Goal: Communication & Community: Answer question/provide support

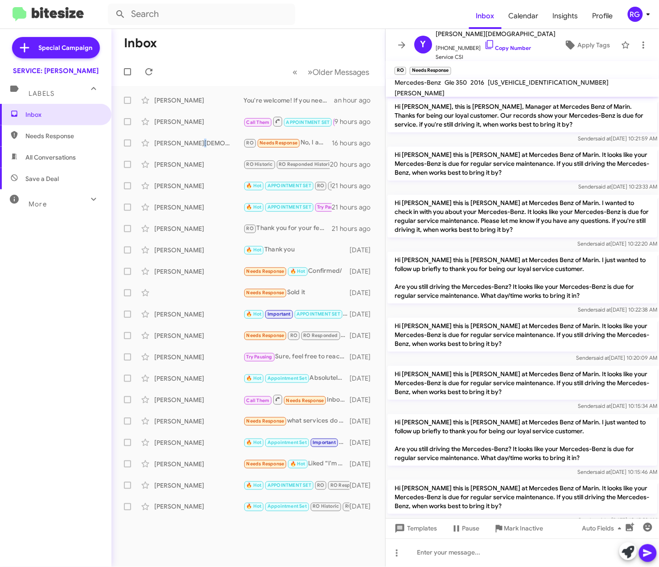
scroll to position [336, 0]
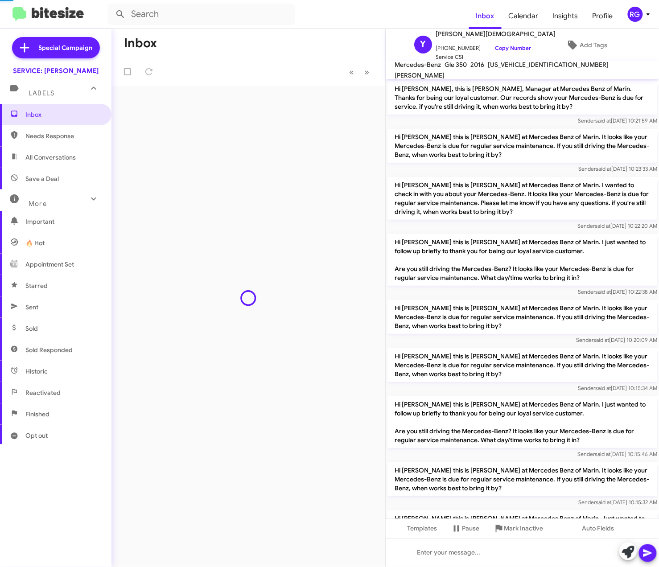
scroll to position [318, 0]
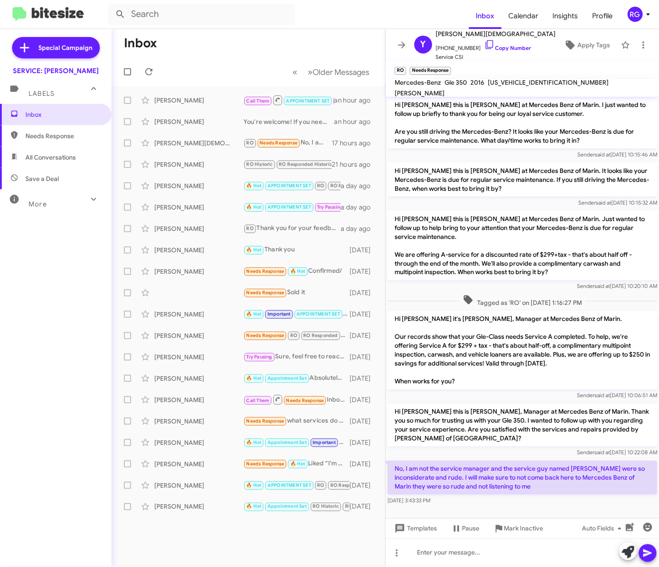
scroll to position [336, 0]
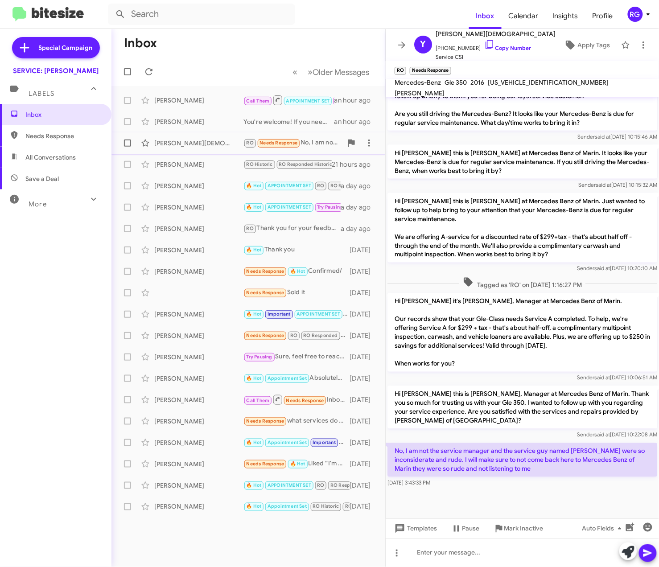
click at [234, 146] on div "[PERSON_NAME][DEMOGRAPHIC_DATA]" at bounding box center [198, 143] width 89 height 9
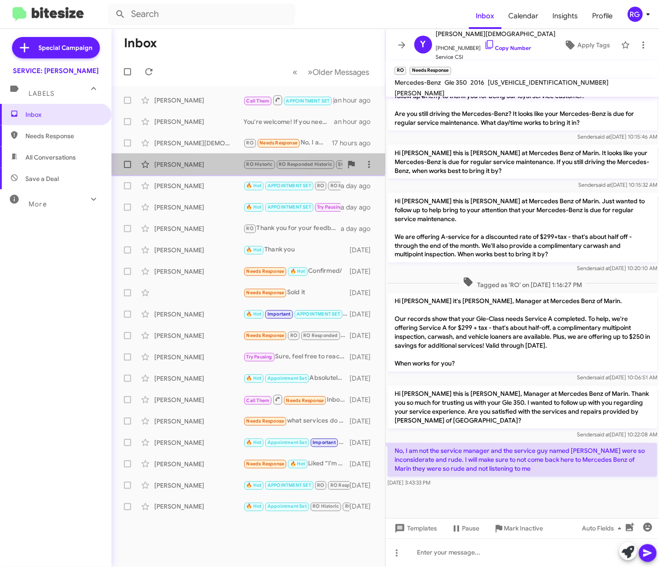
click at [233, 159] on div "Jill Phillips RO Historic RO Responded Historic Stop Important 🔥 Hot Hi Rob,Tha…" at bounding box center [249, 165] width 260 height 18
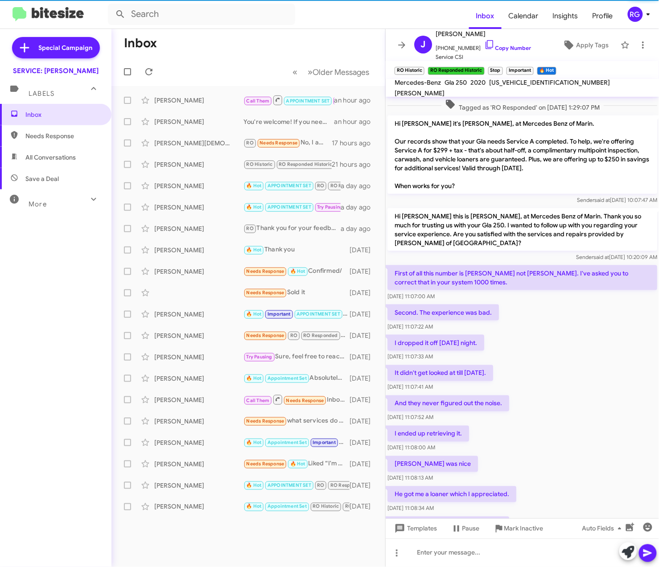
scroll to position [366, 0]
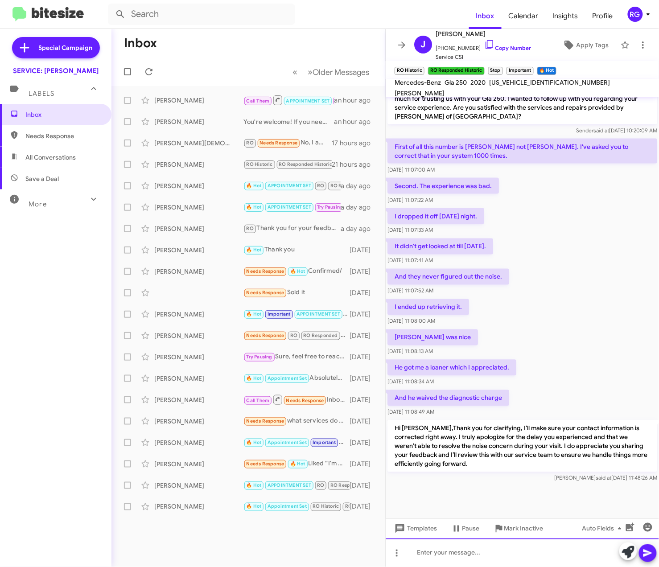
click at [507, 551] on div at bounding box center [522, 553] width 273 height 29
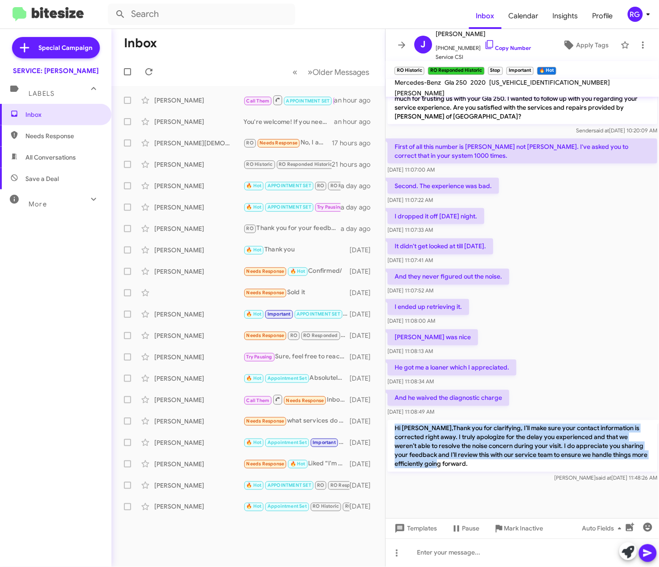
drag, startPoint x: 396, startPoint y: 419, endPoint x: 500, endPoint y: 455, distance: 110.0
click at [500, 455] on p "Hi [PERSON_NAME],Thank you for clarifying, I’ll make sure your contact informat…" at bounding box center [523, 447] width 270 height 52
copy p "Hi [PERSON_NAME],Thank you for clarifying, I’ll make sure your contact informat…"
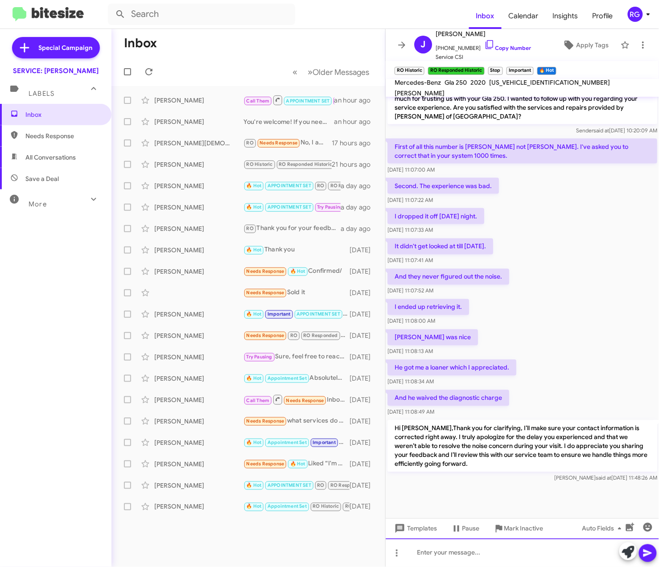
click at [490, 557] on div at bounding box center [522, 553] width 273 height 29
paste div
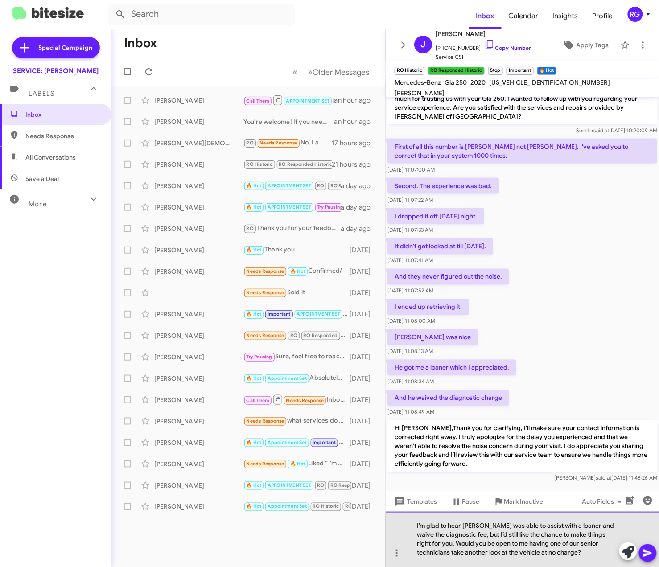
click at [587, 550] on div "I’m glad to hear Weiss was able to assist with a loaner and waive the diagnosti…" at bounding box center [522, 539] width 273 height 55
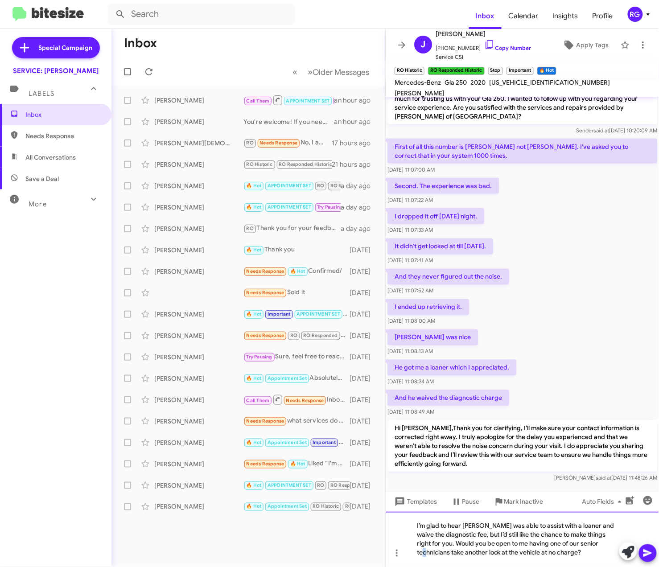
click at [595, 547] on div "I’m glad to hear Weiss was able to assist with a loaner and waive the diagnosti…" at bounding box center [522, 539] width 273 height 55
click at [598, 550] on div "I’m glad to hear Weiss was able to assist with a loaner and waive the diagnosti…" at bounding box center [522, 539] width 273 height 55
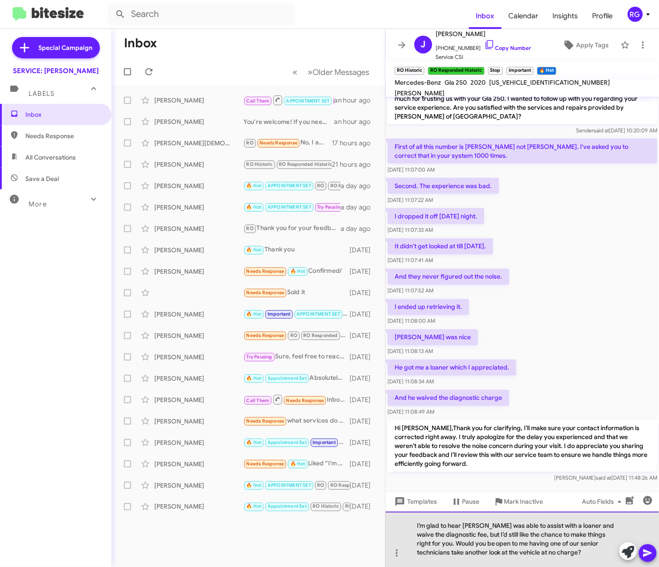
click at [595, 545] on div "I’m glad to hear Weiss was able to assist with a loaner and waive the diagnosti…" at bounding box center [522, 539] width 273 height 55
click at [548, 546] on div "I’m glad to hear Weiss was able to assist with a loaner and waive the diagnosti…" at bounding box center [522, 539] width 273 height 55
click at [541, 546] on div "I’m glad to hear Weiss was able to assist with a loaner and waive the diagnosti…" at bounding box center [522, 539] width 273 height 55
click at [546, 544] on div "I’m glad to hear Weiss was able to assist with a loaner and waive the diagnosti…" at bounding box center [522, 539] width 273 height 55
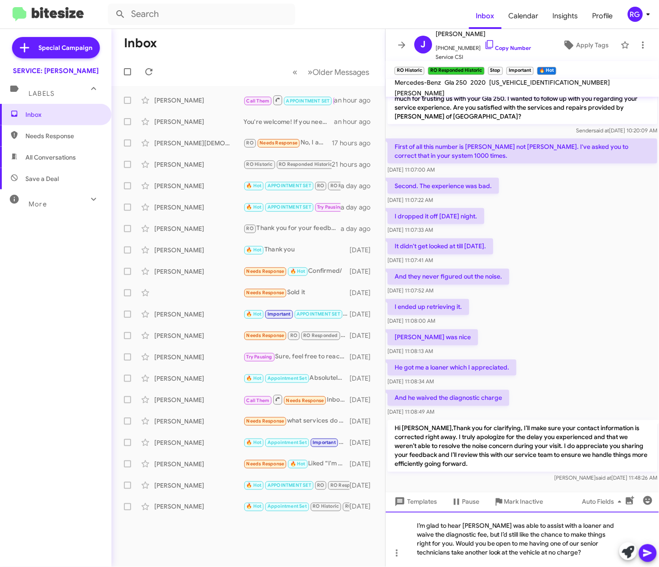
click at [594, 545] on div "I’m glad to hear Weiss was able to assist with a loaner and waive the diagnosti…" at bounding box center [522, 539] width 273 height 55
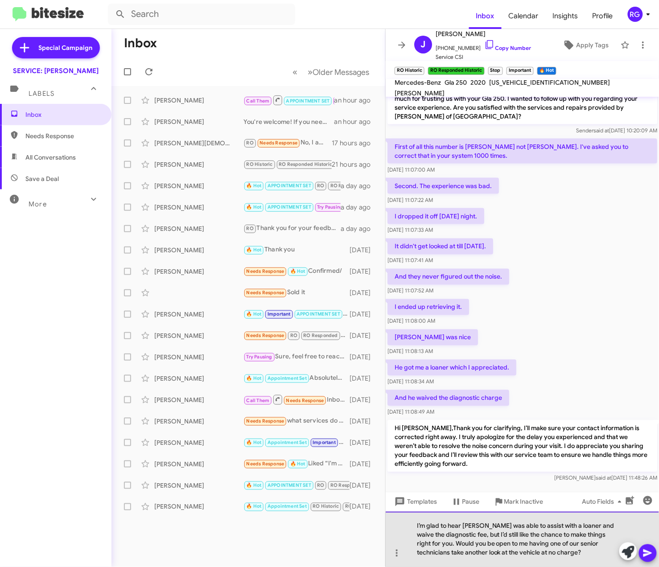
click at [555, 544] on div "I’m glad to hear Weiss was able to assist with a loaner and waive the diagnosti…" at bounding box center [522, 539] width 273 height 55
drag, startPoint x: 544, startPoint y: 546, endPoint x: 555, endPoint y: 545, distance: 10.3
click at [544, 545] on div "I’m glad to hear Weiss was able to assist with a loaner and waive the diagnosti…" at bounding box center [522, 539] width 273 height 55
drag, startPoint x: 532, startPoint y: 552, endPoint x: 537, endPoint y: 544, distance: 9.2
click at [537, 544] on div "I’m glad to hear Weiss was able to assist with a loaner and waive the diagnosti…" at bounding box center [522, 539] width 273 height 55
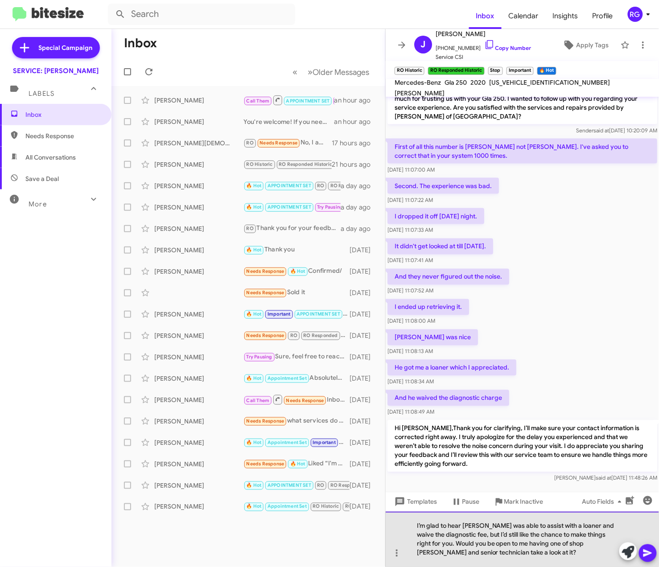
click at [416, 524] on div "I’m glad to hear Weiss was able to assist with a loaner and waive the diagnosti…" at bounding box center [522, 539] width 273 height 55
click at [587, 547] on div "Goodmorning, I’m glad to hear Weiss was able to assist with a loaner and waive …" at bounding box center [522, 539] width 273 height 55
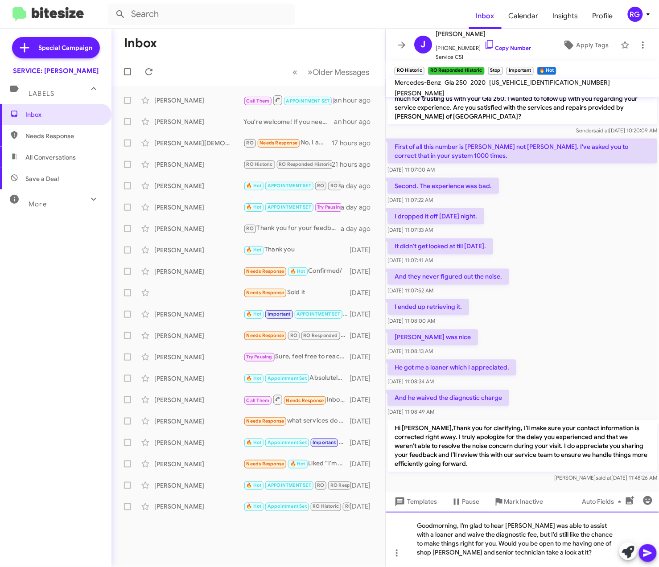
click at [590, 547] on div "Goodmorning, I’m glad to hear Weiss was able to assist with a loaner and waive …" at bounding box center [522, 539] width 273 height 55
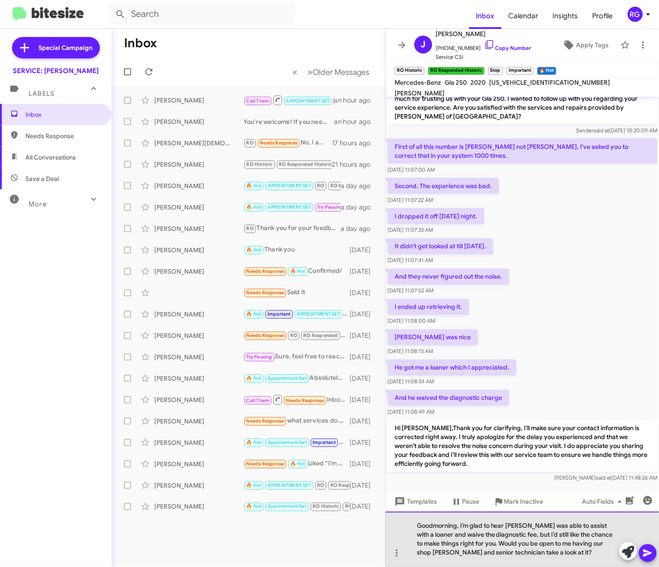
click at [544, 551] on div "Goodmorning, I’m glad to hear Weiss was able to assist with a loaner and waive …" at bounding box center [522, 539] width 273 height 55
click at [578, 551] on div "Goodmorning, I’m glad to hear Weiss was able to assist with a loaner and waive …" at bounding box center [522, 539] width 273 height 55
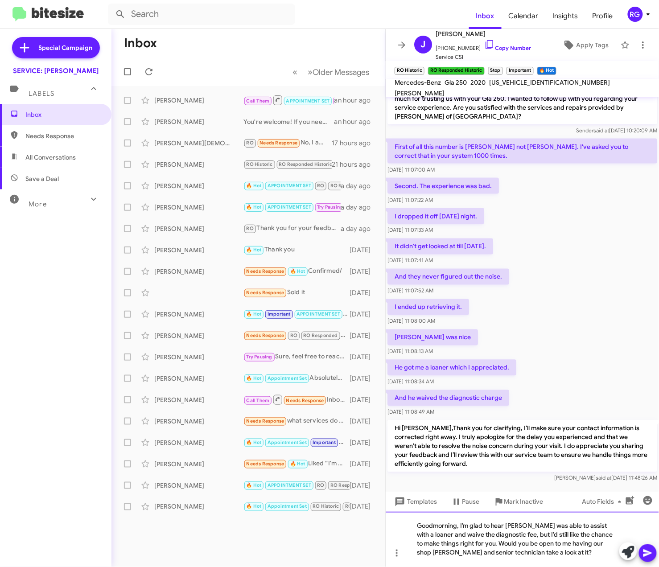
click at [530, 556] on div "Goodmorning, I’m glad to hear Weiss was able to assist with a loaner and waive …" at bounding box center [522, 539] width 273 height 55
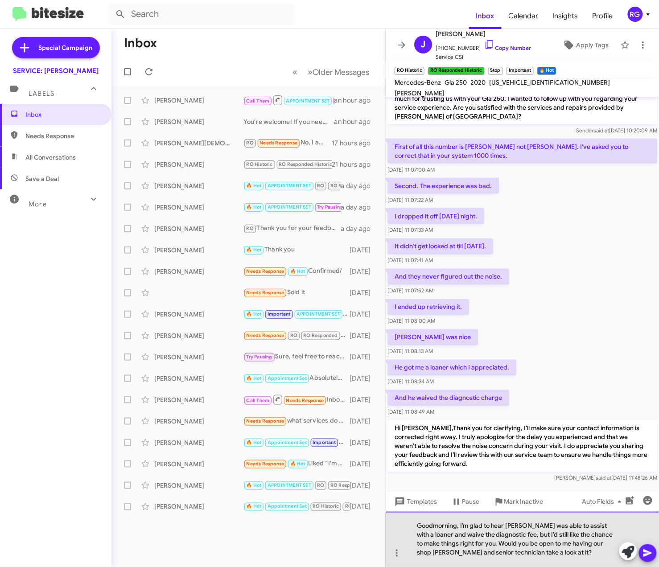
drag, startPoint x: 524, startPoint y: 555, endPoint x: 534, endPoint y: 555, distance: 9.4
click at [527, 555] on div "Goodmorning, I’m glad to hear Weiss was able to assist with a loaner and waive …" at bounding box center [522, 539] width 273 height 55
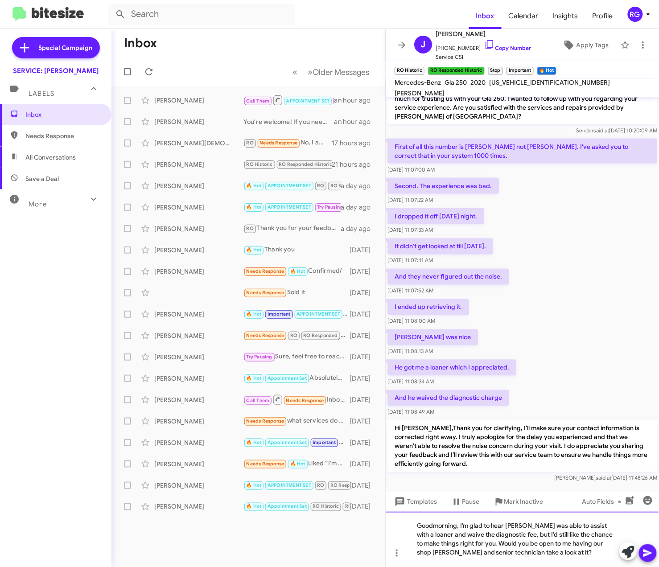
click at [521, 551] on div "Goodmorning, I’m glad to hear Weiss was able to assist with a loaner and waive …" at bounding box center [522, 539] width 273 height 55
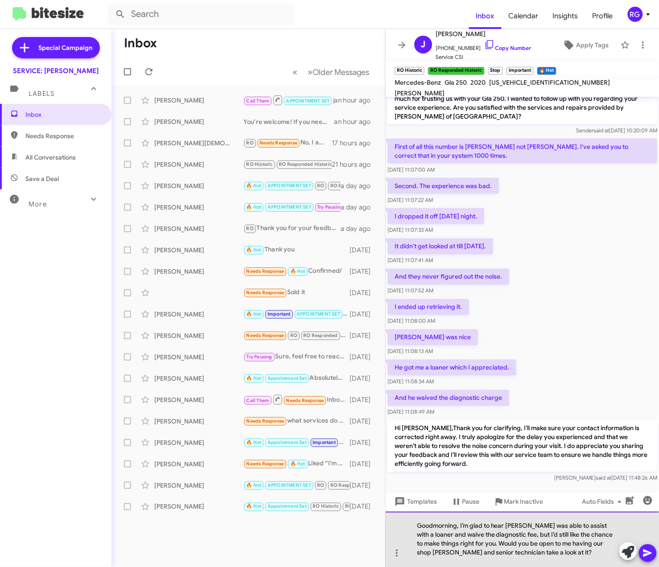
click at [523, 551] on div "Goodmorning, I’m glad to hear Weiss was able to assist with a loaner and waive …" at bounding box center [522, 539] width 273 height 55
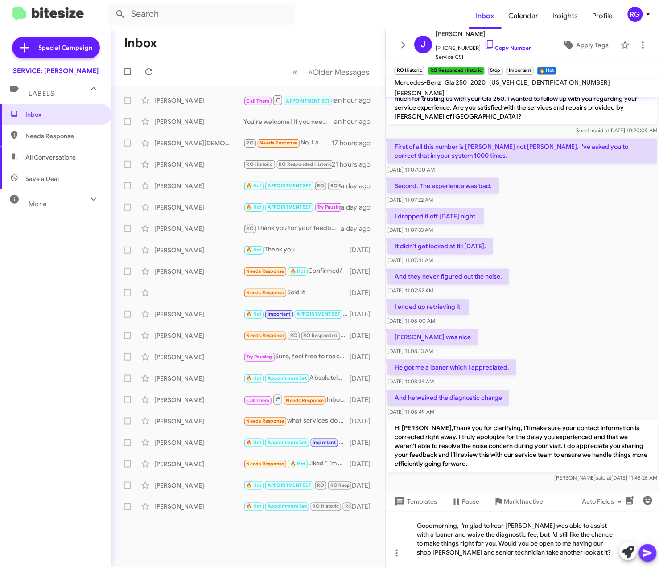
click at [648, 558] on icon at bounding box center [648, 553] width 11 height 11
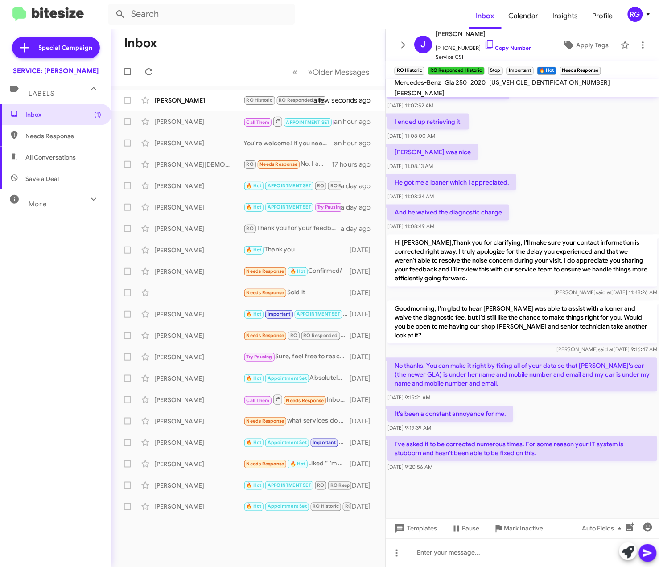
scroll to position [380, 0]
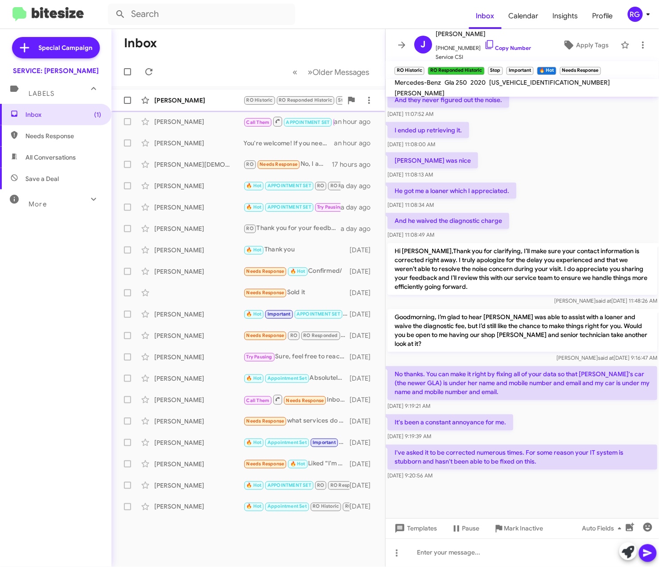
click at [259, 104] on small "RO Historic" at bounding box center [259, 100] width 31 height 8
click at [513, 82] on mat-toolbar "Mercedes-Benz Gla 250 2020 WDCTG4GB6LJ685492 Weis Popal" at bounding box center [522, 88] width 273 height 18
click at [514, 86] on span "WDCTG4GB6LJ685492" at bounding box center [549, 82] width 121 height 8
copy span "WDCTG4GB6LJ685492"
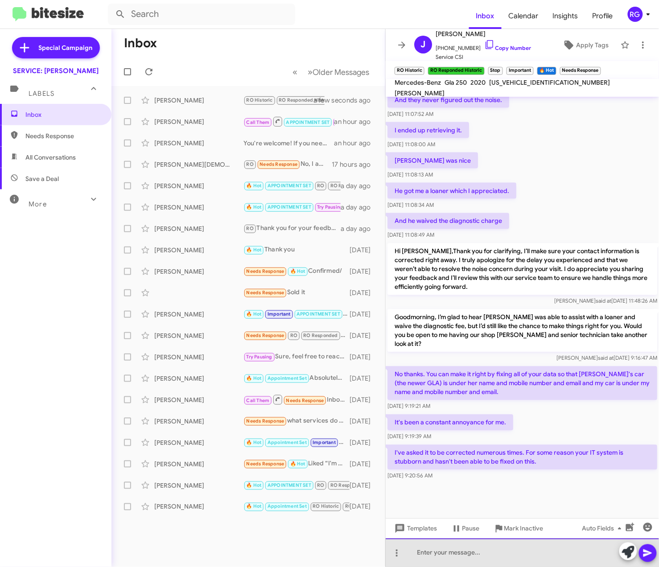
click at [518, 550] on div at bounding box center [522, 553] width 273 height 29
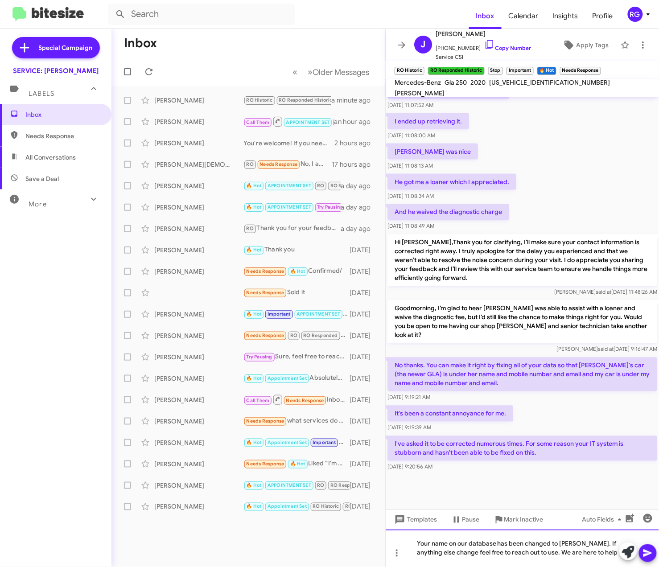
scroll to position [398, 0]
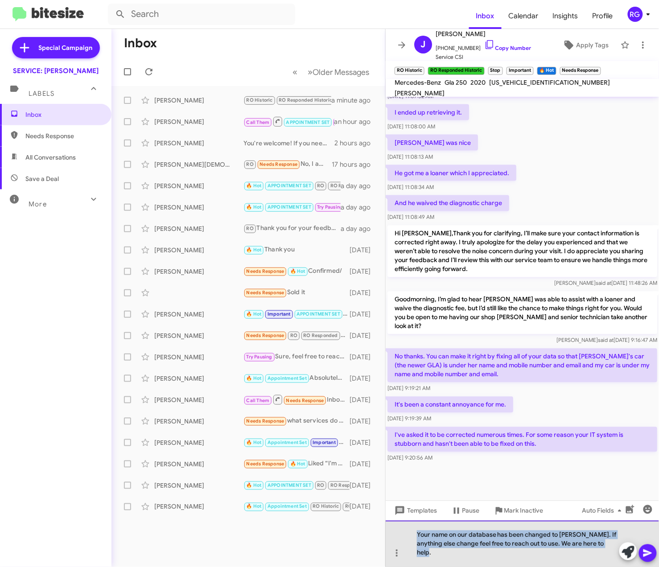
drag, startPoint x: 431, startPoint y: 552, endPoint x: 395, endPoint y: 539, distance: 37.9
click at [398, 532] on div "Your name on our database has been changed to Rob Phillips. If anything else ch…" at bounding box center [522, 544] width 273 height 46
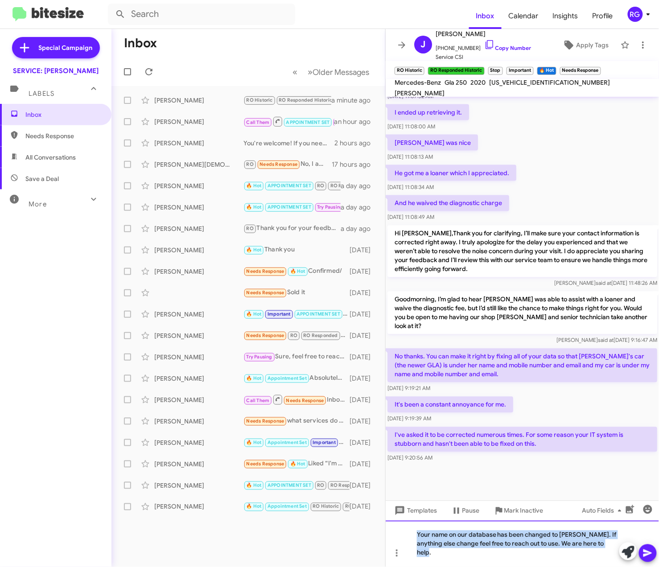
copy div "Your name on our database has been changed to Rob Phillips. If anything else ch…"
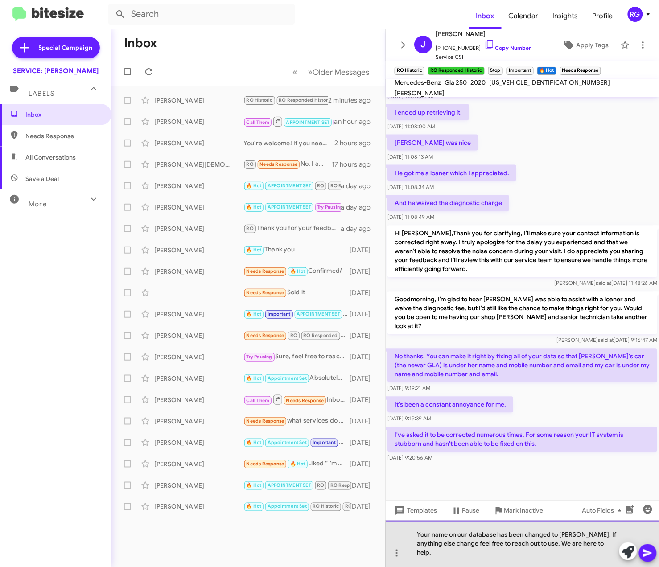
scroll to position [407, 0]
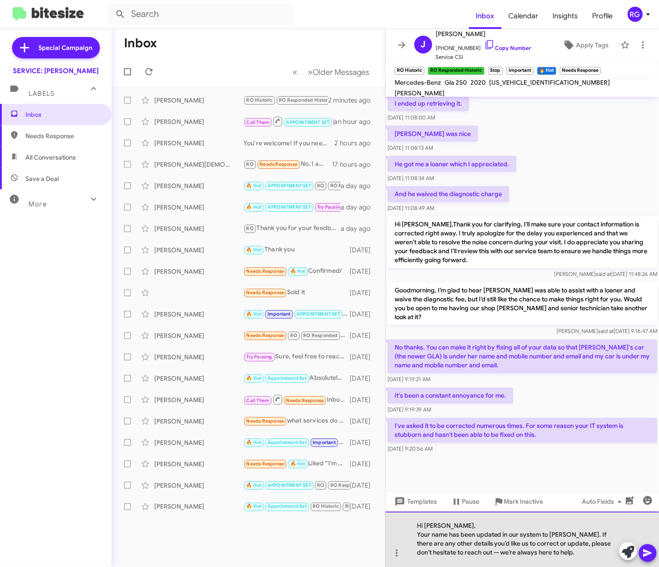
click at [405, 533] on div "Hi Rob, Your name has been updated in our system to Rob Phillips. If there are …" at bounding box center [522, 539] width 273 height 55
click at [416, 536] on div "Hi Rob, Your name has been updated in our system to Rob Phillips. If there are …" at bounding box center [522, 539] width 273 height 55
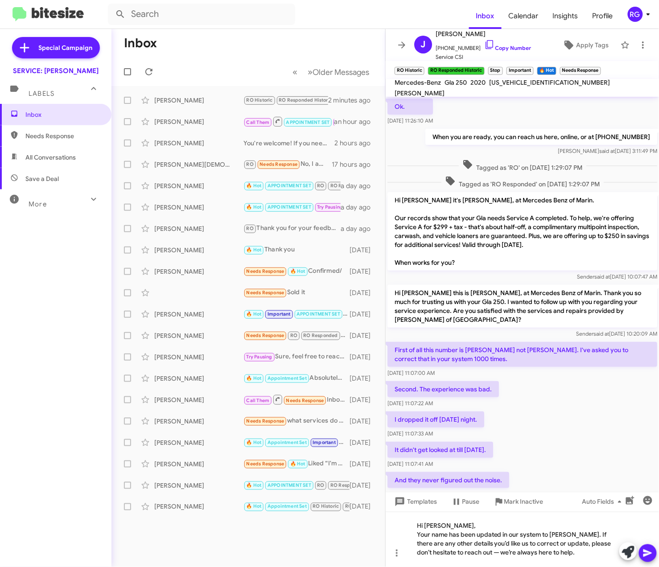
scroll to position [45, 0]
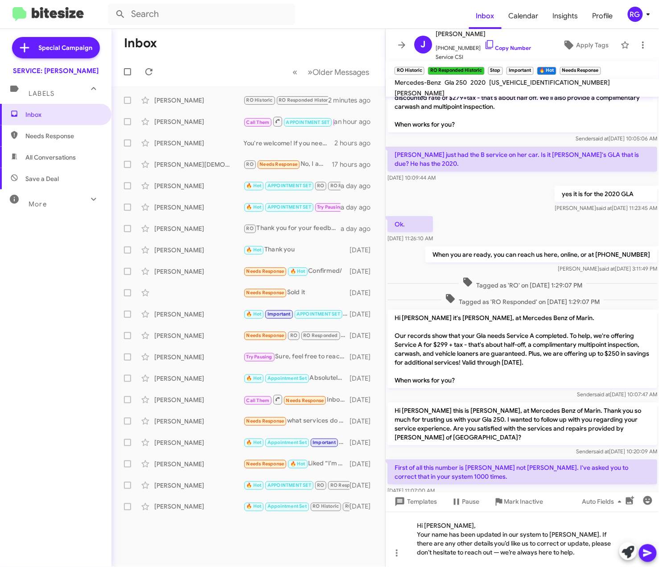
click at [498, 85] on span "WDCTG4GB6LJ685492" at bounding box center [549, 82] width 121 height 8
copy span "WDCTG4GB6LJ685492"
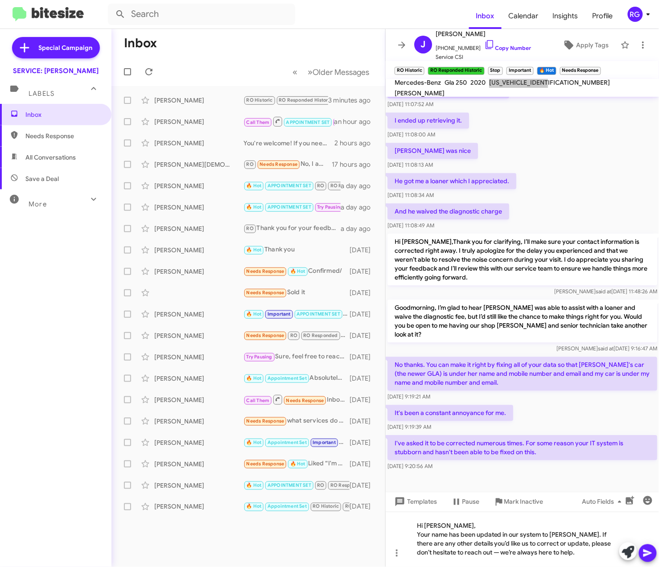
scroll to position [567, 0]
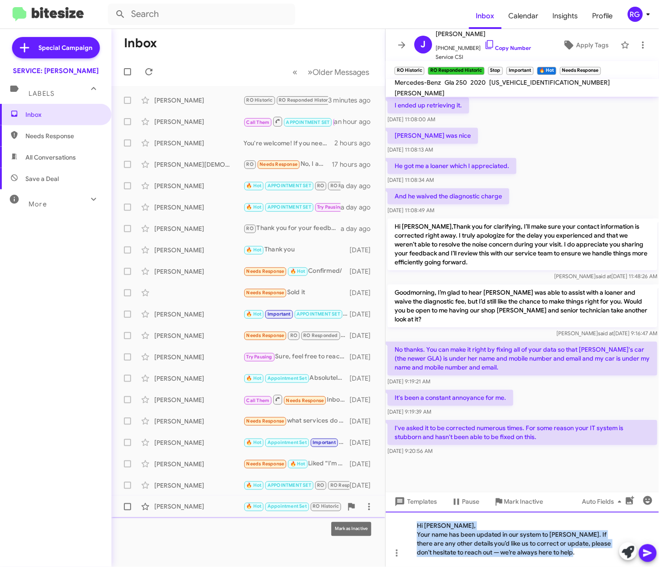
drag, startPoint x: 548, startPoint y: 552, endPoint x: 344, endPoint y: 514, distance: 207.3
click at [346, 513] on div "Inbox « Previous » Next Older Messages Jill Phillips RO Historic RO Responded H…" at bounding box center [385, 298] width 548 height 538
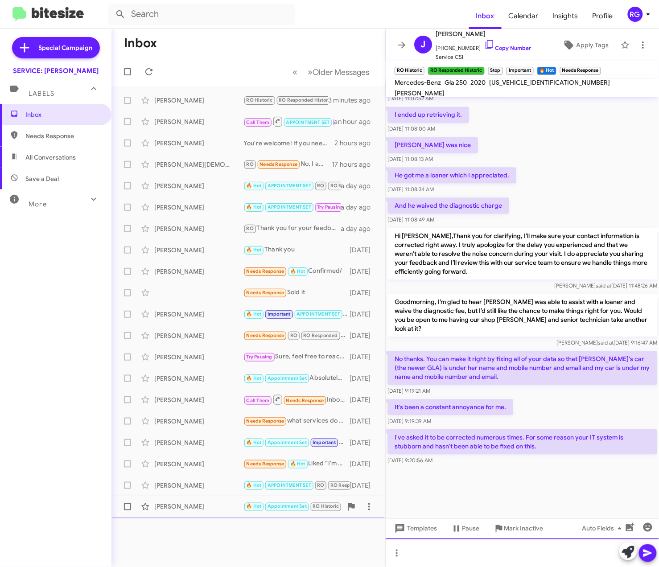
scroll to position [540, 0]
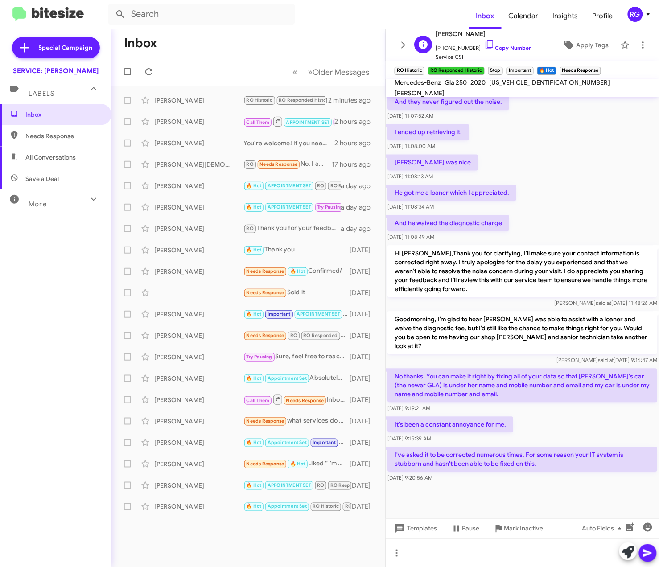
drag, startPoint x: 466, startPoint y: 36, endPoint x: 432, endPoint y: 34, distance: 34.4
click at [432, 34] on div "J Jill Phillips +14155091949 Copy Number Service CSI" at bounding box center [471, 45] width 120 height 33
copy span "[PERSON_NAME]"
click at [541, 87] on span "WDCTG4GB6LJ685492" at bounding box center [549, 82] width 121 height 8
click at [541, 86] on span "WDCTG4GB6LJ685492" at bounding box center [549, 82] width 121 height 8
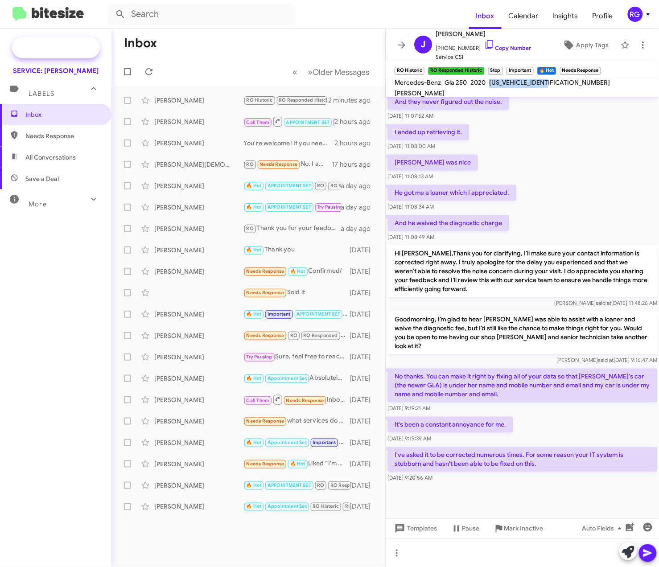
copy span "WDCTG4GB6LJ685492"
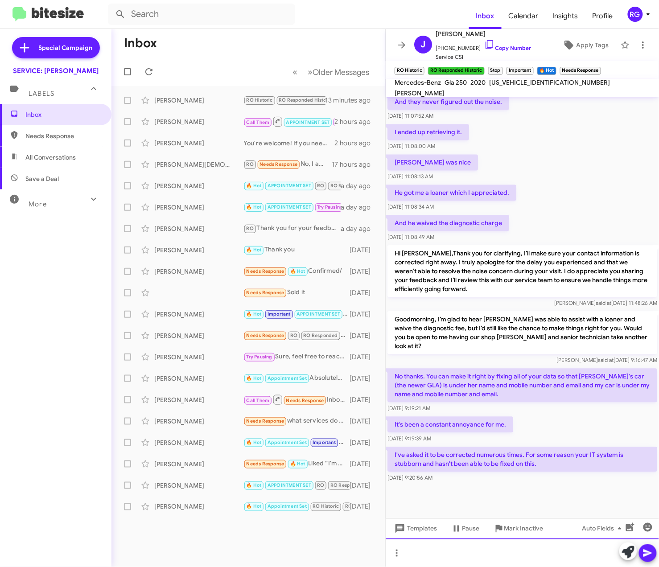
click at [461, 558] on div at bounding box center [522, 553] width 273 height 29
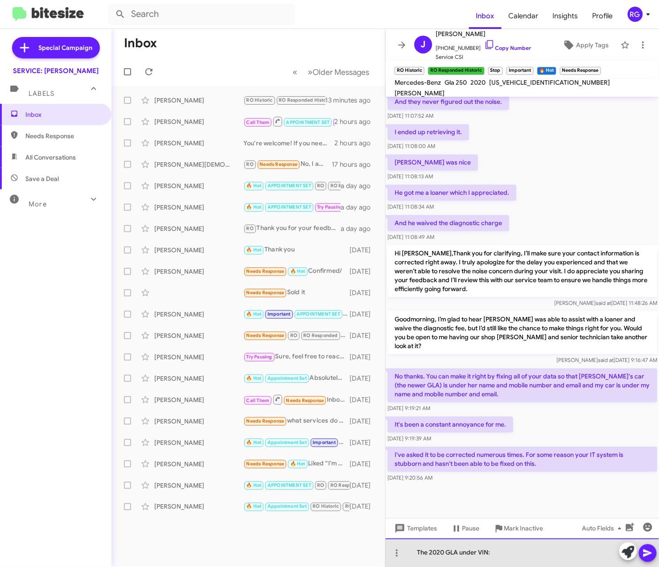
click at [509, 551] on div "The 2020 GLA under VIN:" at bounding box center [522, 553] width 273 height 29
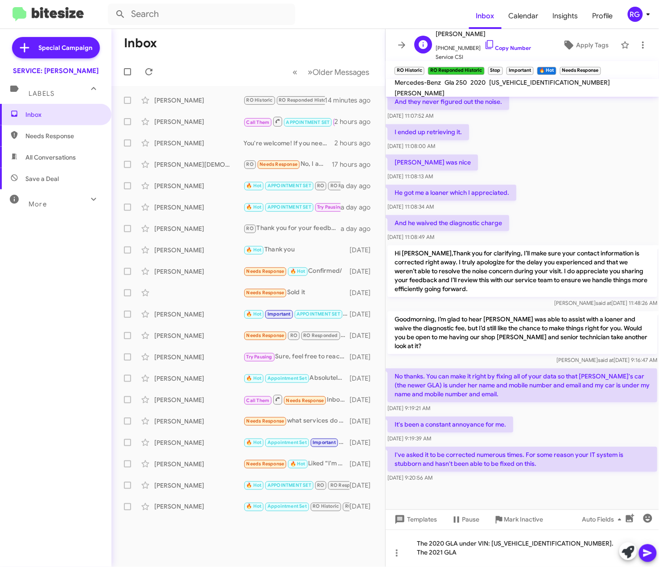
drag, startPoint x: 471, startPoint y: 33, endPoint x: 434, endPoint y: 33, distance: 36.6
click at [434, 33] on div "J Jill Phillips +14155091949 Copy Number Service CSI" at bounding box center [471, 45] width 120 height 33
copy span "[PERSON_NAME]"
click at [605, 553] on div "The 2020 GLA under VIN: WDCTG4GB6LJ685492. The 2021 GLA" at bounding box center [522, 548] width 273 height 37
click at [494, 566] on div "The 2020 GLA under VIN: WDCTG4GB6LJ685492. The 2021 GLA under" at bounding box center [522, 548] width 273 height 37
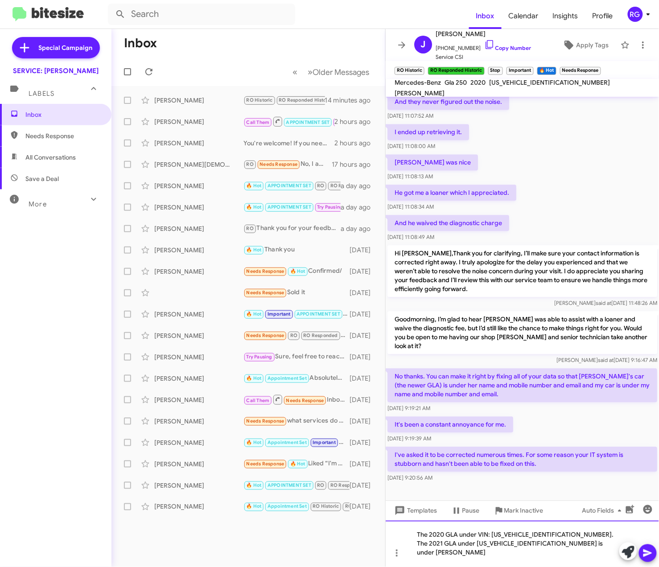
click at [540, 546] on div "The 2020 GLA under VIN: WDCTG4GB6LJ685492. The 2021 GLA under W1N4N4HB2MJ172006…" at bounding box center [522, 544] width 273 height 46
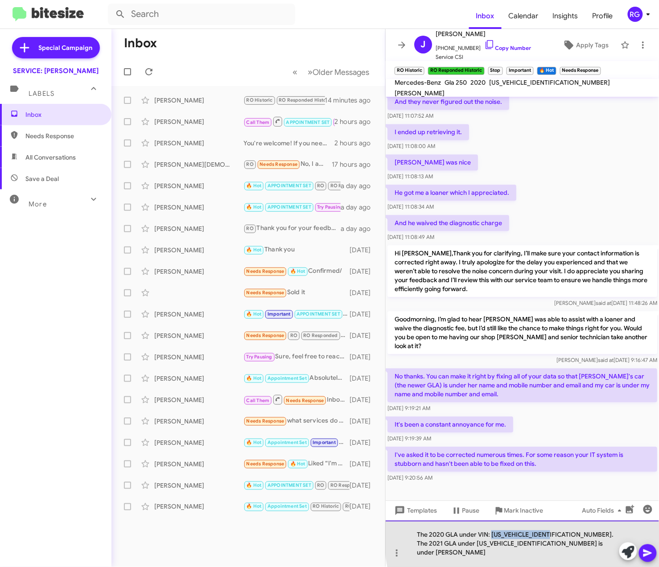
click at [540, 546] on div "The 2020 GLA under VIN: WDCTG4GB6LJ685492. The 2021 GLA under W1N4N4HB2MJ172006…" at bounding box center [522, 544] width 273 height 46
click at [548, 549] on div "The 2020 GLA under VIN: WDCTG4GB6LJ685492. The 2021 GLA under W1N4N4HB2MJ172006…" at bounding box center [522, 544] width 273 height 46
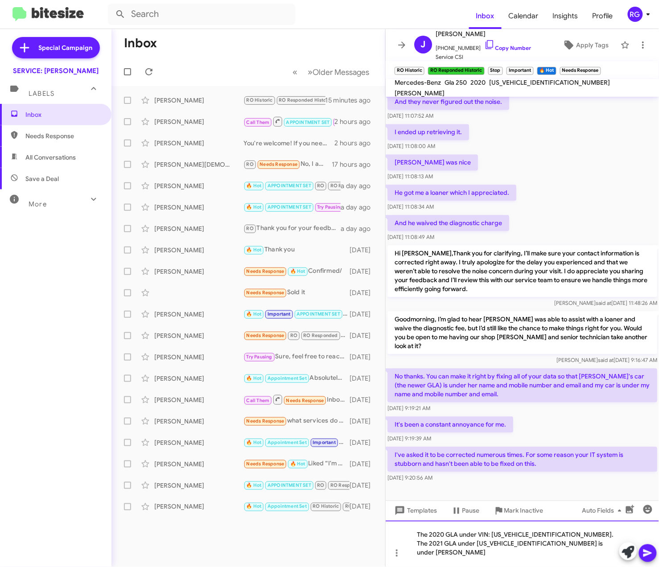
click at [548, 543] on div "The 2020 GLA under VIN: WDCTG4GB6LJ685492. The 2021 GLA under W1N4N4HB2MJ172006…" at bounding box center [522, 544] width 273 height 46
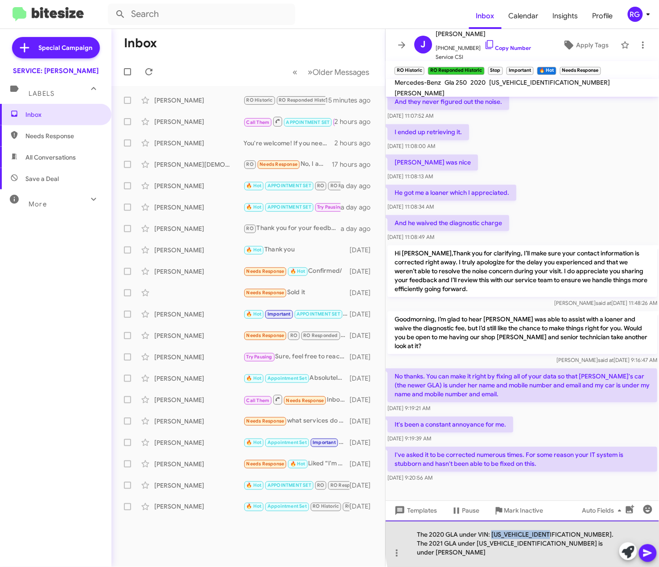
click at [548, 543] on div "The 2020 GLA under VIN: WDCTG4GB6LJ685492. The 2021 GLA under W1N4N4HB2MJ172006…" at bounding box center [522, 544] width 273 height 46
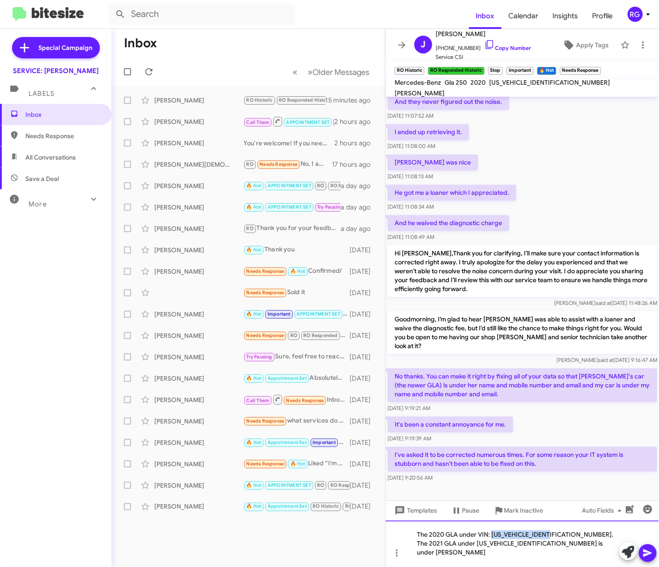
copy div "WDCTG4GB6LJ685492"
click at [480, 555] on div "The 2020 GLA under VIN: WDCTG4GB6LJ685492. The 2021 GLA under W1N4N4HB2MJ172006…" at bounding box center [522, 544] width 273 height 46
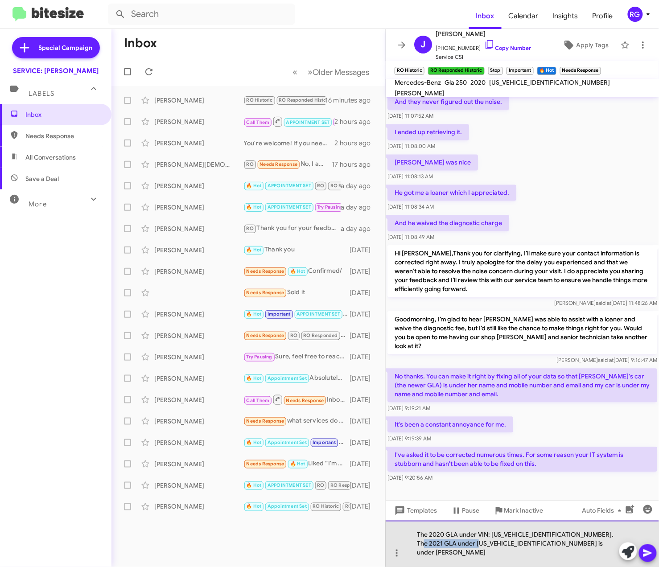
click at [480, 555] on div "The 2020 GLA under VIN: WDCTG4GB6LJ685492. The 2021 GLA under W1N4N4HB2MJ172006…" at bounding box center [522, 544] width 273 height 46
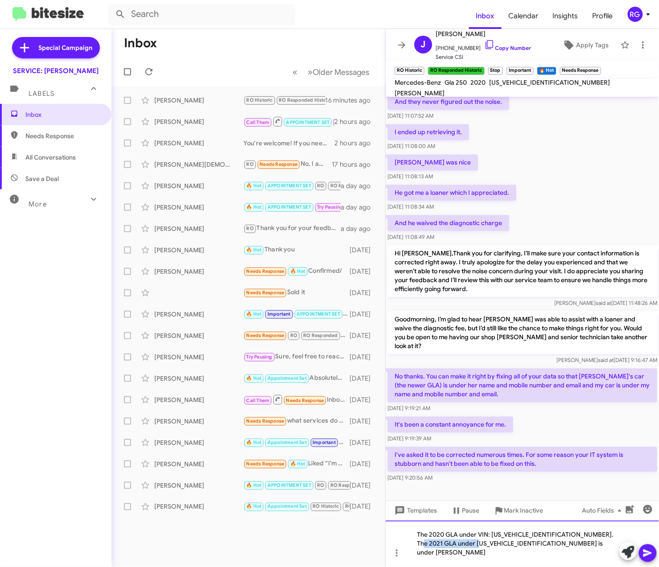
copy div "W1N4N4HB2MJ172006"
click at [561, 557] on div "The 2020 GLA under VIN: WDCTG4GB6LJ685492. The 2021 GLA under W1N4N4HB2MJ172006…" at bounding box center [522, 544] width 273 height 46
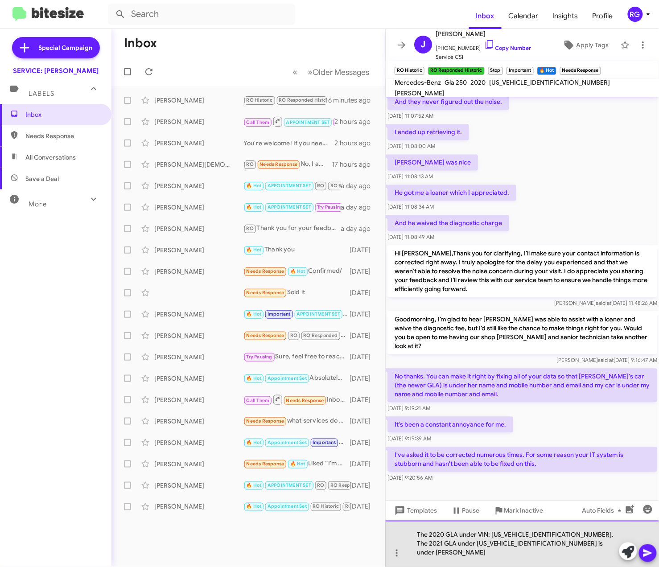
click at [475, 559] on div "The 2020 GLA under VIN: WDCTG4GB6LJ685492. The 2021 GLA under W1N4N4HB2MJ172006…" at bounding box center [522, 544] width 273 height 46
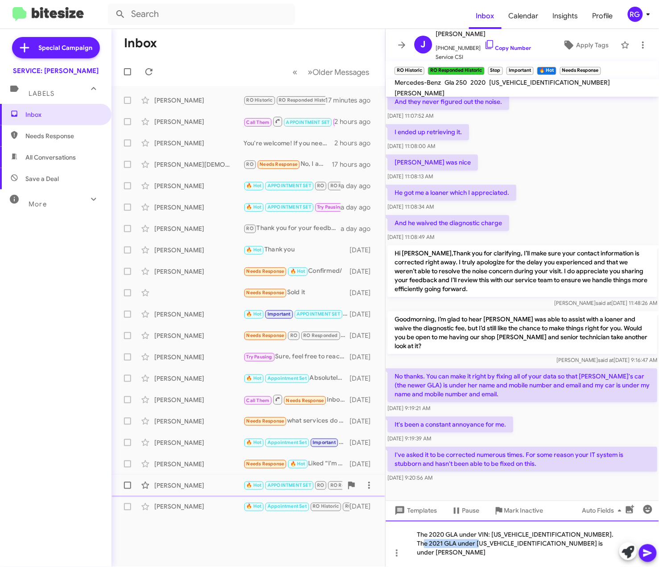
copy div "W1N4N4HB2MJ172006"
click at [513, 541] on div "The 2020 GLA under VIN: WDCTG4GB6LJ685492. The 2021 GLA under W1N4N4HB2MJ172006…" at bounding box center [522, 544] width 273 height 46
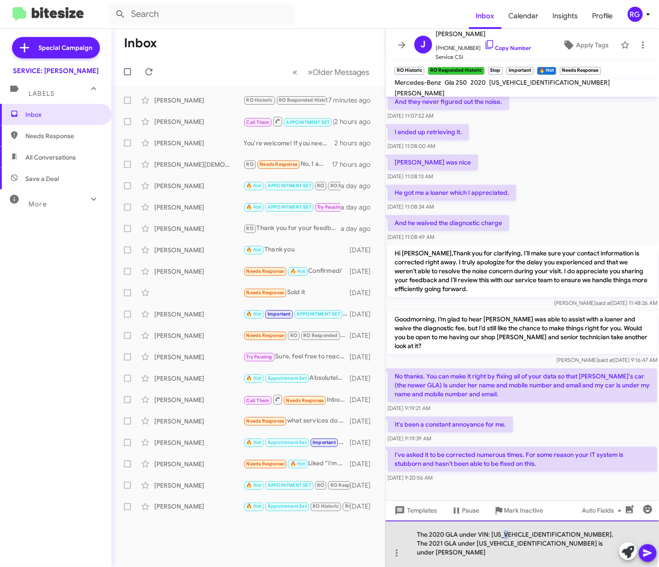
click at [513, 541] on div "The 2020 GLA under VIN: WDCTG4GB6LJ685492. The 2021 GLA under W1N4N4HB2MJ172006…" at bounding box center [522, 544] width 273 height 46
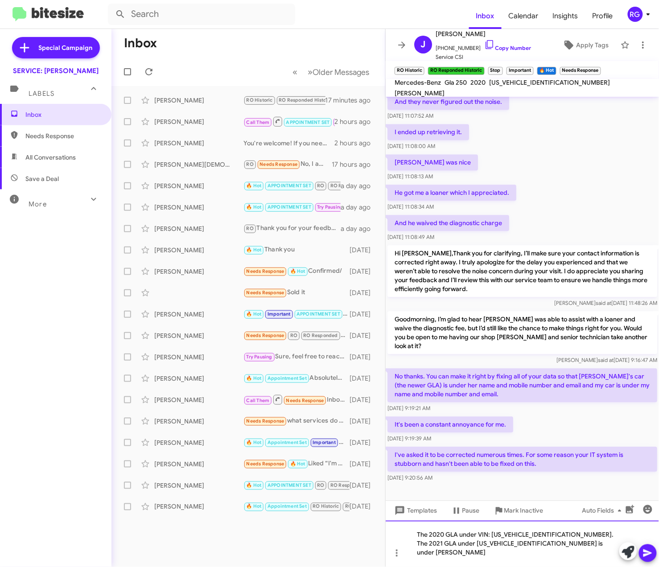
click at [524, 541] on div "The 2020 GLA under VIN: WDCTG4GB6LJ685492. The 2021 GLA under W1N4N4HB2MJ172006…" at bounding box center [522, 544] width 273 height 46
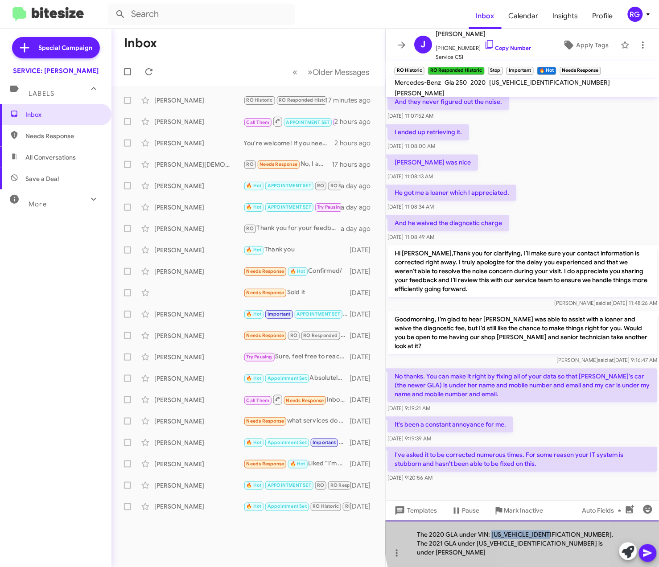
click at [524, 541] on div "The 2020 GLA under VIN: WDCTG4GB6LJ685492. The 2021 GLA under W1N4N4HB2MJ172006…" at bounding box center [522, 544] width 273 height 46
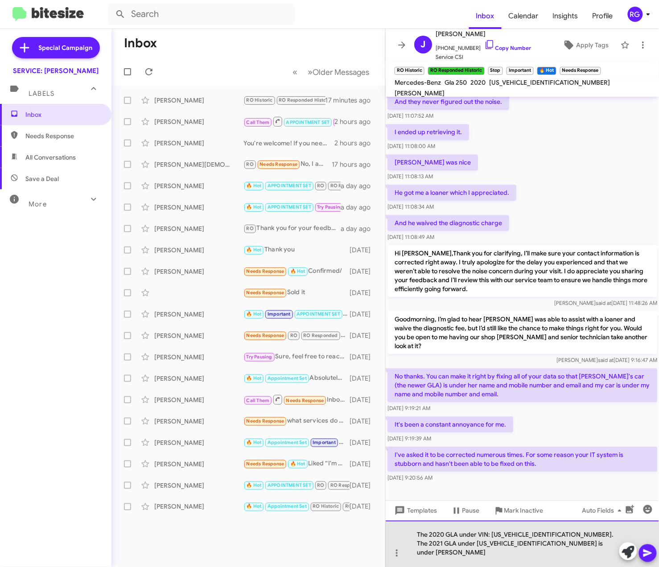
click at [562, 566] on div "The 2020 GLA under VIN: WDCTG4GB6LJ685492. The 2021 GLA under W1N4N4HB2MJ172006…" at bounding box center [522, 544] width 273 height 46
drag, startPoint x: 548, startPoint y: 559, endPoint x: 387, endPoint y: 538, distance: 161.9
click at [387, 538] on div "The 2020 GLA under VIN: WDCTG4GB6LJ685492. The 2021 GLA under W1N4N4HB2MJ172006…" at bounding box center [522, 544] width 273 height 46
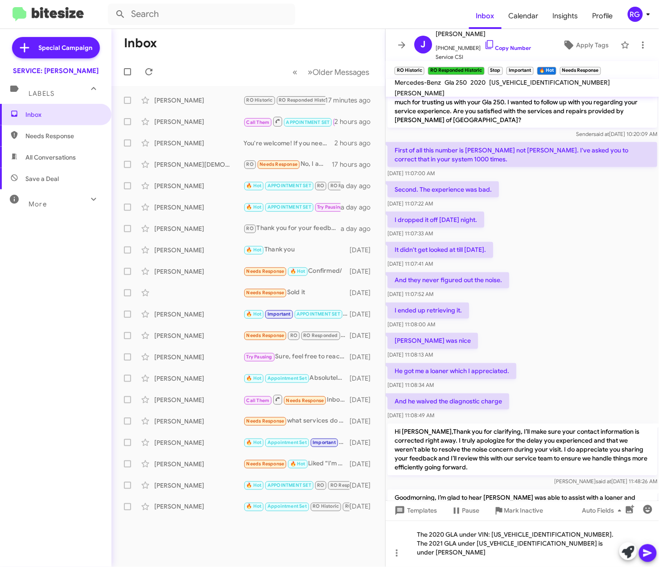
scroll to position [549, 0]
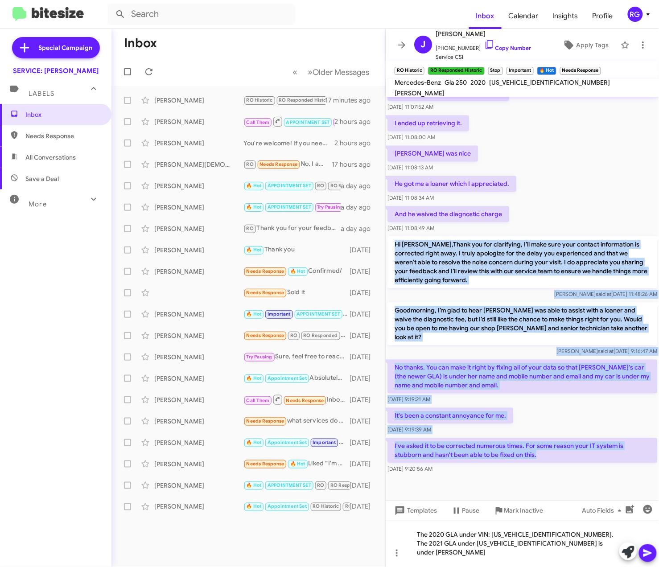
drag, startPoint x: 546, startPoint y: 450, endPoint x: 394, endPoint y: 235, distance: 262.6
click at [394, 235] on div "Hi Jill, this is Omar Ibrahimi, Manager at Mercedes Benz of Marin. Our records …" at bounding box center [522, 11] width 273 height 928
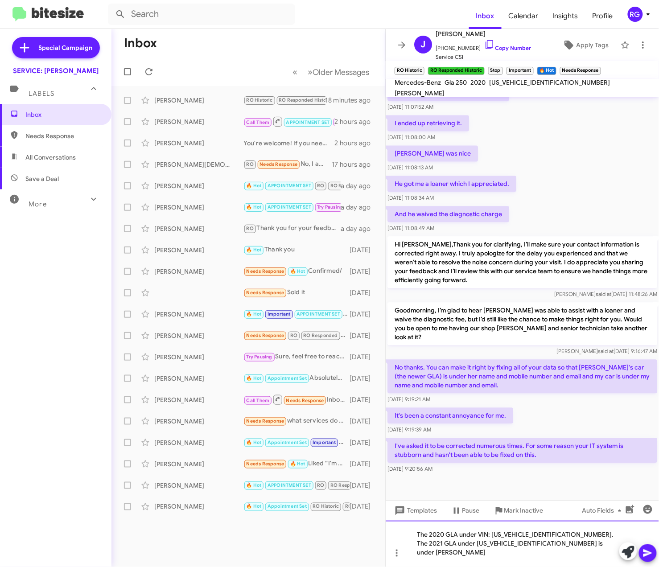
click at [546, 554] on div "The 2020 GLA under VIN: WDCTG4GB6LJ685492. The 2021 GLA under W1N4N4HB2MJ172006…" at bounding box center [522, 544] width 273 height 46
drag, startPoint x: 564, startPoint y: 553, endPoint x: 283, endPoint y: 519, distance: 283.0
click at [283, 519] on div "Inbox « Previous » Next Older Messages Jill Phillips RO Historic RO Responded H…" at bounding box center [385, 298] width 548 height 538
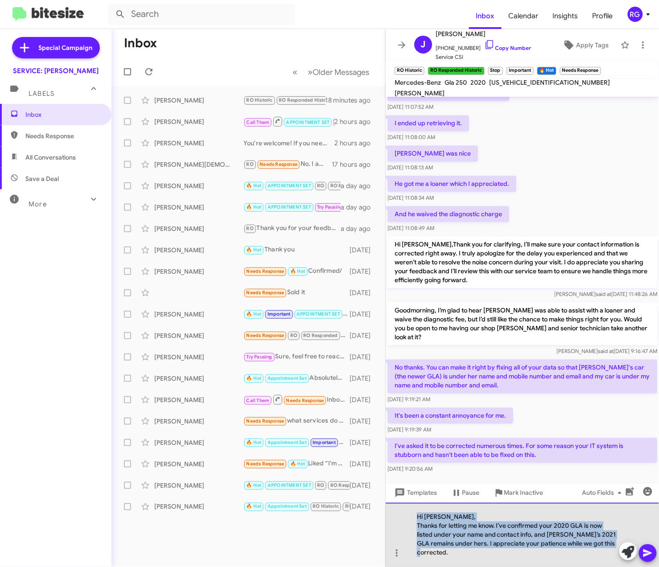
drag, startPoint x: 615, startPoint y: 557, endPoint x: 399, endPoint y: 516, distance: 219.7
click at [400, 516] on div "Hi Rob, Thanks for letting me know. I’ve confirmed your 2020 GLA is now listed …" at bounding box center [522, 535] width 273 height 64
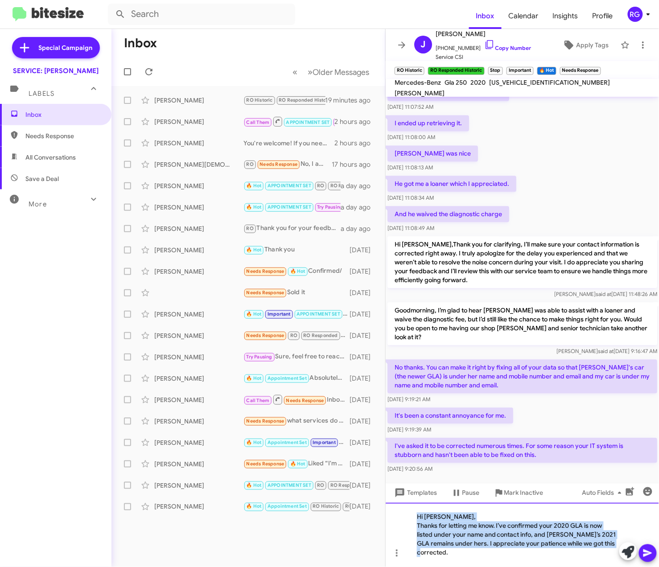
click at [582, 548] on div "Thanks for letting me know. I’ve confirmed your 2020 GLA is now listed under yo…" at bounding box center [518, 540] width 202 height 36
drag, startPoint x: 610, startPoint y: 552, endPoint x: 319, endPoint y: 487, distance: 297.9
click at [319, 487] on div "Inbox « Previous » Next Older Messages Jill Phillips RO Historic RO Responded H…" at bounding box center [385, 298] width 548 height 538
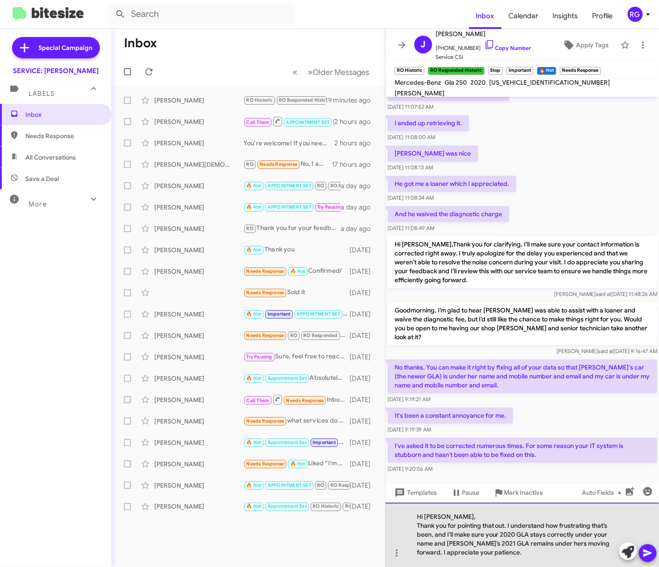
click at [498, 527] on div "Thank you for pointing that out. I understand how frustrating that’s been, and …" at bounding box center [518, 540] width 202 height 36
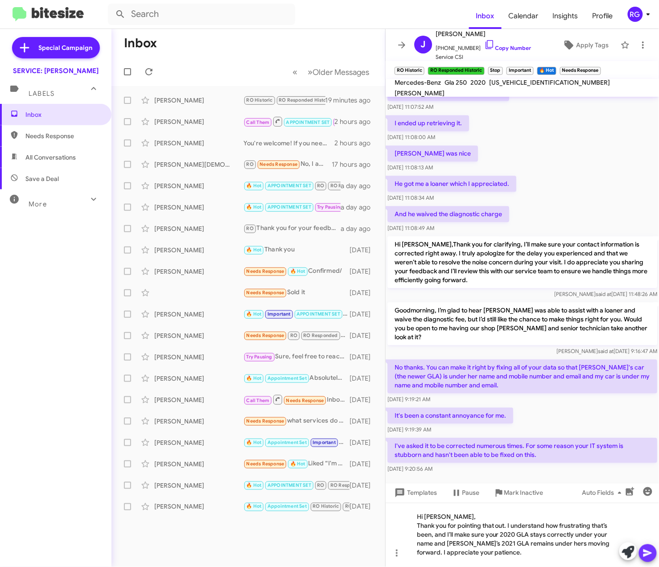
click at [645, 551] on icon at bounding box center [647, 554] width 8 height 8
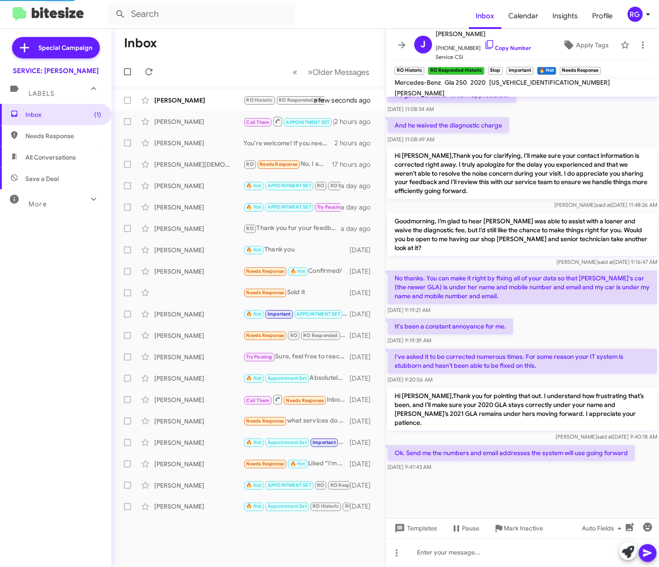
scroll to position [398, 0]
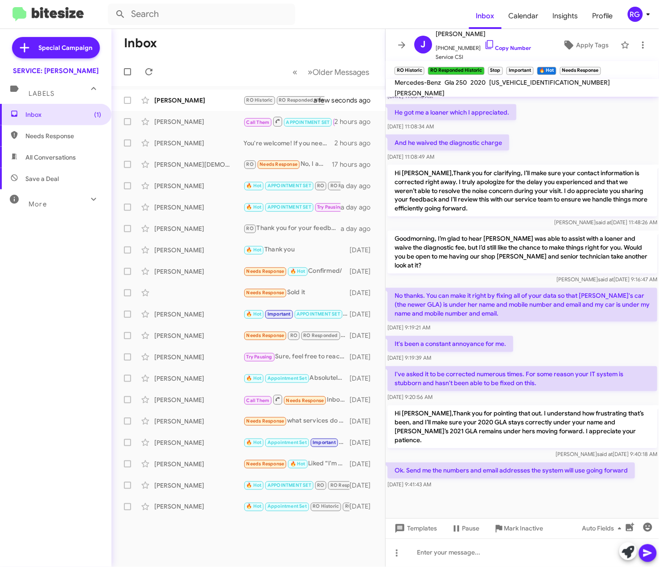
click at [516, 87] on span "WDCTG4GB6LJ685492" at bounding box center [549, 82] width 121 height 8
click at [517, 87] on span "WDCTG4GB6LJ685492" at bounding box center [549, 82] width 121 height 8
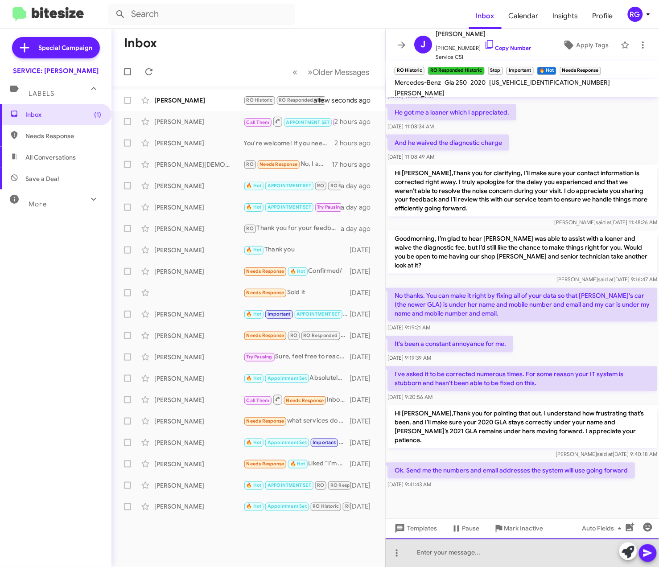
click at [519, 565] on div at bounding box center [522, 553] width 273 height 29
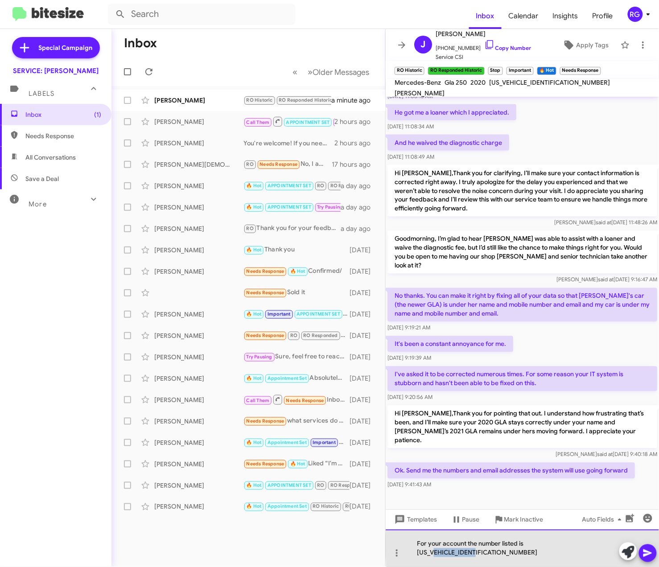
drag, startPoint x: 591, startPoint y: 556, endPoint x: 547, endPoint y: 555, distance: 44.2
click at [547, 555] on div "For your account the number listed is WDCTG4GB6LJ685492" at bounding box center [522, 548] width 273 height 37
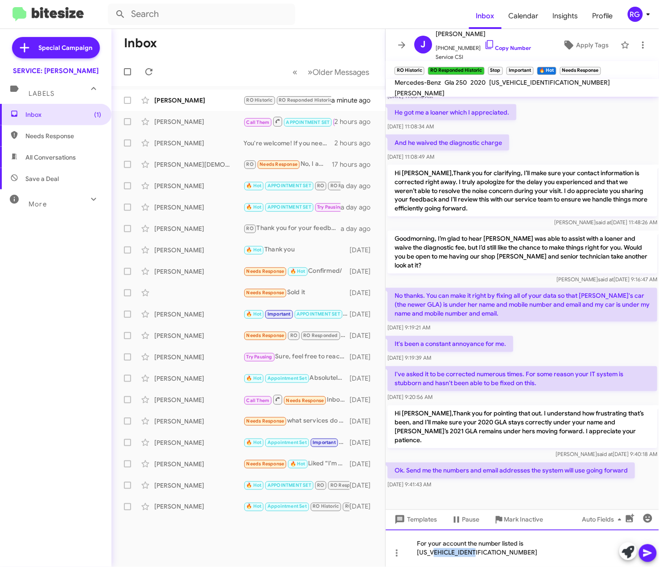
click at [589, 551] on div "For your account the number listed is WDCTG4GB6LJ685492" at bounding box center [522, 548] width 273 height 37
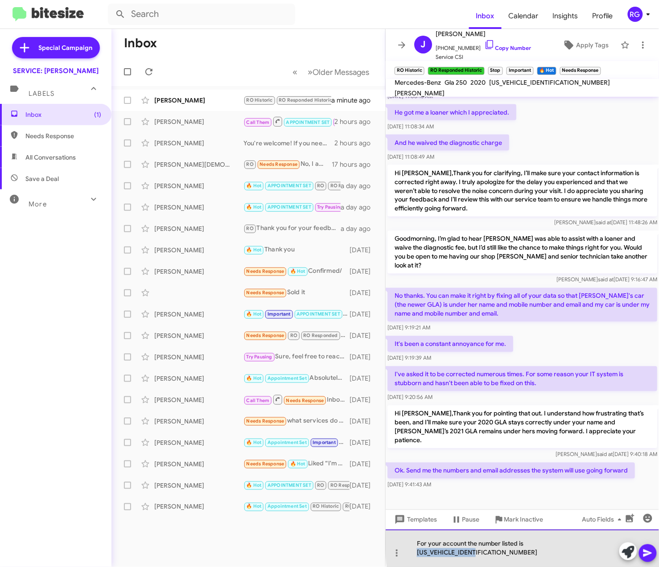
drag, startPoint x: 598, startPoint y: 552, endPoint x: 527, endPoint y: 555, distance: 71.0
click at [527, 555] on div "For your account the number listed is WDCTG4GB6LJ685492" at bounding box center [522, 548] width 273 height 37
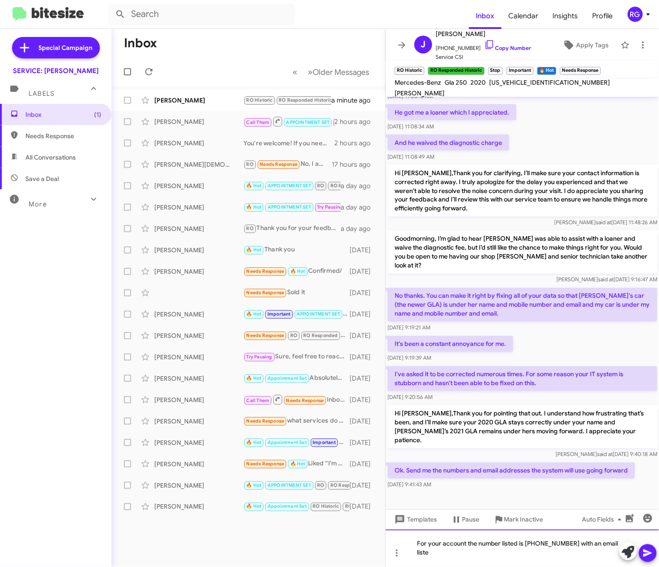
scroll to position [407, 0]
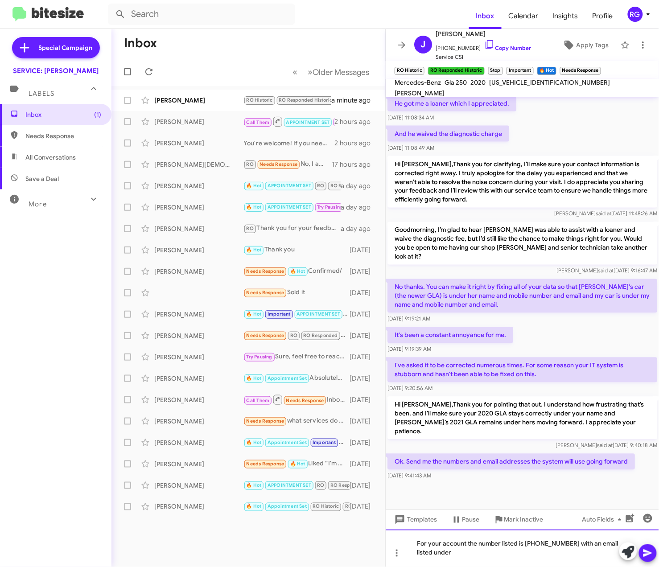
click at [471, 558] on div "For your account the number listed is (415) 509-1949 with an email listed under" at bounding box center [522, 548] width 273 height 37
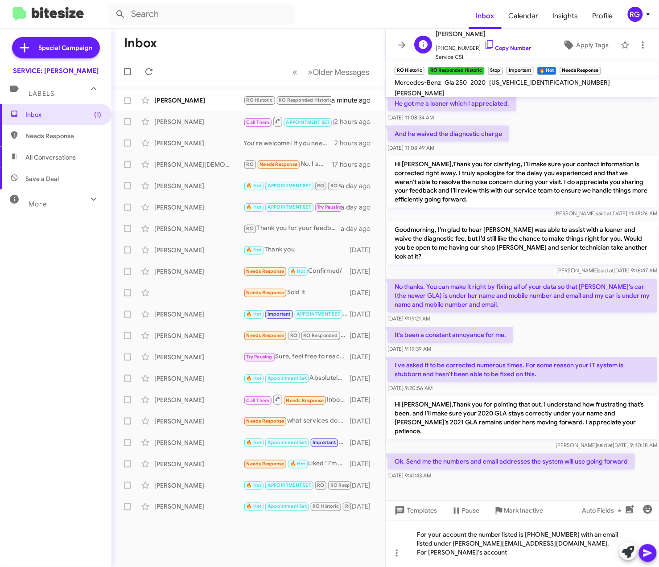
drag, startPoint x: 436, startPoint y: 30, endPoint x: 473, endPoint y: 32, distance: 36.6
click at [473, 32] on span "[PERSON_NAME]" at bounding box center [483, 34] width 95 height 11
click at [595, 557] on div "For your account the number listed is (415) 509-1949 with an email listed under…" at bounding box center [522, 544] width 273 height 46
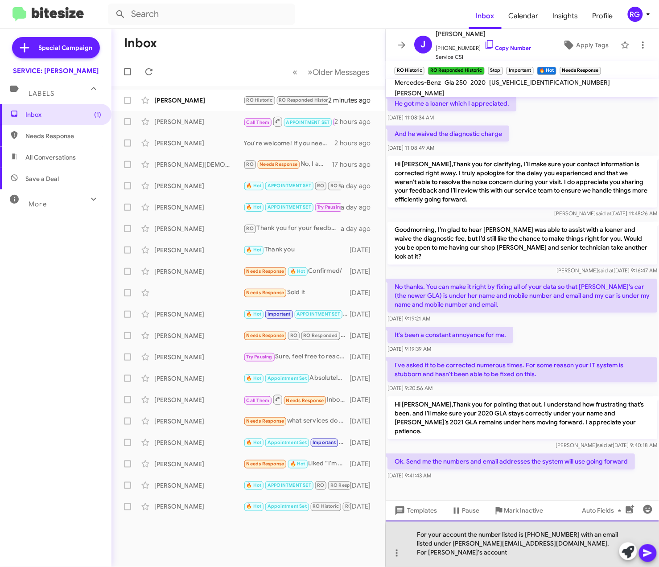
click at [600, 556] on div "For your account the number listed is (415) 509-1949 with an email listed under…" at bounding box center [522, 544] width 273 height 46
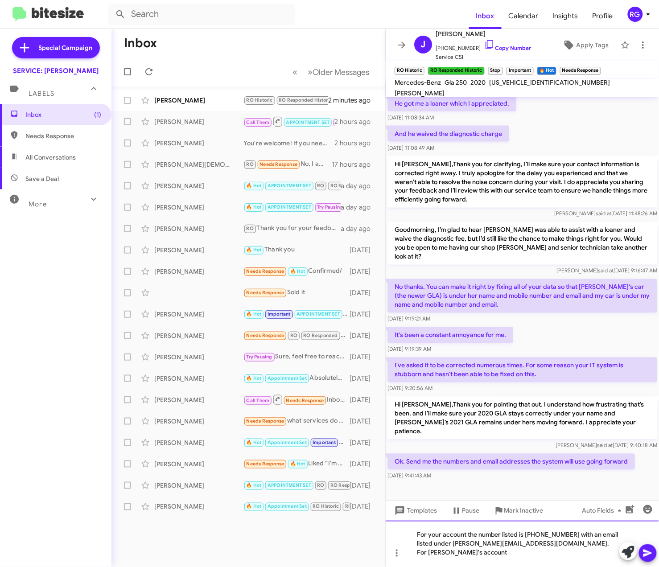
click at [602, 549] on div "For your account the number listed is (415) 509-1949 with an email listed under…" at bounding box center [522, 544] width 273 height 46
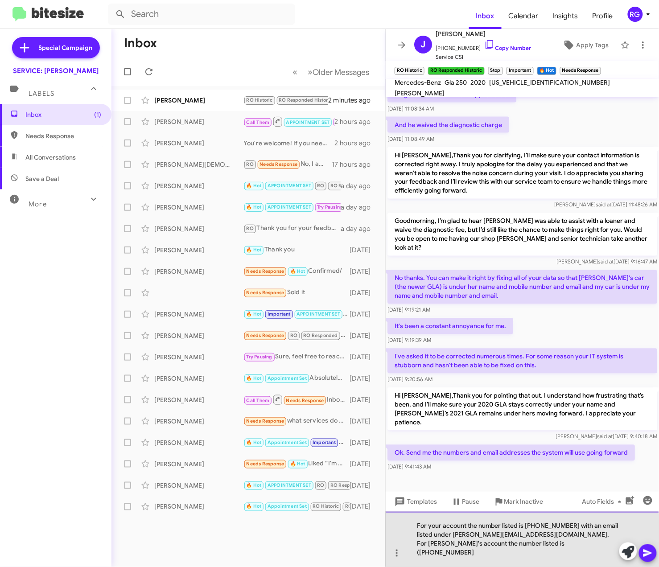
click at [466, 552] on div "For your account the number listed is (415) 509-1949 with an email listed under…" at bounding box center [522, 539] width 273 height 55
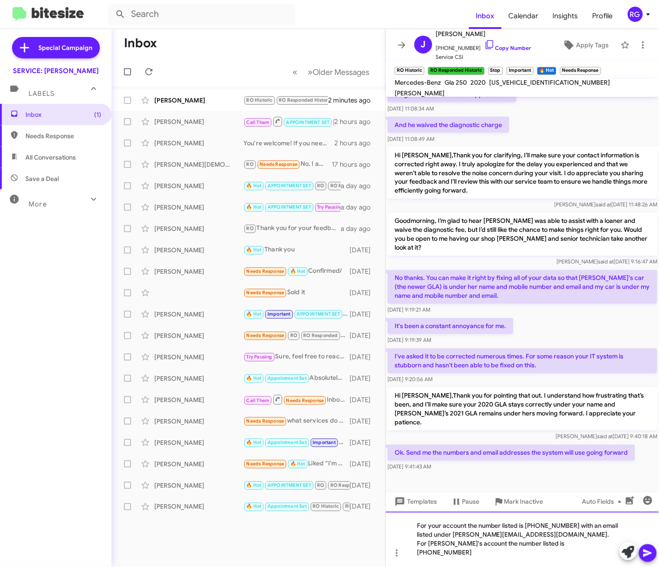
click at [515, 558] on div "For your account the number listed is (415) 509-1949 with an email listed under…" at bounding box center [522, 539] width 273 height 55
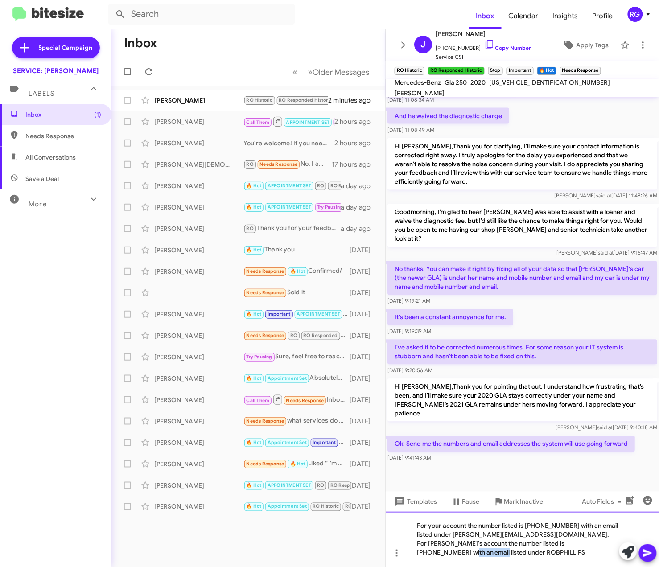
drag, startPoint x: 511, startPoint y: 556, endPoint x: 411, endPoint y: 554, distance: 100.4
click at [411, 554] on div "For your account the number listed is (415) 509-1949 with an email listed under…" at bounding box center [522, 539] width 273 height 55
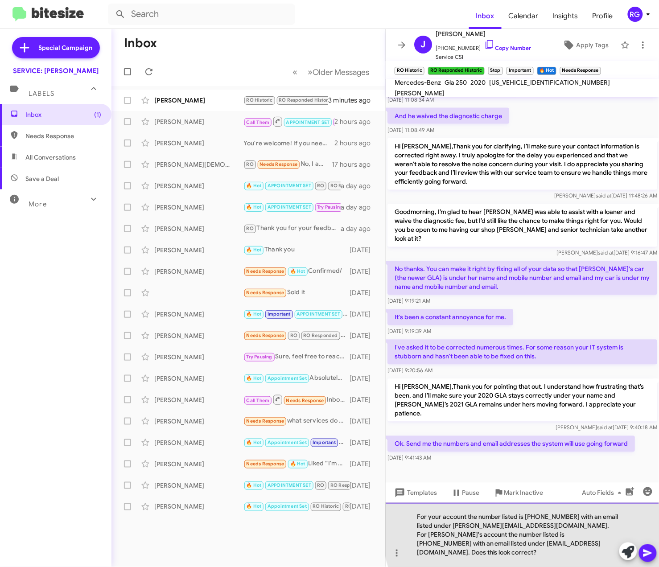
click at [535, 532] on div "For your account the number listed is (415) 509-1949 with an email listed under…" at bounding box center [522, 535] width 273 height 64
click at [541, 525] on div "For your account the number listed is (415) 509-1949 with an email listed under…" at bounding box center [522, 535] width 273 height 64
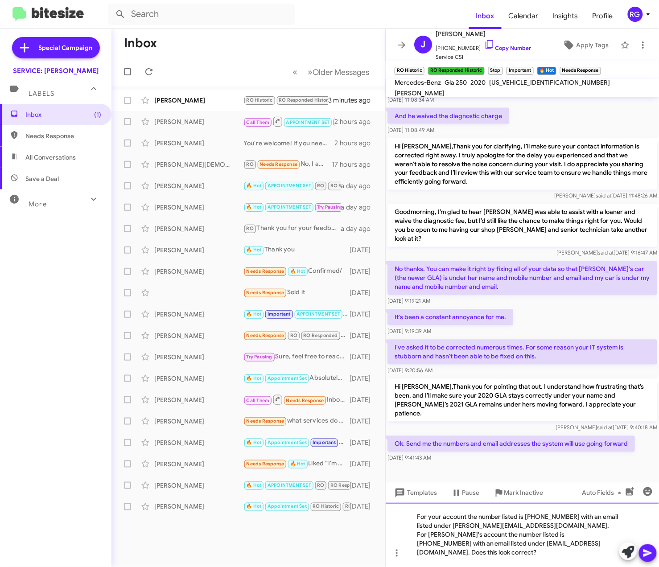
click at [480, 518] on div "For your account the number listed is (415) 509-1949 with an email listed under…" at bounding box center [522, 535] width 273 height 64
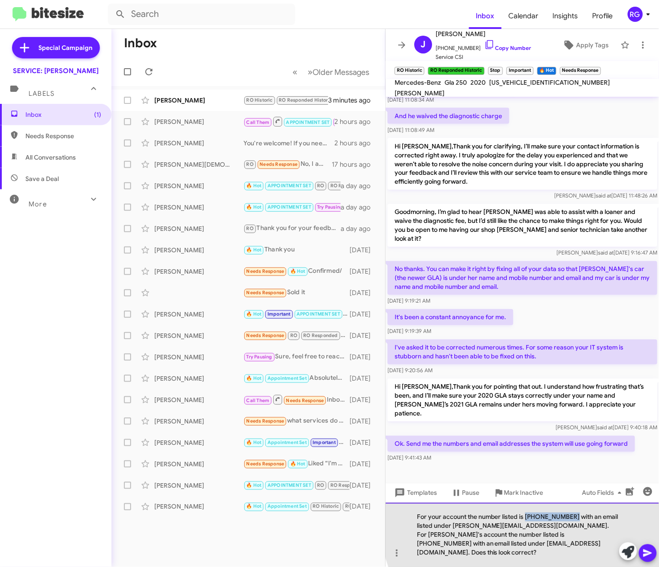
drag, startPoint x: 527, startPoint y: 527, endPoint x: 567, endPoint y: 525, distance: 40.6
click at [567, 525] on div "For your account the number listed is (415) 509-1949 with an email listed under…" at bounding box center [522, 535] width 273 height 64
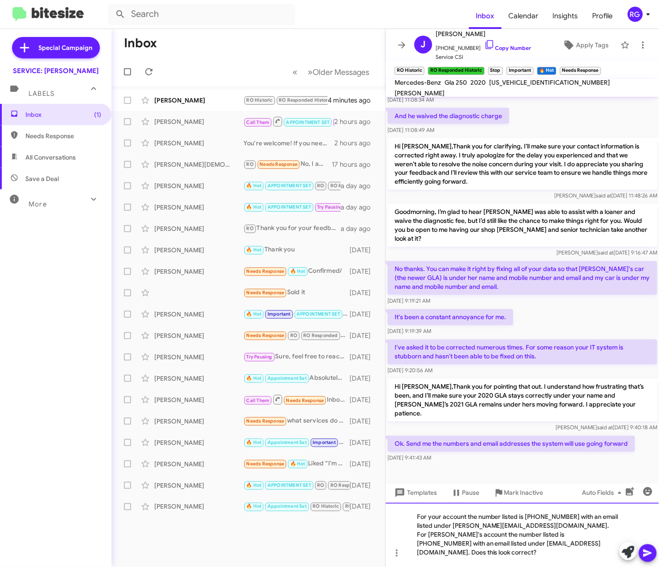
click at [603, 553] on div "For your account the number listed is (415) 509-1949 with an email listed under…" at bounding box center [522, 535] width 273 height 64
click at [646, 556] on icon at bounding box center [647, 554] width 8 height 8
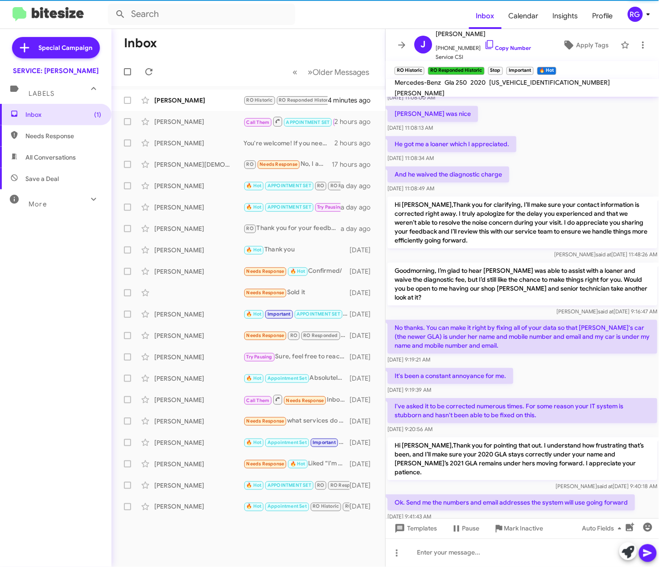
scroll to position [674, 0]
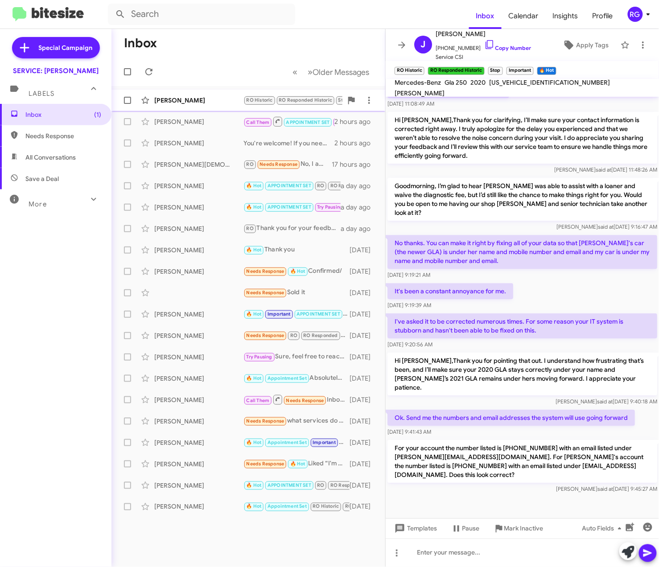
click at [184, 109] on span "Jill Phillips RO Historic RO Responded Historic Stop Important 🔥 Hot Needs Resp…" at bounding box center [248, 100] width 274 height 21
drag, startPoint x: 550, startPoint y: 468, endPoint x: 571, endPoint y: 473, distance: 21.1
click at [557, 495] on div at bounding box center [522, 524] width 273 height 58
click at [604, 440] on p "For your account the number listed is (415) 509-1949 with an email listed under…" at bounding box center [523, 461] width 270 height 43
click at [605, 440] on p "For your account the number listed is (415) 509-1949 with an email listed under…" at bounding box center [523, 461] width 270 height 43
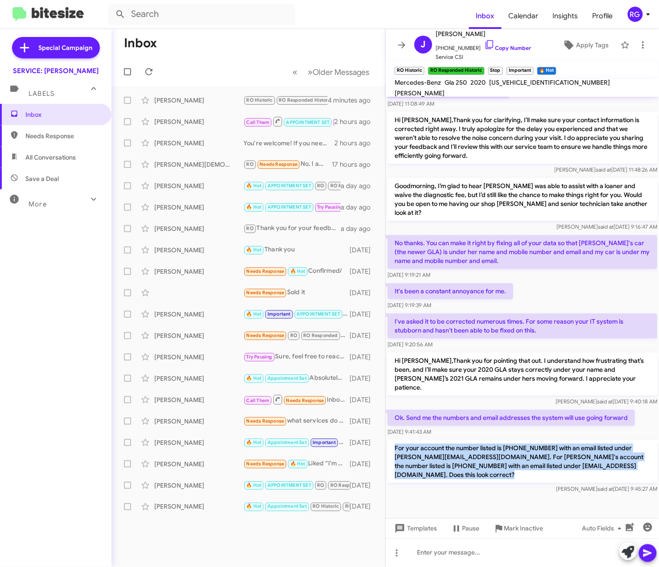
click at [605, 440] on p "For your account the number listed is (415) 509-1949 with an email listed under…" at bounding box center [523, 461] width 270 height 43
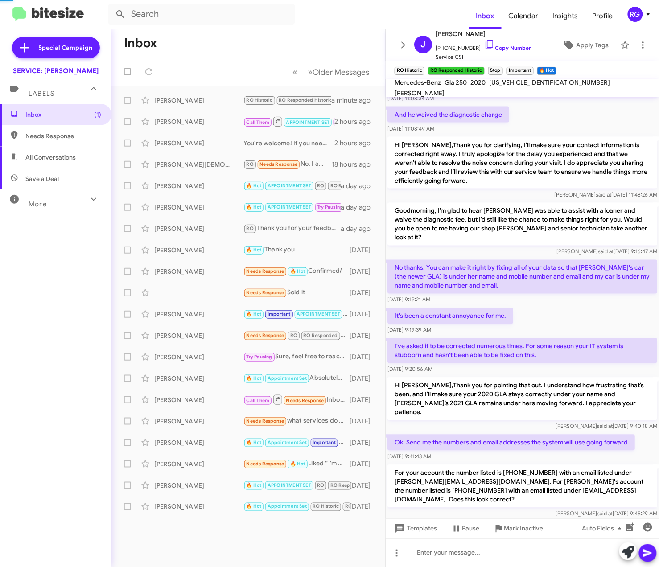
scroll to position [443, 0]
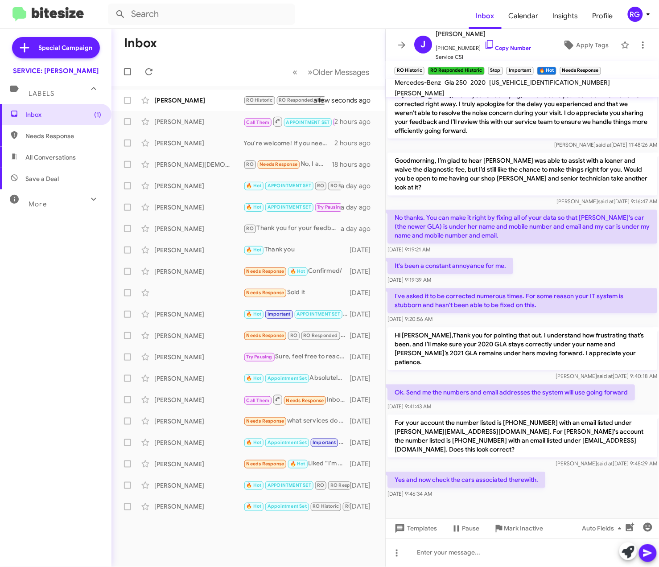
click at [527, 87] on span "WDCTG4GB6LJ685492" at bounding box center [549, 82] width 121 height 8
copy span "WDCTG4GB6LJ685492"
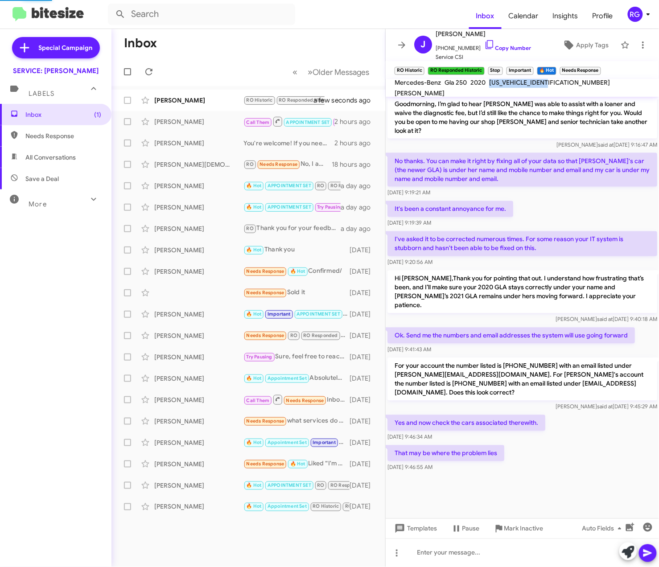
scroll to position [381, 0]
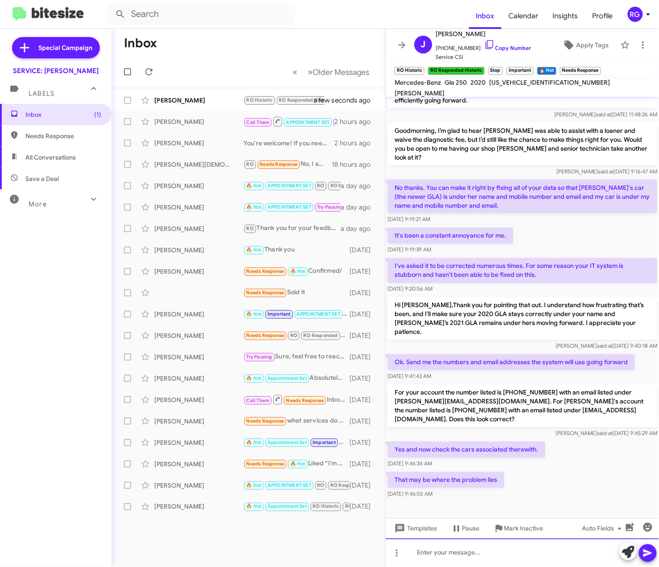
drag, startPoint x: 486, startPoint y: 552, endPoint x: 482, endPoint y: 547, distance: 6.6
click at [486, 552] on div at bounding box center [522, 553] width 273 height 29
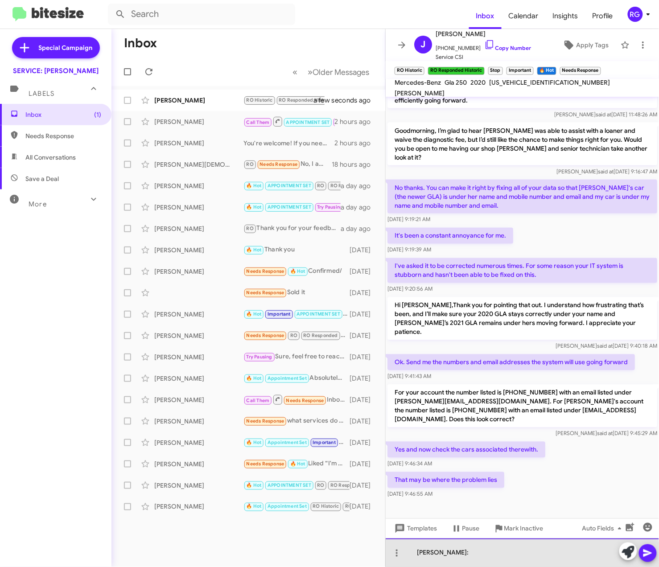
click at [478, 559] on div "Rob Phillips:" at bounding box center [522, 553] width 273 height 29
click at [478, 557] on div "Rob Phillips:" at bounding box center [522, 553] width 273 height 29
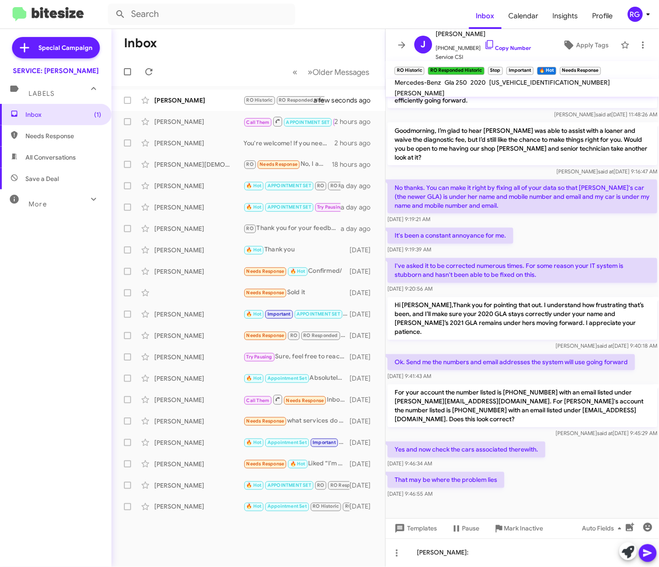
click at [493, 533] on button "Mark Inactive" at bounding box center [519, 529] width 64 height 16
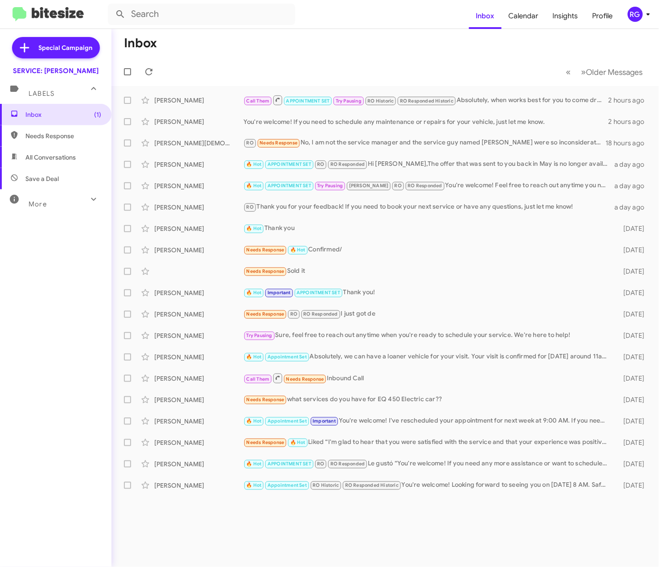
click at [34, 207] on span "More" at bounding box center [38, 204] width 18 height 8
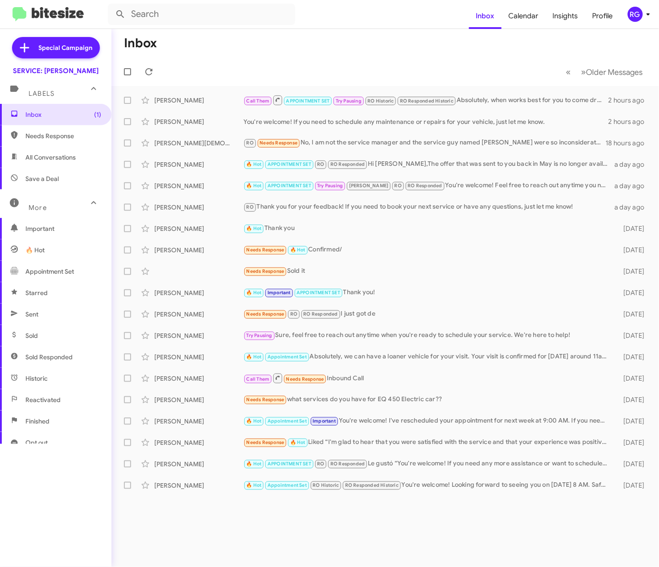
click at [50, 315] on span "Sent" at bounding box center [55, 314] width 111 height 21
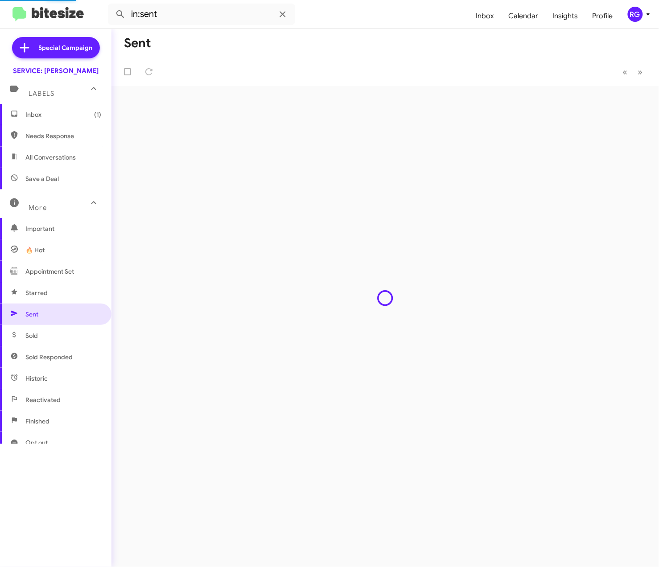
click at [40, 348] on span "Sold Responded" at bounding box center [55, 356] width 111 height 21
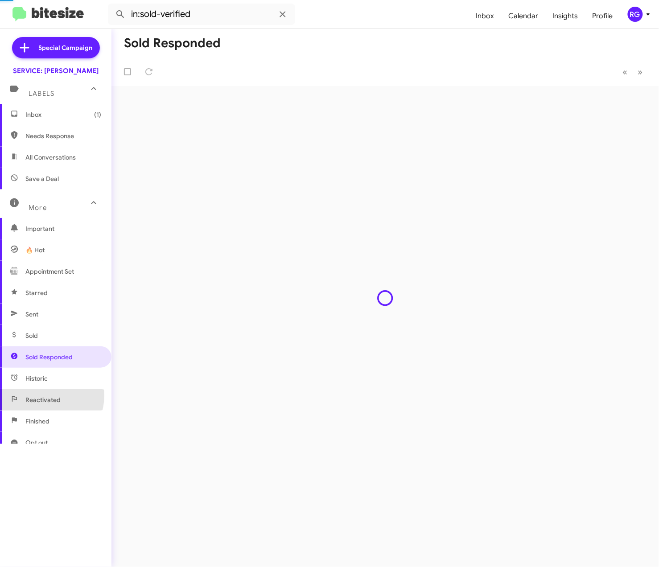
click at [45, 396] on span "Reactivated" at bounding box center [42, 400] width 35 height 9
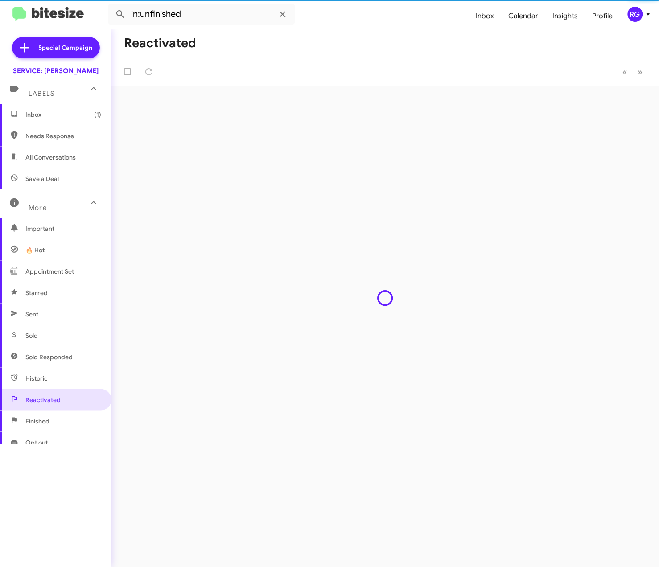
click at [45, 432] on span "Opt out" at bounding box center [55, 442] width 111 height 21
click at [47, 423] on span "Finished" at bounding box center [37, 421] width 24 height 9
type input "in:finished"
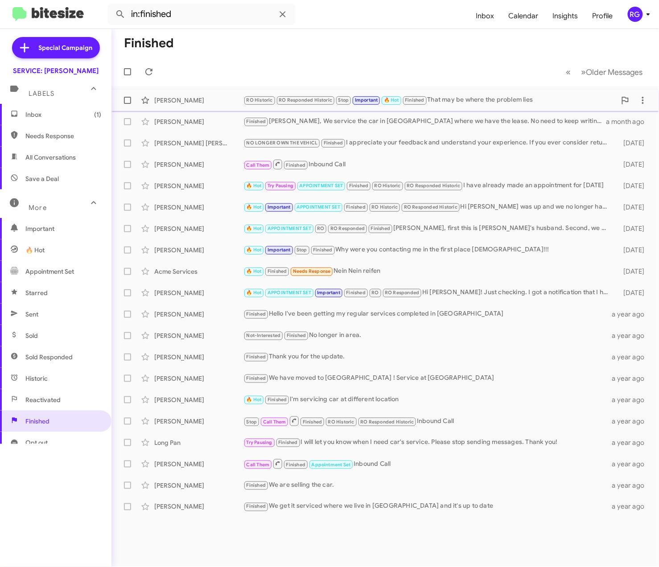
click at [480, 99] on div "RO Historic RO Responded Historic Stop Important 🔥 Hot Finished That may be whe…" at bounding box center [429, 100] width 373 height 10
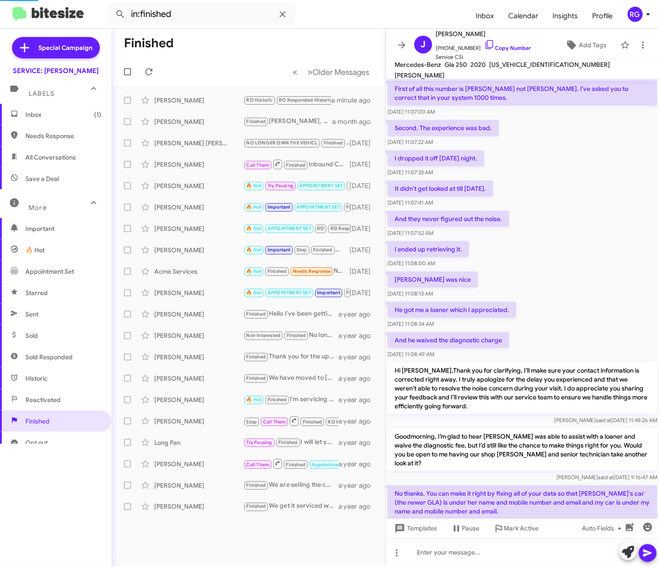
scroll to position [304, 0]
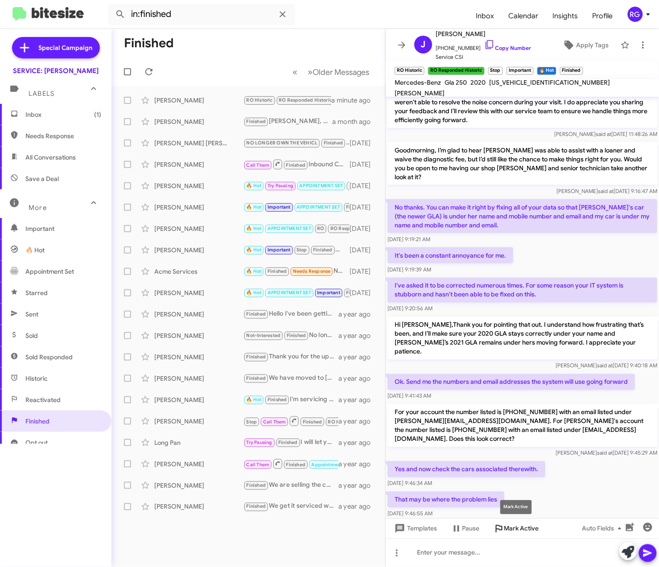
click at [515, 532] on span "Mark Active" at bounding box center [521, 529] width 35 height 16
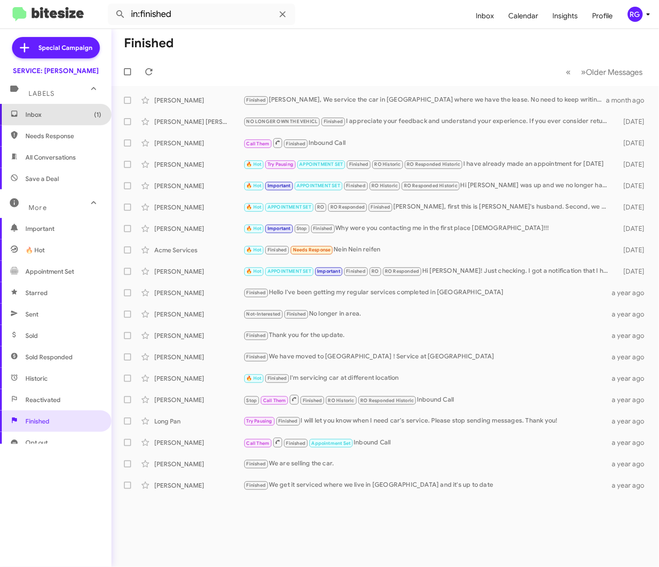
click at [58, 111] on span "Inbox (1)" at bounding box center [63, 114] width 76 height 9
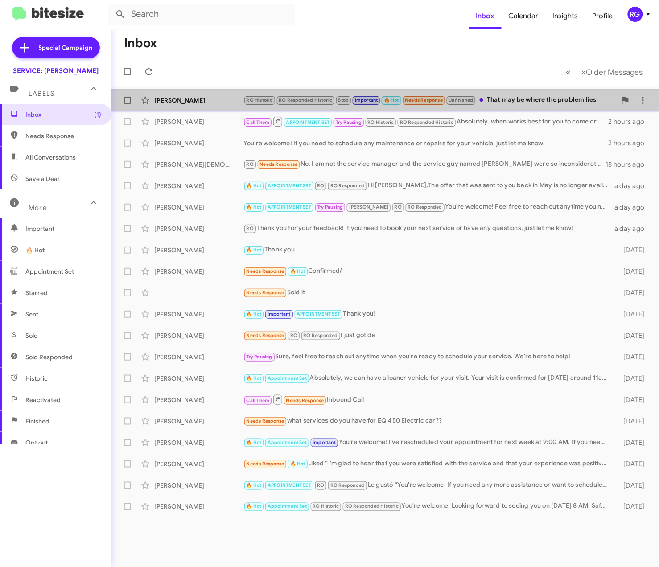
click at [346, 106] on div "Jill Phillips RO Historic RO Responded Historic Stop Important 🔥 Hot Needs Resp…" at bounding box center [385, 100] width 533 height 18
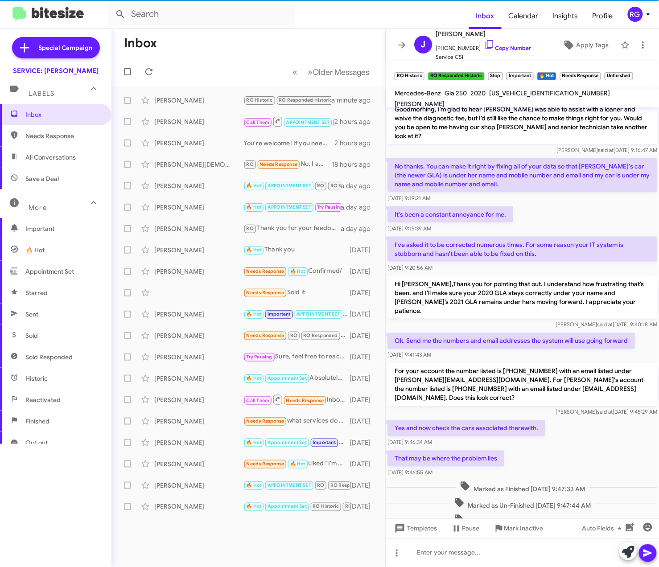
scroll to position [315, 0]
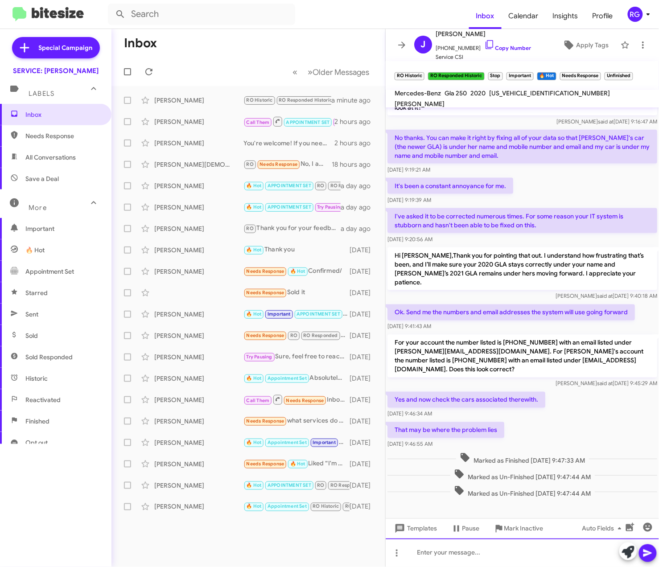
click at [537, 561] on div at bounding box center [522, 553] width 273 height 29
paste div
click at [411, 555] on div "WDCTG4GB6LJ685492" at bounding box center [522, 553] width 273 height 29
drag, startPoint x: 464, startPoint y: 31, endPoint x: 437, endPoint y: 31, distance: 26.8
click at [437, 31] on span "[PERSON_NAME]" at bounding box center [483, 34] width 95 height 11
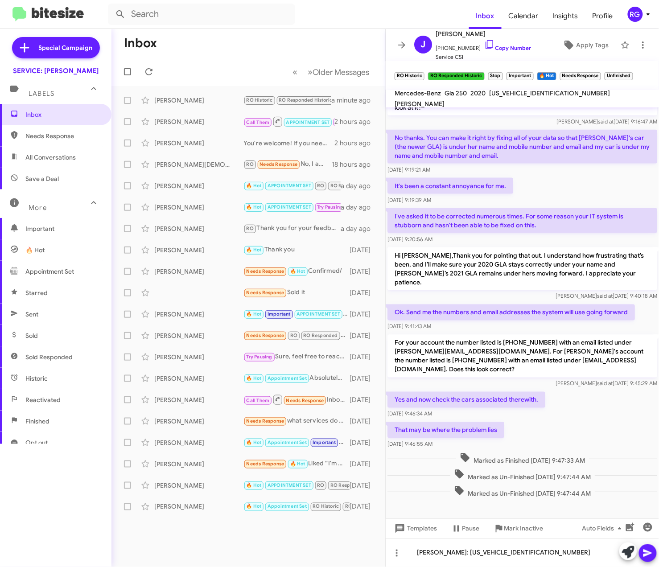
copy span "[PERSON_NAME]"
click at [575, 561] on div "Rob Phillips: WDCTG4GB6LJ685492" at bounding box center [522, 553] width 273 height 29
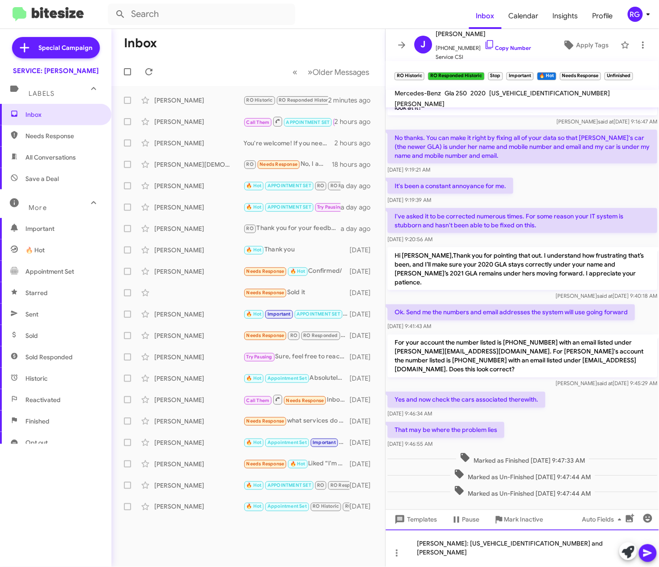
click at [578, 551] on div "Rob Phillips: WDCTG4GB6LJ685492 and Jill Phillips" at bounding box center [522, 548] width 273 height 37
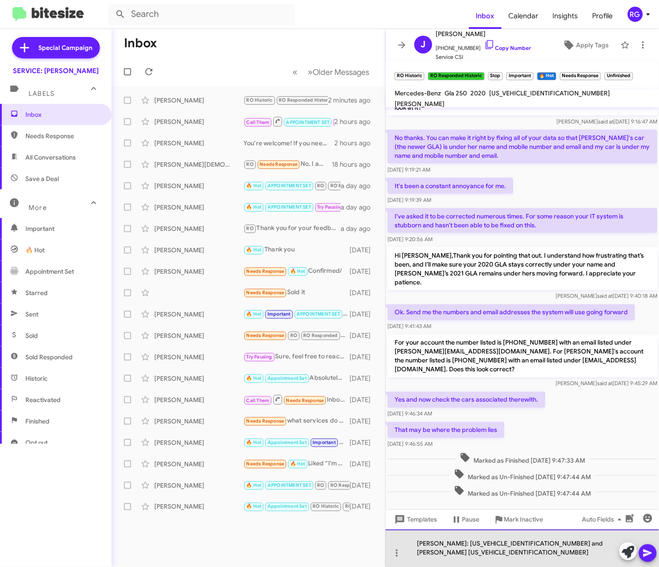
click at [568, 543] on div "Rob Phillips: WDCTG4GB6LJ685492 and Jill Phillips W1N4N4HB2MJ172006" at bounding box center [522, 548] width 273 height 37
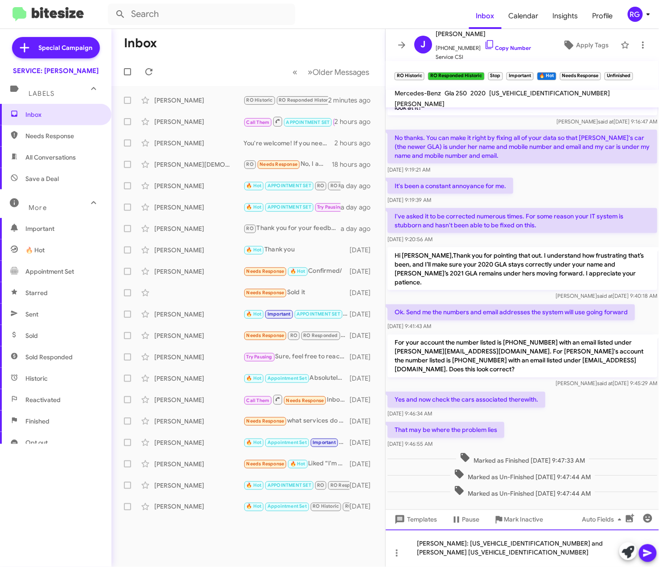
drag, startPoint x: 550, startPoint y: 561, endPoint x: 546, endPoint y: 562, distance: 4.5
click at [551, 562] on div "Rob Phillips: WDCTG4GB6LJ685492 and Jill Phillips W1N4N4HB2MJ172006" at bounding box center [522, 548] width 273 height 37
click at [593, 547] on div "Rob Phillips: WDCTG4GB6LJ685492 and Jill Phillips W1N4N4HB2MJ172006" at bounding box center [522, 548] width 273 height 37
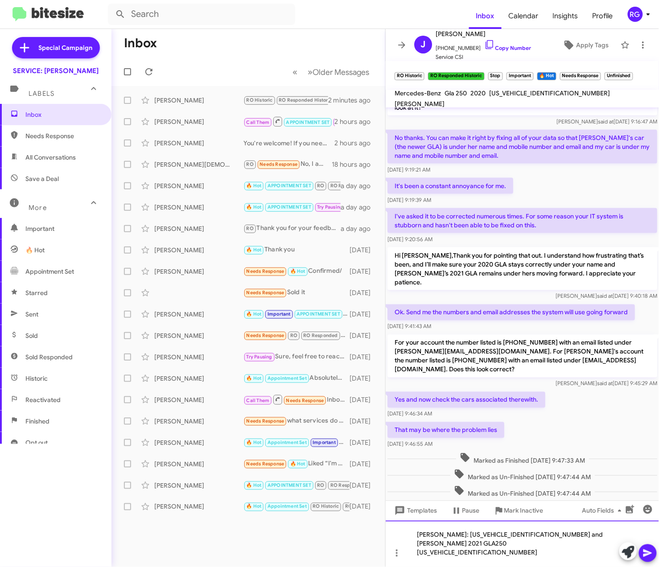
click at [596, 549] on div "Rob Phillips: WDCTG4GB6LJ685492 and Jill Phillips 2021 GLA250 W1N4N4HB2MJ172006" at bounding box center [522, 544] width 273 height 46
click at [599, 548] on div "Rob Phillips: WDCTG4GB6LJ685492 and Jill Phillips 2021 GLA250 W1N4N4HB2MJ172006" at bounding box center [522, 544] width 273 height 46
click at [485, 546] on div "Rob Phillips: WDCTG4GB6LJ685492 and Jill Phillips 2021 GLA250 W1N4N4HB2MJ172006" at bounding box center [522, 544] width 273 height 46
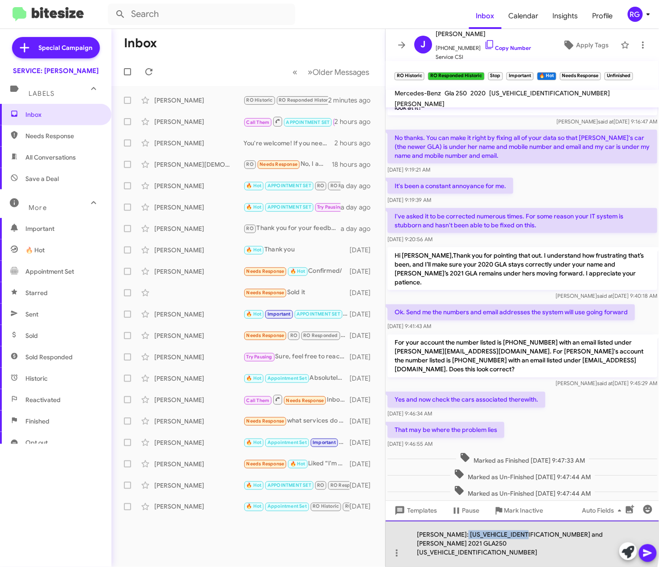
click at [485, 546] on div "Rob Phillips: WDCTG4GB6LJ685492 and Jill Phillips 2021 GLA250 W1N4N4HB2MJ172006" at bounding box center [522, 544] width 273 height 46
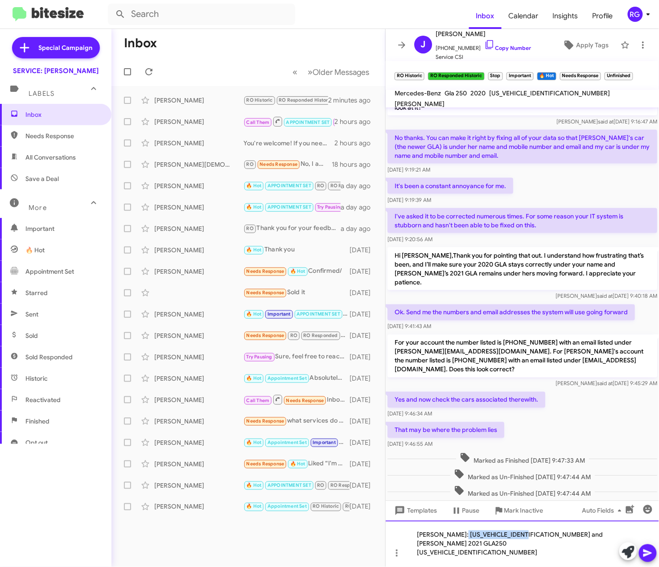
copy div "WDCTG4GB6LJ685492"
click at [453, 543] on div "Rob Phillips: WDCTG4GB6LJ685492 and Jill Phillips 2021 GLA250 W1N4N4HB2MJ172006" at bounding box center [522, 544] width 273 height 46
click at [442, 543] on div "Rob Phillips: WDCTG4GB6LJ685492 and Jill Phillips 2021 GLA250 W1N4N4HB2MJ172006" at bounding box center [522, 544] width 273 height 46
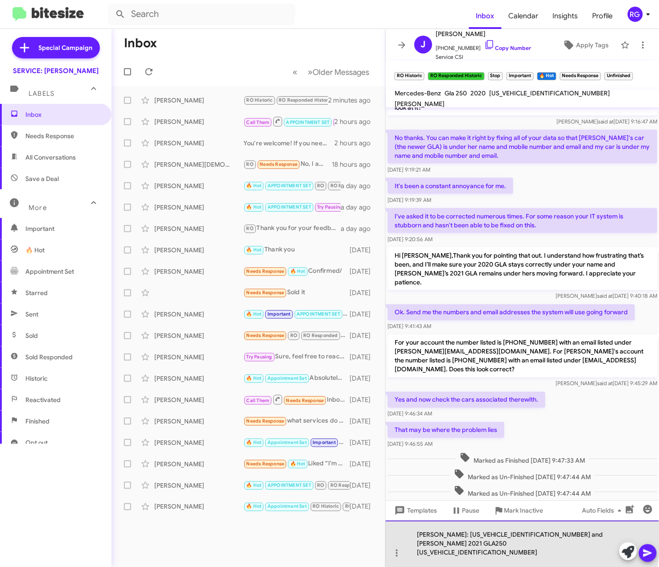
click at [453, 544] on div "Rob Phillips: WDCTG4GB6LJ685492 and Jill Phillips 2021 GLA250 W1N4N4HB2MJ172006" at bounding box center [522, 544] width 273 height 46
click at [447, 544] on div "Rob Phillips: WDCTG4GB6LJ685492 and Jill Phillips 2021 GLA250 W1N4N4HB2MJ172006" at bounding box center [522, 544] width 273 height 46
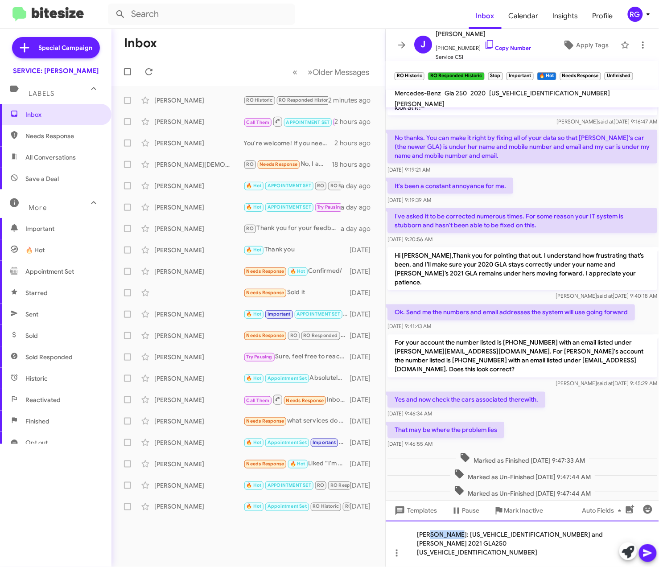
click at [448, 544] on div "Rob Phillips: WDCTG4GB6LJ685492 and Jill Phillips 2021 GLA250 W1N4N4HB2MJ172006" at bounding box center [522, 544] width 273 height 46
click at [450, 544] on div "Rob Phillips: WDCTG4GB6LJ685492 and Jill Phillips 2021 GLA250 W1N4N4HB2MJ172006" at bounding box center [522, 544] width 273 height 46
click at [480, 544] on div "Rob Phillips 2020 GLA: WDCTG4GB6LJ685492 and Jill Phillips 2021 GLA250 W1N4N4HB…" at bounding box center [522, 544] width 273 height 46
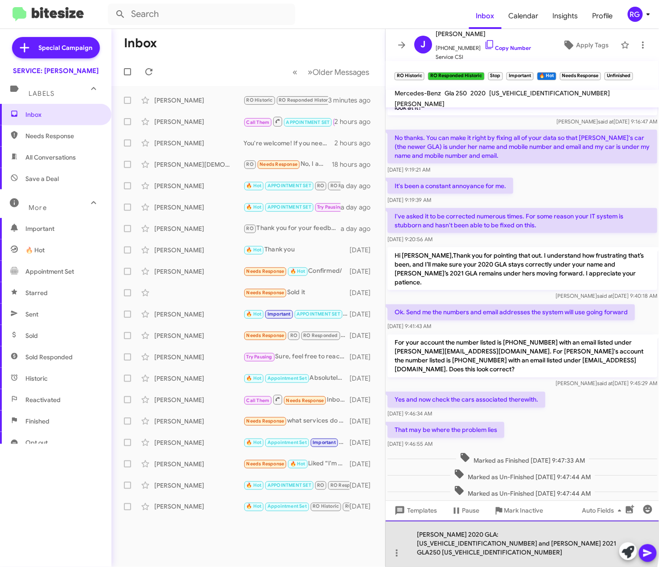
click at [483, 545] on div "Rob Phillips 2020 GLA: WDCTG4GB6LJ685492 and Jill Phillips 2021 GLA250 W1N4N4HB…" at bounding box center [522, 544] width 273 height 46
click at [448, 548] on div "Rob Phillips 2020 GLA WDCTG4GB6LJ685492 and Jill Phillips 2021 GLA250 W1N4N4HB2…" at bounding box center [522, 544] width 273 height 46
click at [451, 546] on div "Rob Phillips 2020 GLA WDCTG4GB6LJ685492 and Jill Phillips 2021 GLA250 W1N4N4HB2…" at bounding box center [522, 544] width 273 height 46
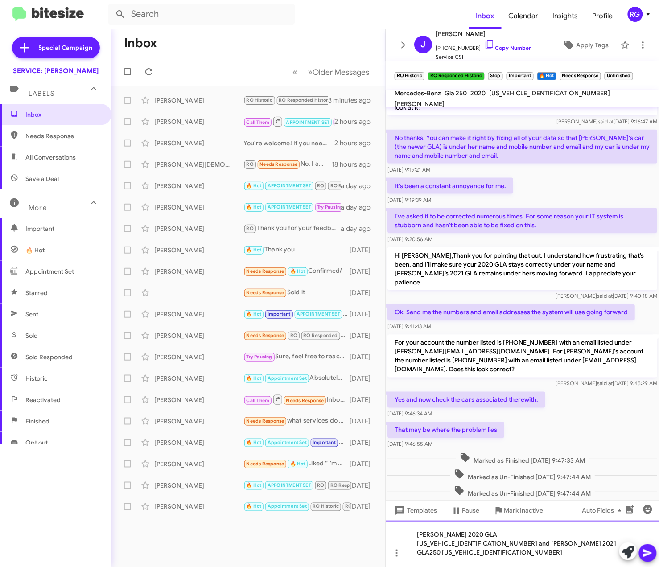
click at [450, 545] on div "Rob Phillips 2020 GLA WDCTG4GB6LJ685492 and Jill Phillips 2021 GLA250 W1N4N4HB2…" at bounding box center [522, 544] width 273 height 46
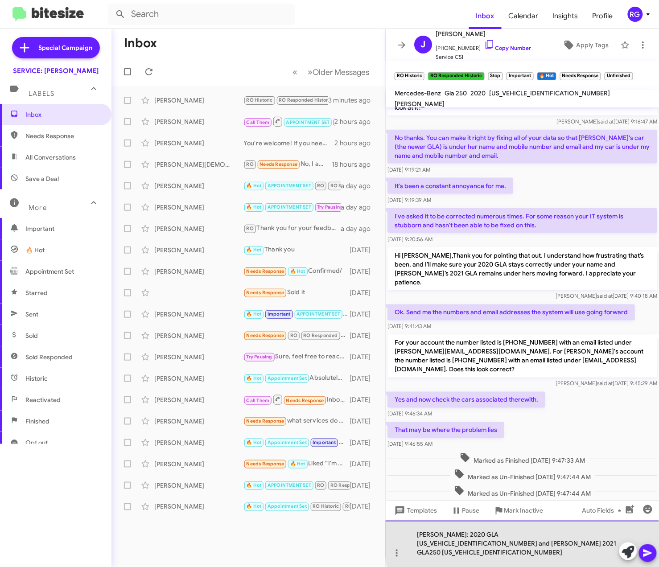
click at [598, 541] on div "Rob Phillips: 2020 GLA WDCTG4GB6LJ685492 and Jill Phillips 2021 GLA250 W1N4N4HB…" at bounding box center [522, 544] width 273 height 46
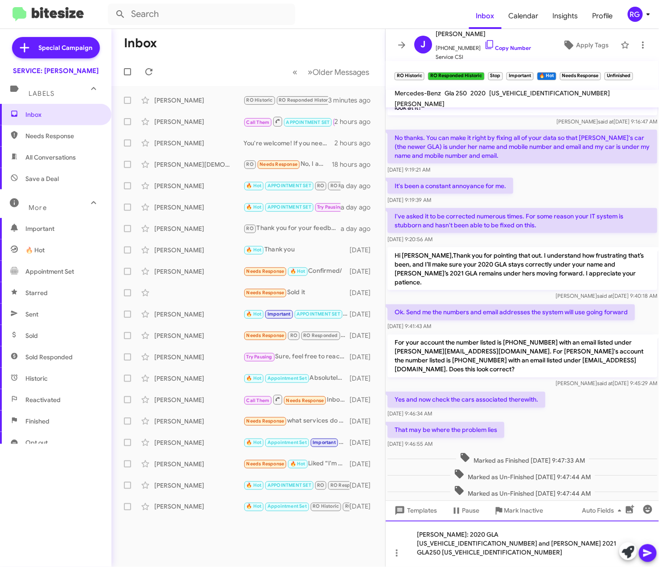
click at [595, 543] on div "Rob Phillips: 2020 GLA WDCTG4GB6LJ685492 and Jill Phillips 2021 GLA250 W1N4N4HB…" at bounding box center [522, 544] width 273 height 46
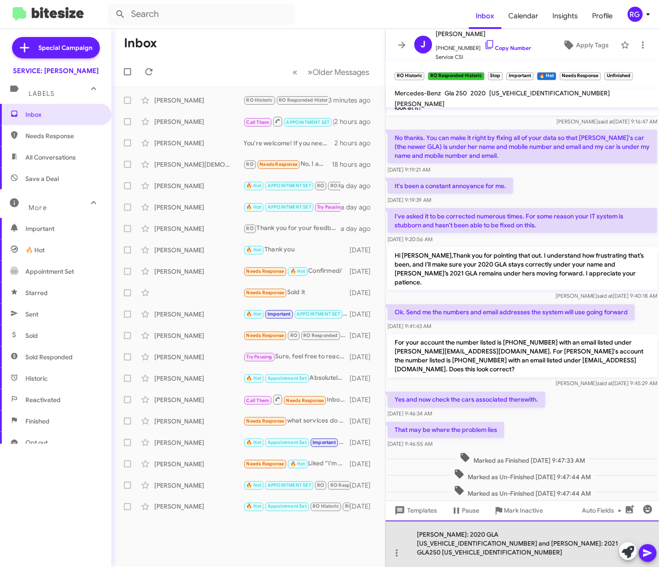
drag, startPoint x: 545, startPoint y: 561, endPoint x: 540, endPoint y: 566, distance: 7.9
click at [543, 562] on div "Rob Phillips: 2020 GLA WDCTG4GB6LJ685492 and Jill Phillips: 2021 GLA250 W1N4N4H…" at bounding box center [522, 544] width 273 height 46
click at [524, 555] on div "Rob Phillips: 2020 GLA WDCTG4GB6LJ685492 and Jill Phillips: 2021 GLA250 W1N4N4H…" at bounding box center [522, 544] width 273 height 46
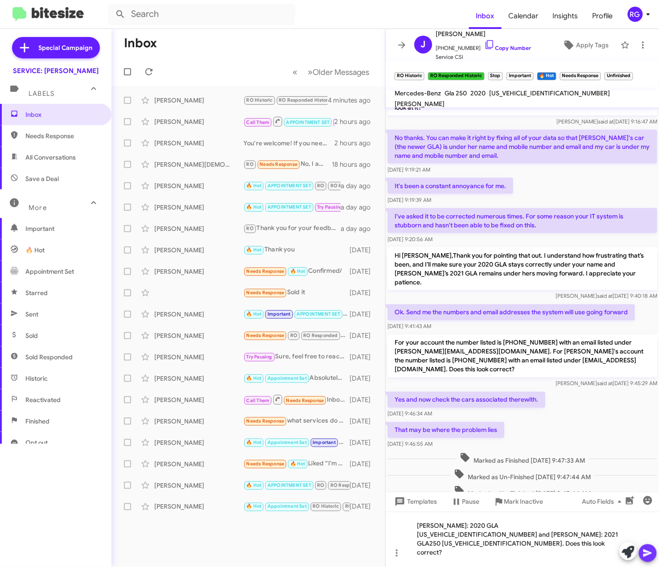
click at [651, 551] on icon at bounding box center [648, 553] width 11 height 11
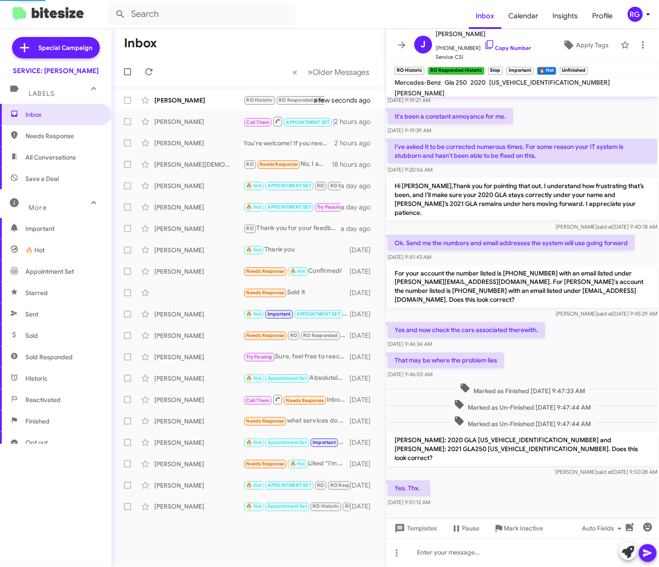
scroll to position [324, 0]
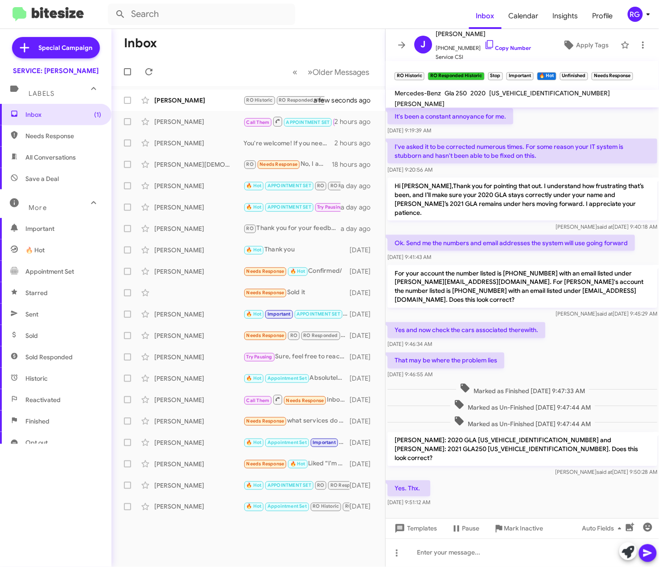
click at [626, 195] on p "Hi Rob,Thank you for pointing that out. I understand how frustrating that’s bee…" at bounding box center [523, 199] width 270 height 43
click at [626, 544] on span at bounding box center [628, 553] width 12 height 20
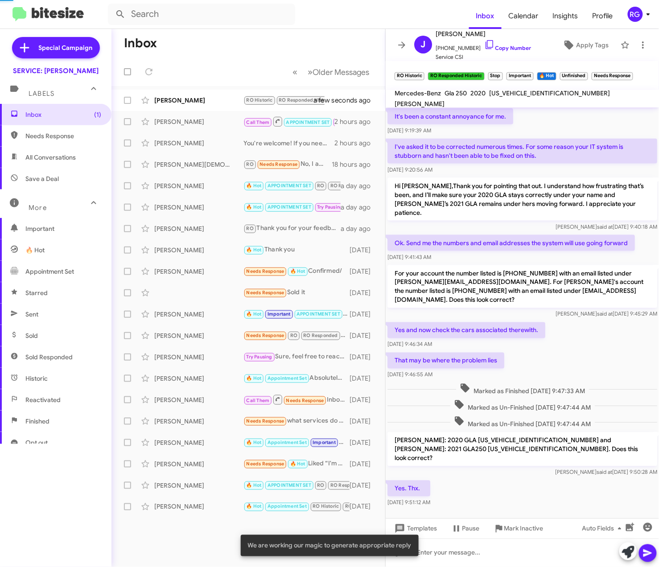
scroll to position [333, 0]
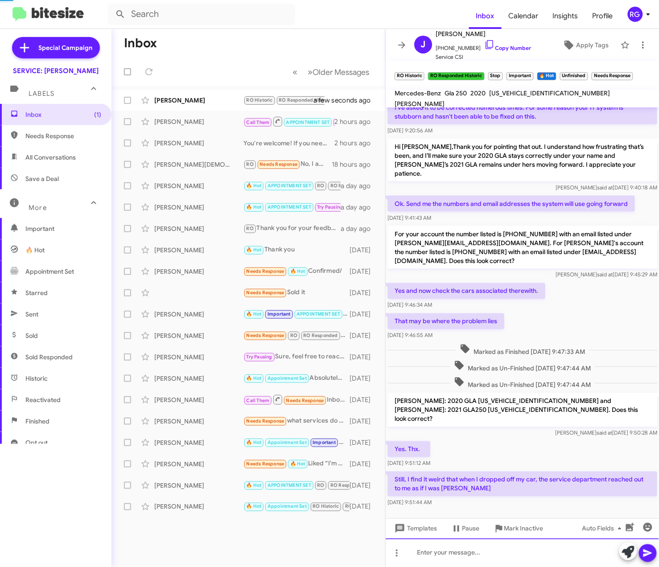
click at [545, 551] on div at bounding box center [522, 553] width 273 height 29
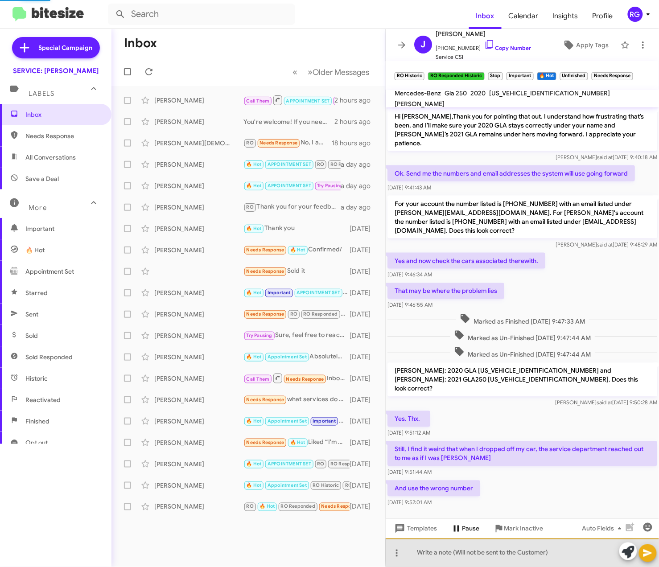
scroll to position [322, 0]
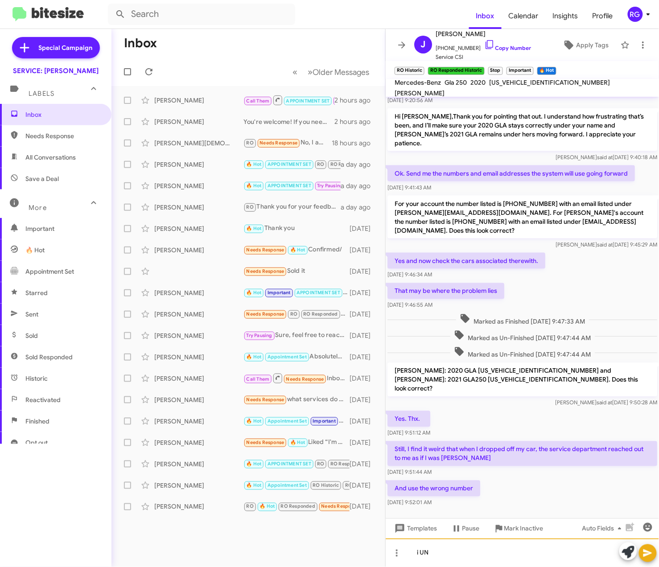
drag, startPoint x: 493, startPoint y: 547, endPoint x: 490, endPoint y: 554, distance: 7.8
click at [493, 549] on div "i UN" at bounding box center [522, 553] width 273 height 29
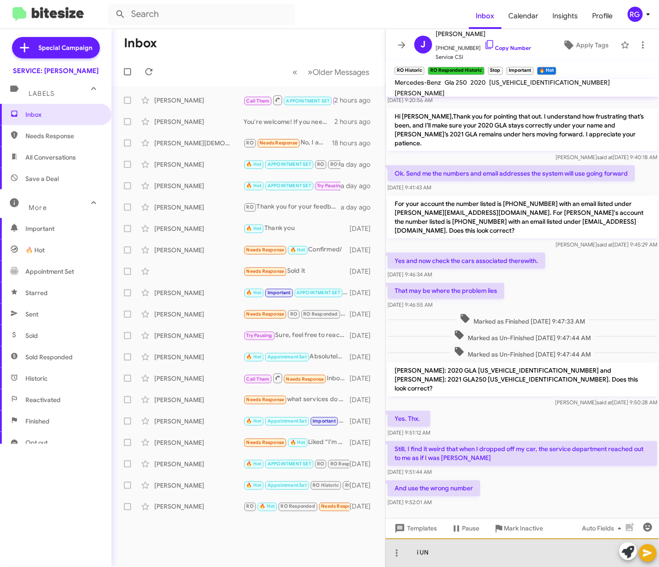
click at [487, 557] on div "i UN" at bounding box center [522, 553] width 273 height 29
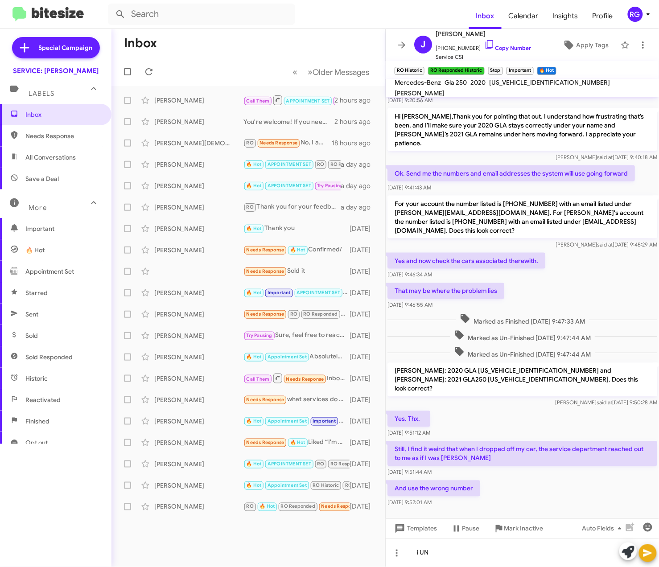
click at [480, 501] on mat-tooltip-component "Pause Conversation" at bounding box center [465, 507] width 61 height 27
drag, startPoint x: 509, startPoint y: 483, endPoint x: 509, endPoint y: 490, distance: 6.2
click at [509, 509] on div at bounding box center [522, 531] width 273 height 45
click at [469, 565] on div "i UN" at bounding box center [522, 553] width 273 height 29
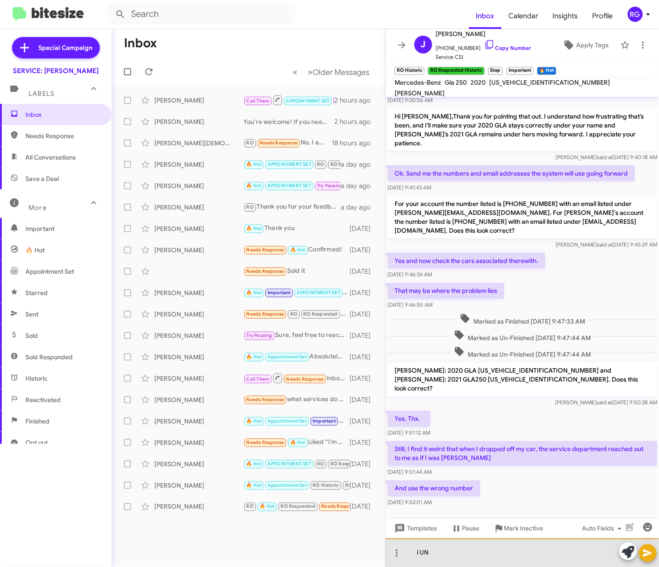
click at [552, 546] on div "i UN" at bounding box center [522, 553] width 273 height 29
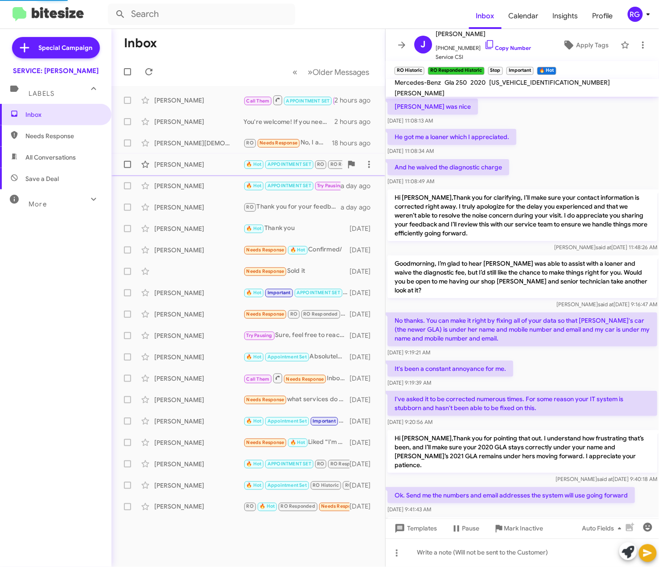
scroll to position [304, 0]
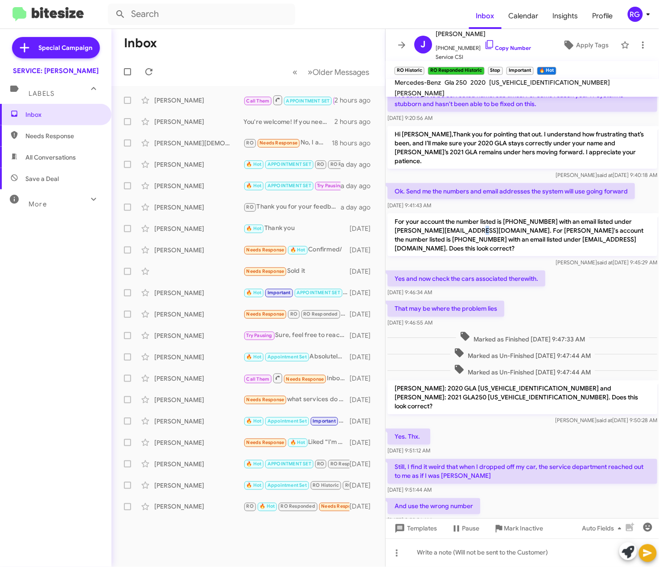
click at [487, 216] on p "For your account the number listed is [PHONE_NUMBER] with an email listed under…" at bounding box center [523, 235] width 270 height 43
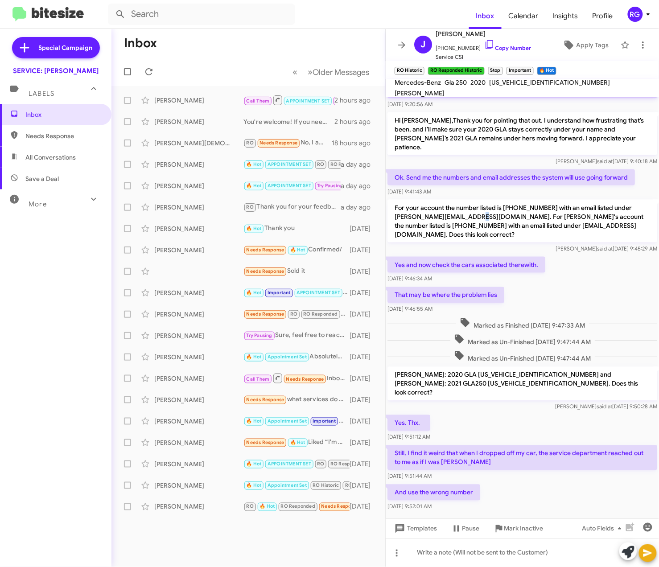
scroll to position [322, 0]
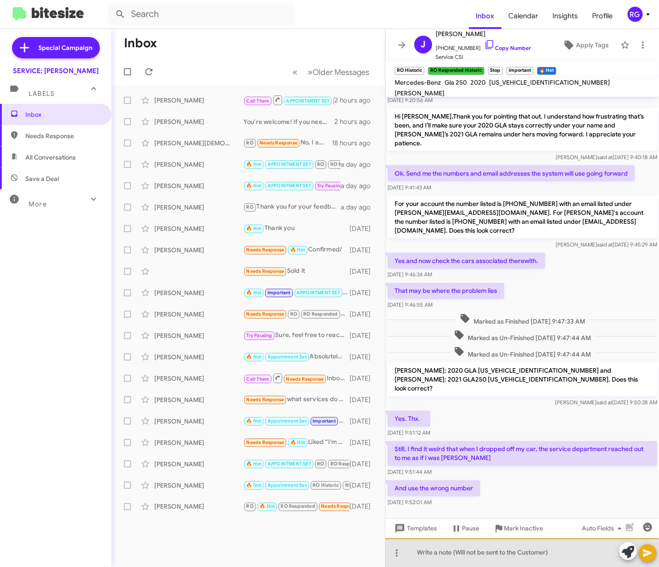
drag, startPoint x: 490, startPoint y: 557, endPoint x: 498, endPoint y: 557, distance: 8.0
click at [498, 557] on div at bounding box center [522, 553] width 273 height 29
click at [510, 557] on div at bounding box center [522, 553] width 273 height 29
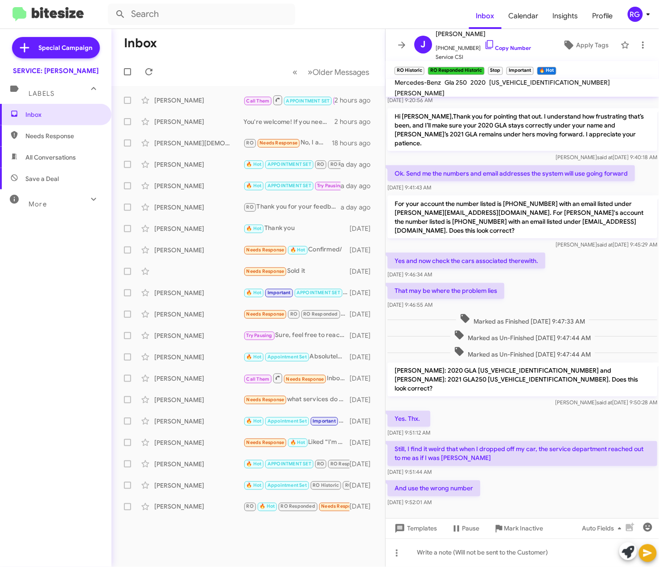
click at [507, 509] on div at bounding box center [522, 531] width 273 height 45
drag, startPoint x: 511, startPoint y: 495, endPoint x: 541, endPoint y: 498, distance: 30.5
click at [511, 509] on div at bounding box center [522, 531] width 273 height 45
click at [446, 555] on div at bounding box center [522, 553] width 273 height 29
click at [395, 553] on icon at bounding box center [397, 553] width 11 height 11
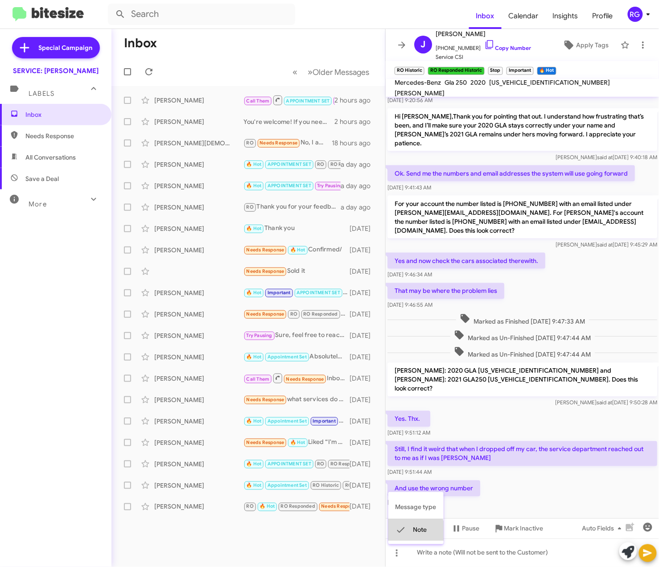
click at [405, 534] on icon at bounding box center [401, 530] width 11 height 11
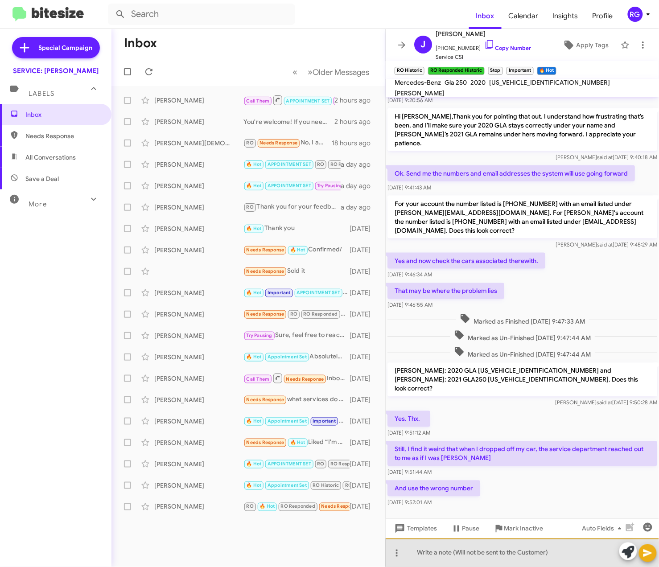
drag, startPoint x: 443, startPoint y: 553, endPoint x: 464, endPoint y: 554, distance: 21.0
click at [444, 553] on div at bounding box center [522, 553] width 273 height 29
click at [552, 554] on div at bounding box center [522, 553] width 273 height 29
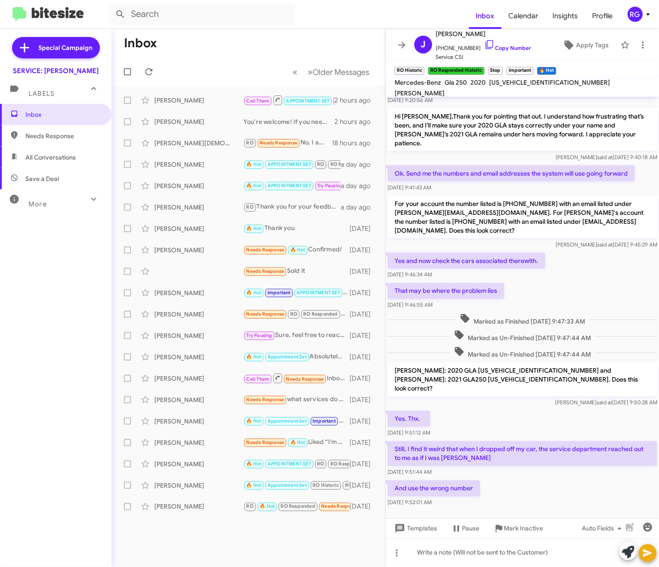
click at [474, 499] on div "Oct 9, 2025, 9:52:01 AM" at bounding box center [434, 503] width 93 height 9
click at [607, 532] on span "Auto Fields" at bounding box center [603, 529] width 43 height 16
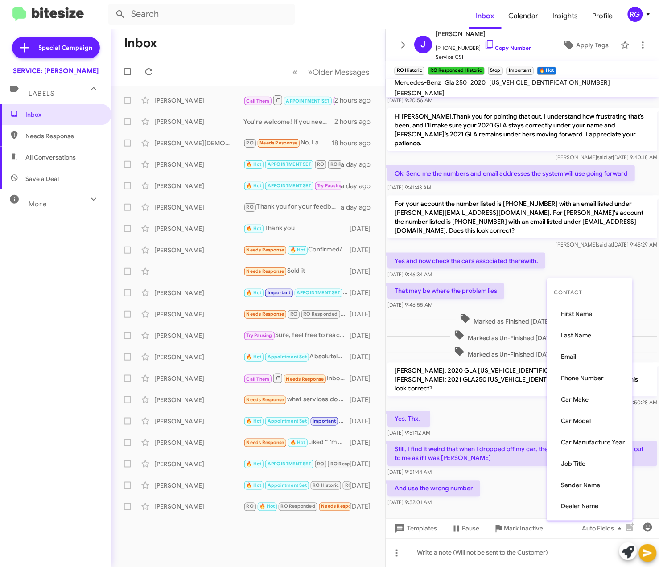
click at [462, 456] on div at bounding box center [329, 283] width 659 height 567
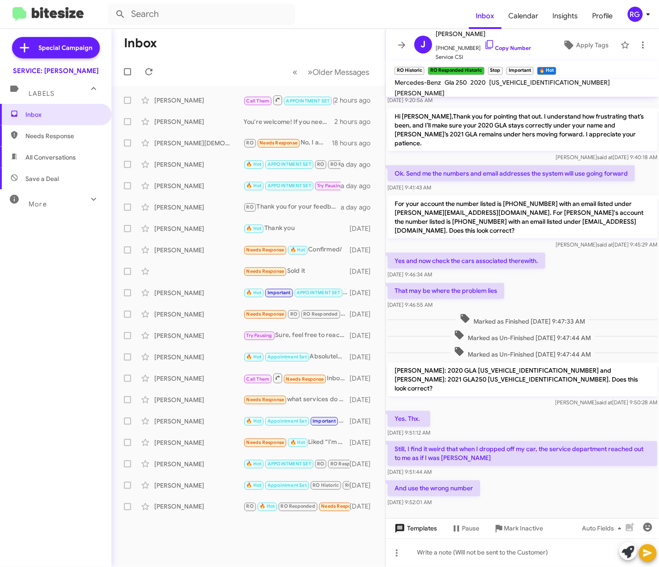
click at [422, 525] on span "Templates" at bounding box center [415, 529] width 44 height 16
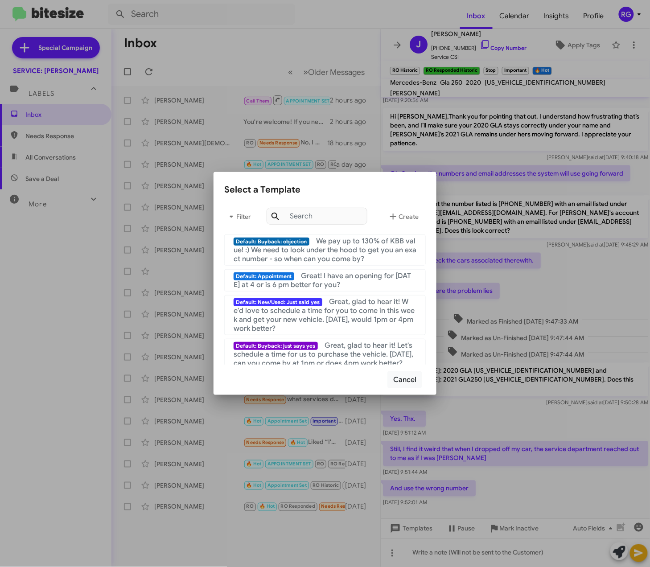
click at [552, 195] on div at bounding box center [325, 283] width 650 height 567
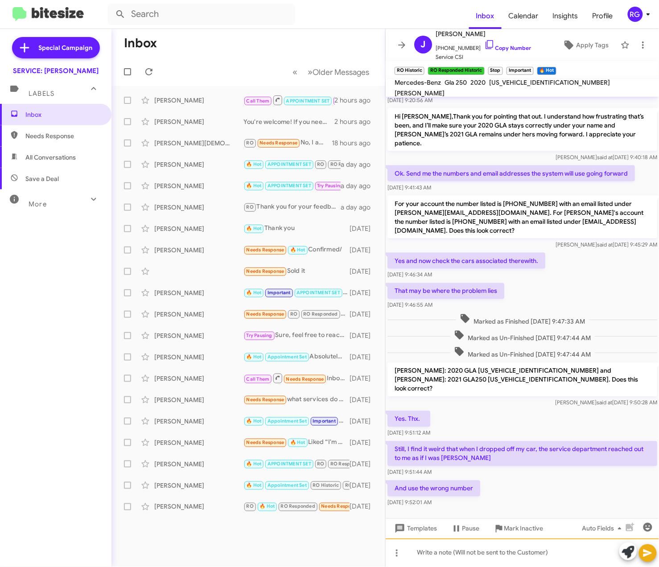
click at [498, 558] on div at bounding box center [522, 553] width 273 height 29
click at [512, 549] on div at bounding box center [522, 553] width 273 height 29
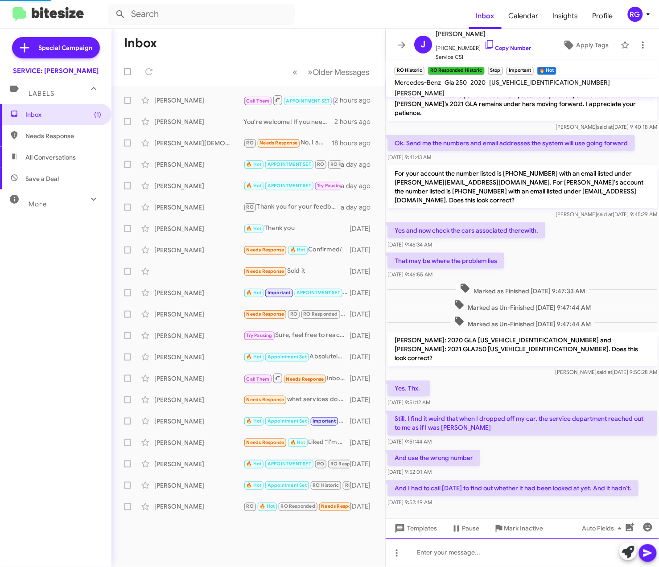
scroll to position [331, 0]
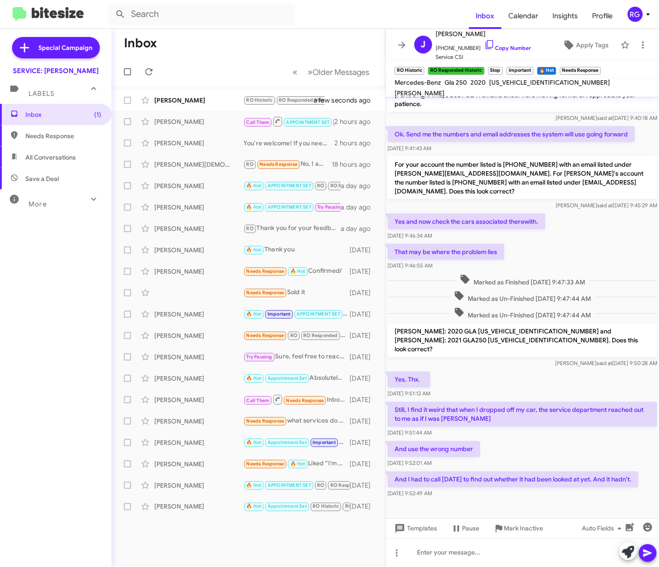
click at [511, 88] on div "WDCTG4GB6LJ685492" at bounding box center [549, 82] width 124 height 11
click at [509, 88] on div "WDCTG4GB6LJ685492" at bounding box center [549, 82] width 124 height 11
copy span "WDCTG4GB6LJ685492"
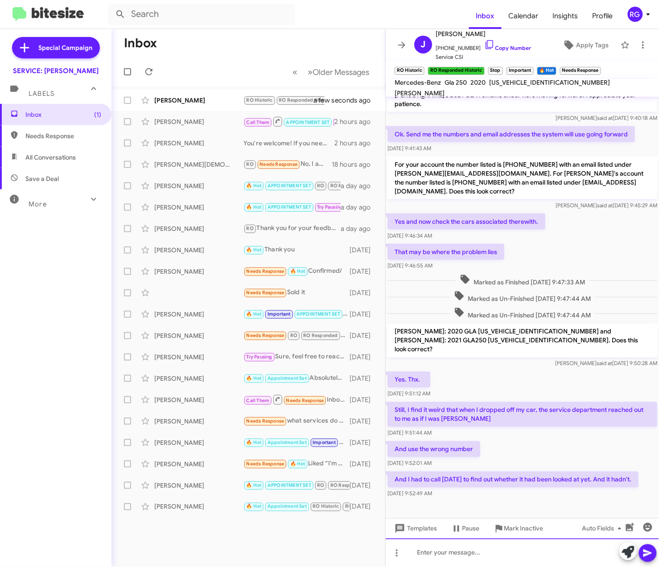
click at [427, 552] on div at bounding box center [522, 553] width 273 height 29
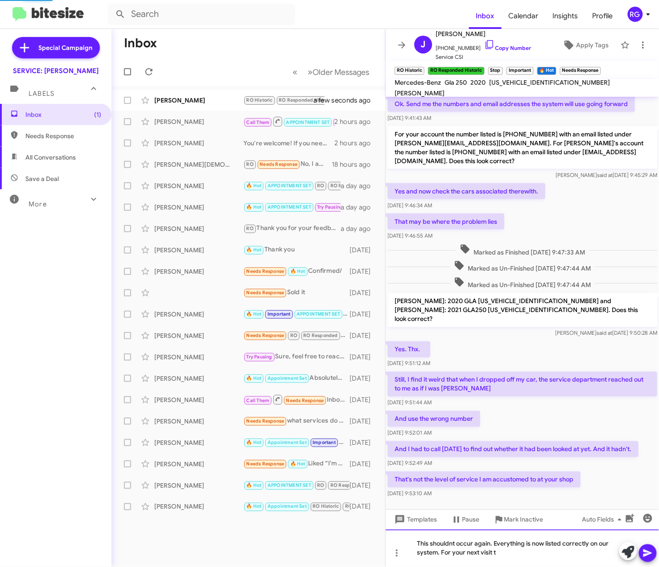
scroll to position [349, 0]
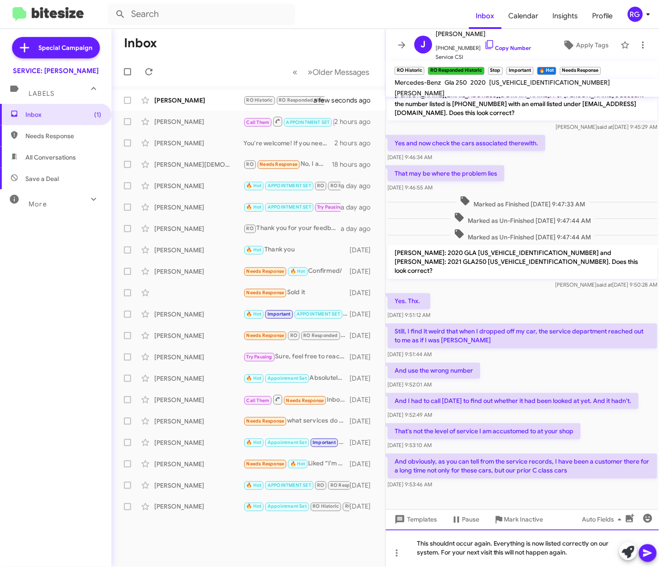
drag, startPoint x: 584, startPoint y: 553, endPoint x: 485, endPoint y: 552, distance: 99.0
click at [591, 564] on div "This shouldnt occur again. Everything is now listed correctly on our system. Fo…" at bounding box center [522, 548] width 273 height 37
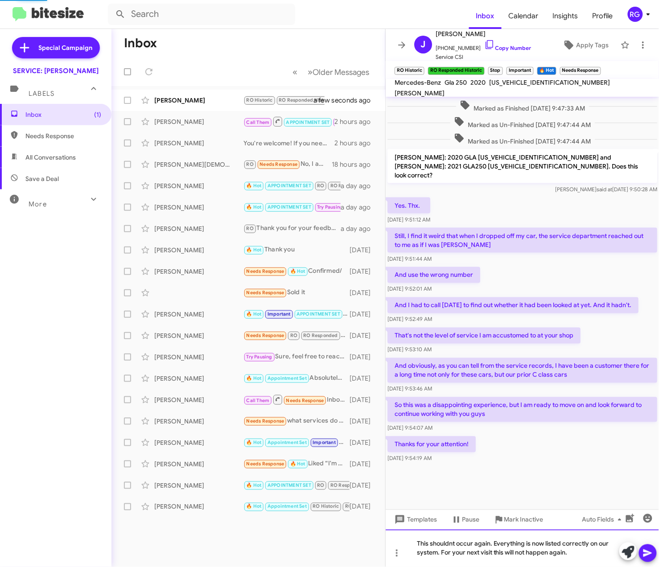
scroll to position [304, 0]
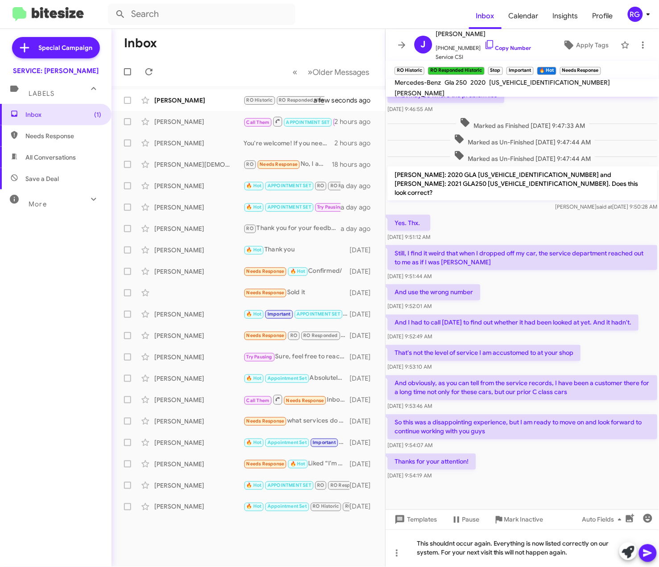
drag, startPoint x: 470, startPoint y: 443, endPoint x: 395, endPoint y: 189, distance: 265.0
click at [395, 189] on div "No thanks. You can make it right by fixing all of your data so that Jill's car …" at bounding box center [522, 138] width 273 height 690
copy div "Yes. Thx. Oct 9, 2025, 9:51:12 AM Still, I find it weird that when I dropped of…"
click at [569, 375] on p "And obviously, as you can tell from the service records, I have been a customer…" at bounding box center [523, 387] width 270 height 25
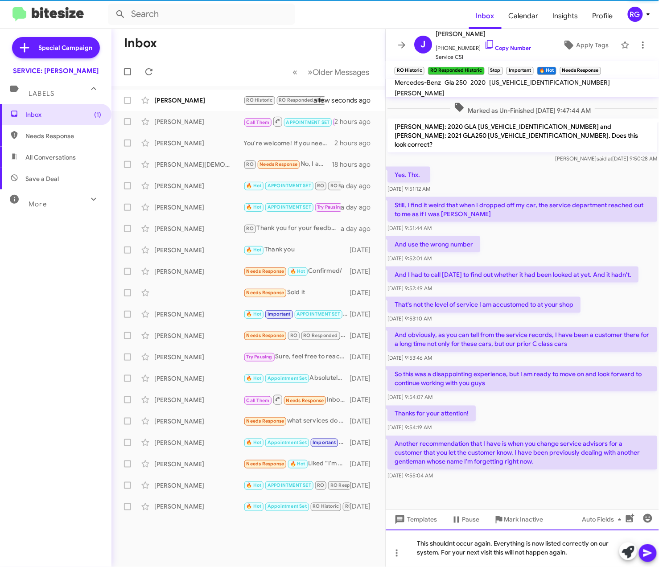
drag, startPoint x: 559, startPoint y: 555, endPoint x: 372, endPoint y: 532, distance: 188.7
click at [373, 529] on div "Inbox « Previous » Next Older Messages Jill Phillips RO Historic RO Responded H…" at bounding box center [385, 298] width 548 height 538
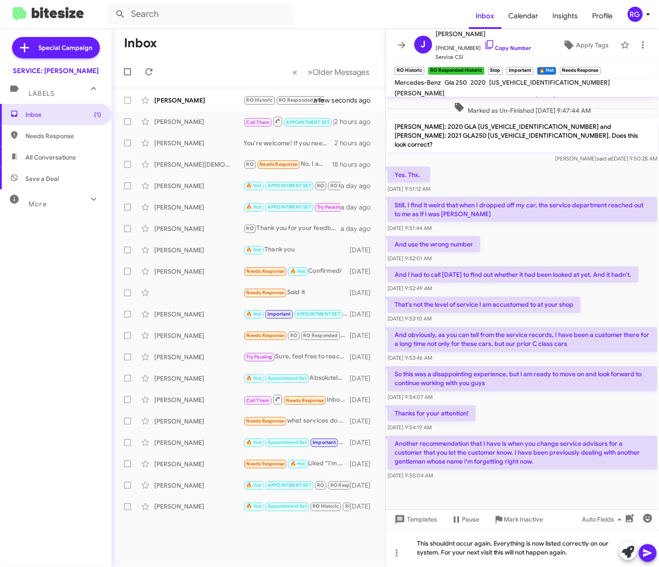
click at [533, 87] on span "WDCTG4GB6LJ685492" at bounding box center [549, 82] width 121 height 8
copy span "WDCTG4GB6LJ685492"
drag, startPoint x: 573, startPoint y: 554, endPoint x: 455, endPoint y: 458, distance: 152.5
click at [459, 457] on div "It's been a constant annoyance for me. Oct 9, 2025, 9:19:39 AM I've asked it to…" at bounding box center [522, 332] width 273 height 470
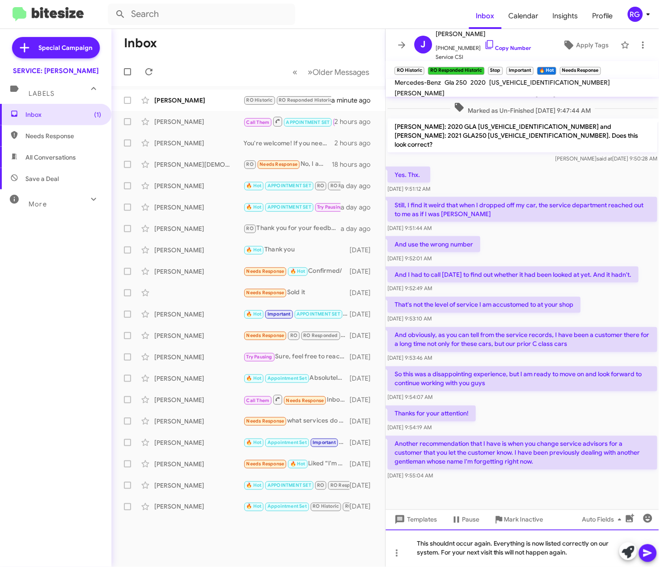
click at [547, 555] on div "This shouldnt occur again. Everything is now listed correctly on our system. Fo…" at bounding box center [522, 548] width 273 height 37
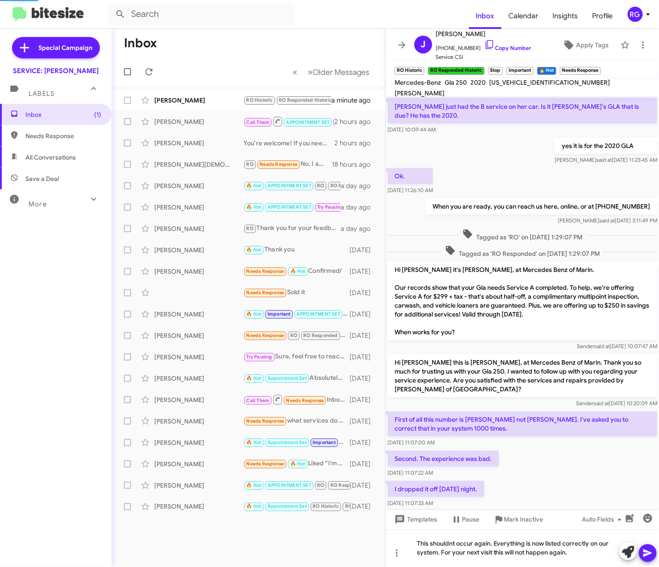
scroll to position [45, 0]
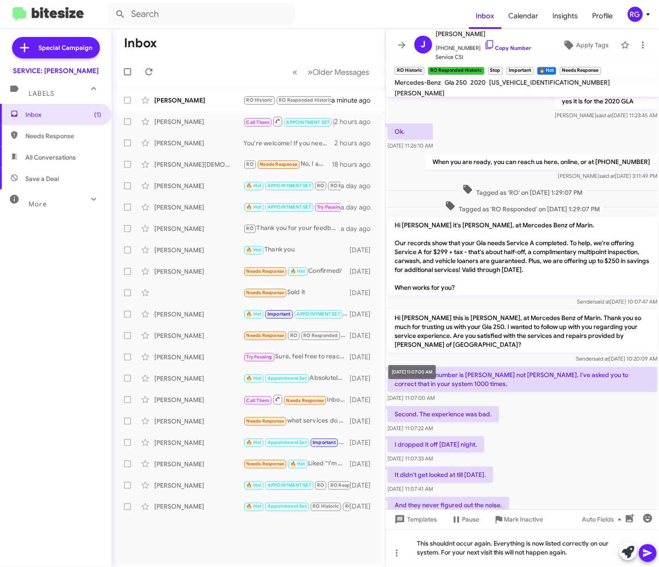
drag, startPoint x: 586, startPoint y: 455, endPoint x: 397, endPoint y: 361, distance: 211.0
click at [397, 361] on body "Inbox Calendar Insights Profile RG Special Campaign SERVICE: Mercedes Marin Lab…" at bounding box center [329, 283] width 659 height 567
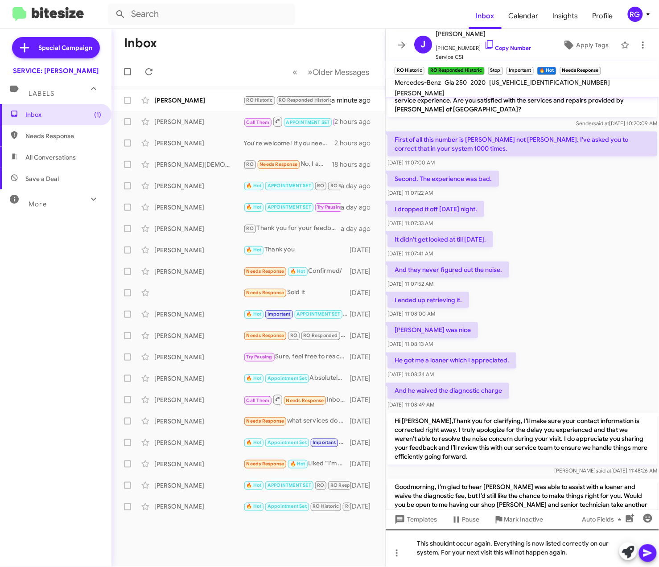
scroll to position [401, 0]
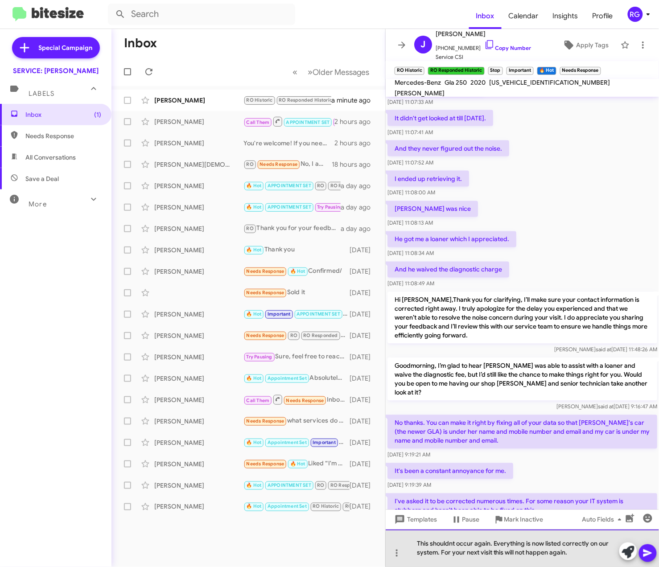
click at [573, 552] on div "This shouldnt occur again. Everything is now listed correctly on our system. Fo…" at bounding box center [522, 548] width 273 height 37
drag, startPoint x: 582, startPoint y: 557, endPoint x: 375, endPoint y: 541, distance: 207.1
click at [377, 541] on div "Inbox « Previous » Next Older Messages Jill Phillips RO Historic RO Responded H…" at bounding box center [385, 298] width 548 height 538
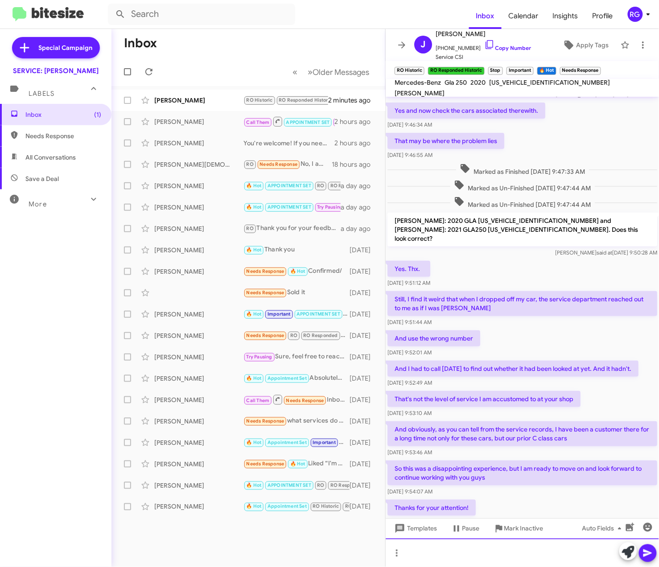
scroll to position [1089, 0]
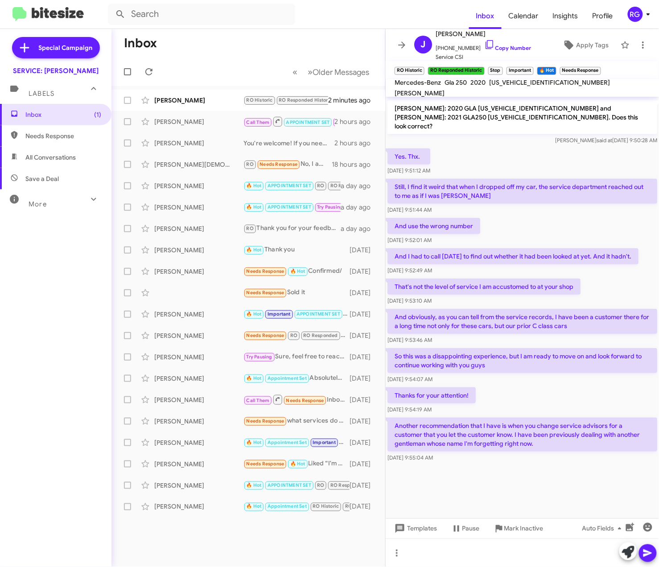
drag, startPoint x: 585, startPoint y: 409, endPoint x: 393, endPoint y: 137, distance: 333.1
copy div "Still, I find it weird that when I dropped off my car, the service department r…"
click at [489, 386] on div "Thanks for your attention! Oct 9, 2025, 9:54:19 AM" at bounding box center [522, 401] width 273 height 30
click at [488, 386] on div "Thanks for your attention! Oct 9, 2025, 9:54:19 AM" at bounding box center [522, 401] width 273 height 30
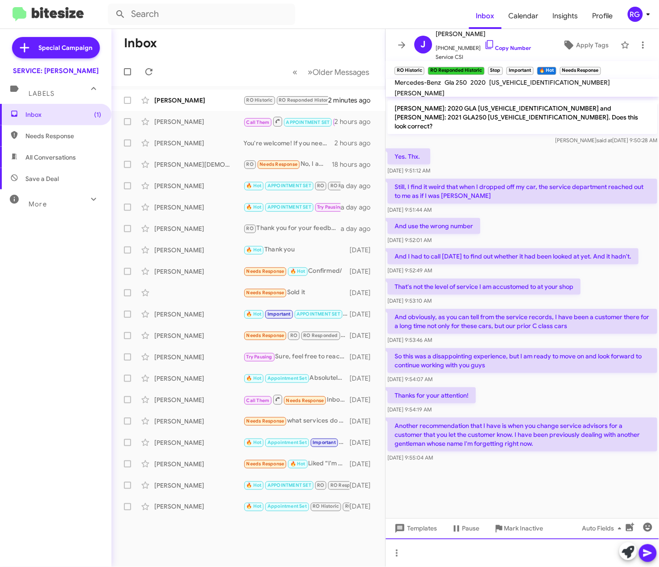
click at [487, 560] on div at bounding box center [522, 553] width 273 height 29
click at [431, 559] on div at bounding box center [522, 553] width 273 height 29
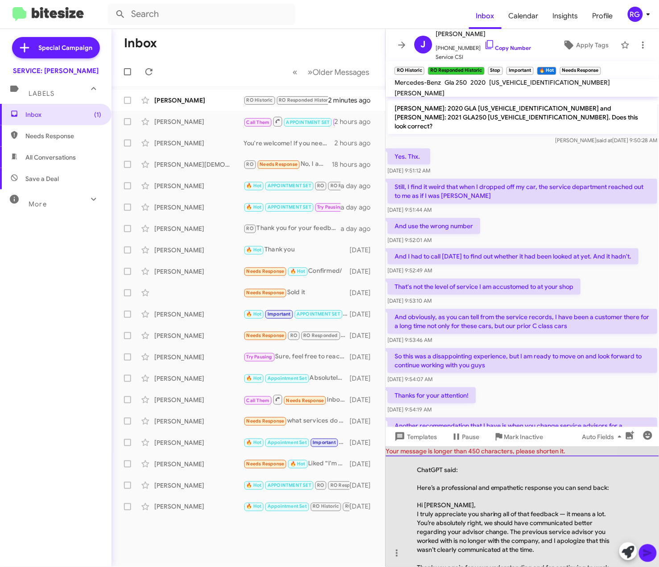
drag, startPoint x: 417, startPoint y: 493, endPoint x: 413, endPoint y: 464, distance: 29.8
click at [415, 464] on div "ChatGPT said: Here’s a professional and empathetic response you can send back: …" at bounding box center [522, 511] width 273 height 111
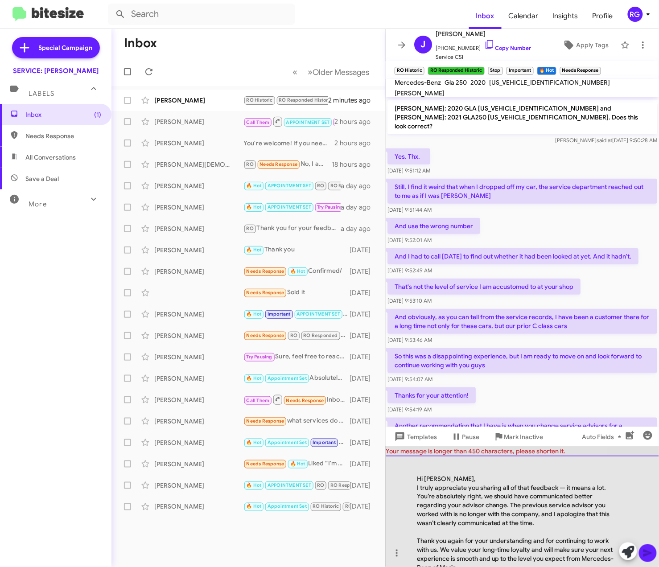
click at [416, 478] on div "Hi Rob, I truly appreciate you sharing all of that feedback — it means a lot. Y…" at bounding box center [522, 511] width 273 height 111
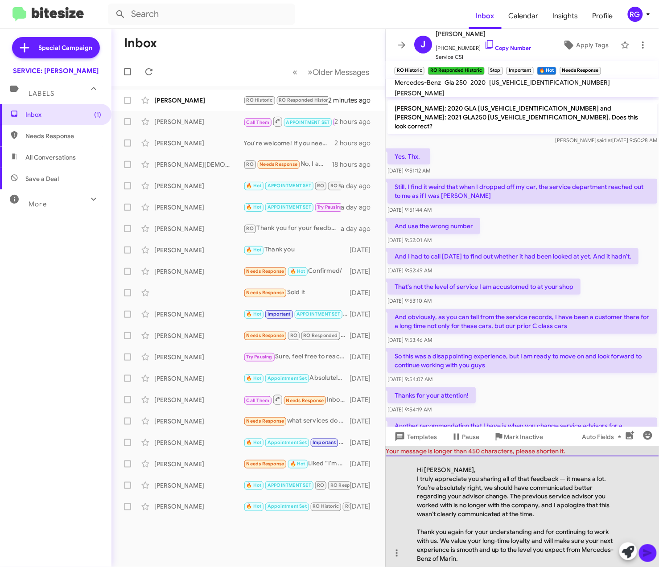
drag, startPoint x: 417, startPoint y: 468, endPoint x: 395, endPoint y: 464, distance: 22.3
click at [398, 466] on div "Hi Rob, I truly appreciate you sharing all of that feedback — it means a lot. Y…" at bounding box center [522, 511] width 273 height 111
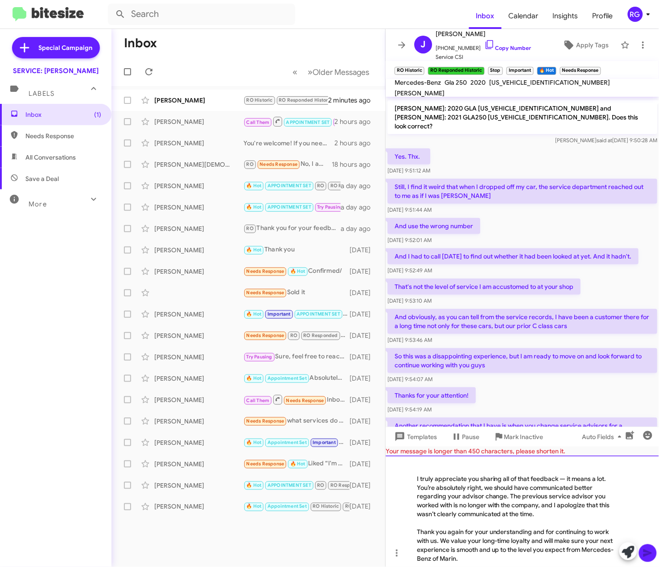
click at [413, 477] on div "I truly appreciate you sharing all of that feedback — it means a lot. You’re ab…" at bounding box center [522, 511] width 273 height 111
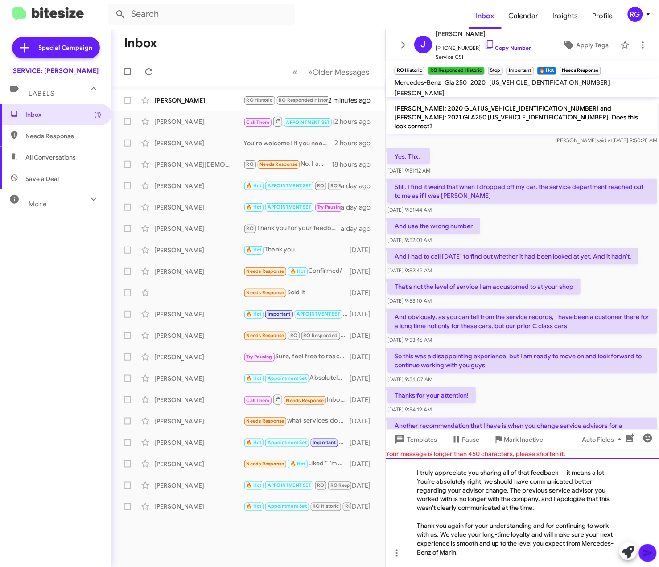
click at [566, 473] on div "I truly appreciate you sharing all of that feedback — it means a lot. You’re ab…" at bounding box center [518, 490] width 202 height 45
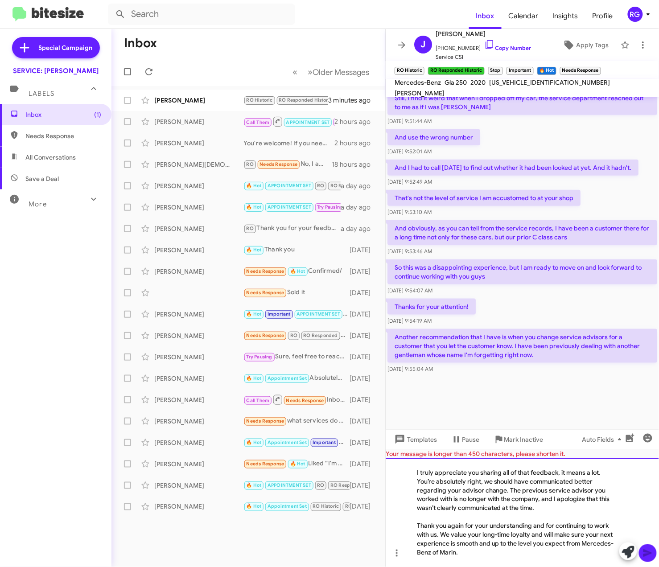
scroll to position [1178, 0]
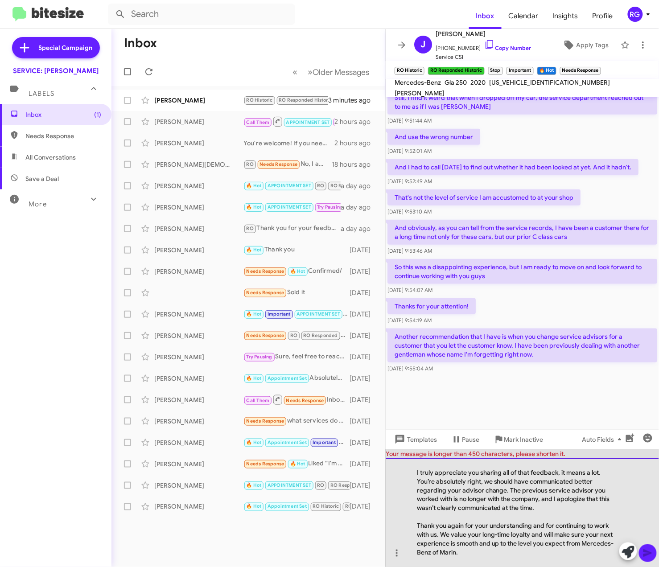
drag, startPoint x: 484, startPoint y: 562, endPoint x: 412, endPoint y: 524, distance: 80.6
click at [412, 524] on div "I truly appreciate you sharing all of that feedback, it means a lot. You’re abs…" at bounding box center [522, 512] width 273 height 109
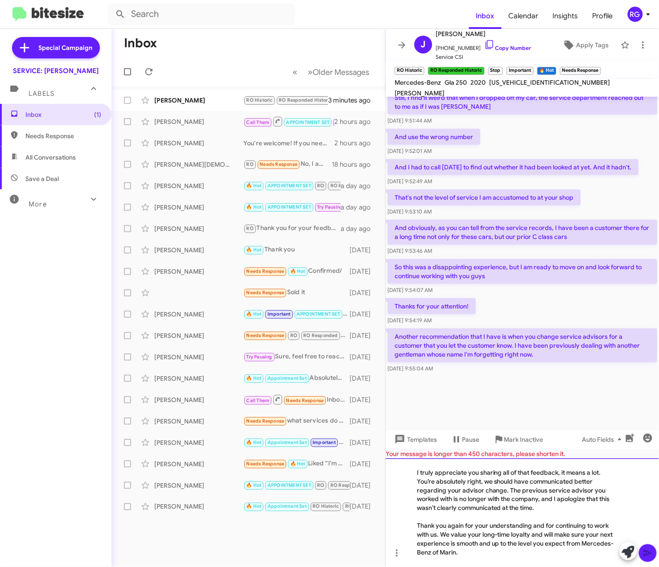
copy div "Thank you again for your understanding and for continuing to work with us. We v…"
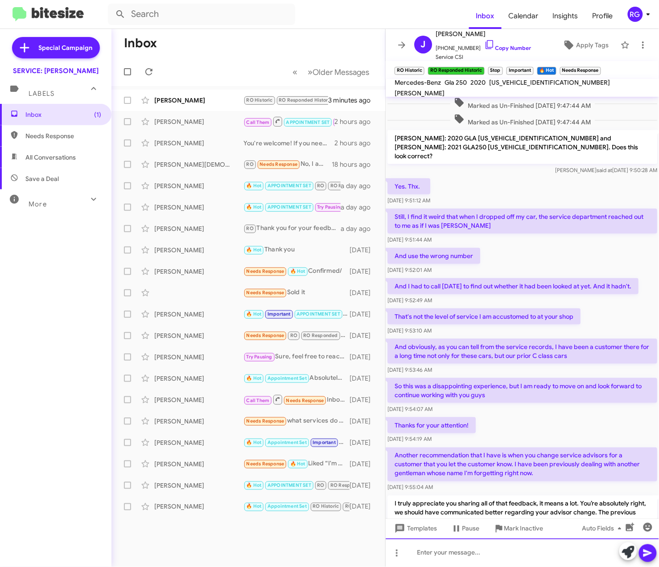
scroll to position [1243, 0]
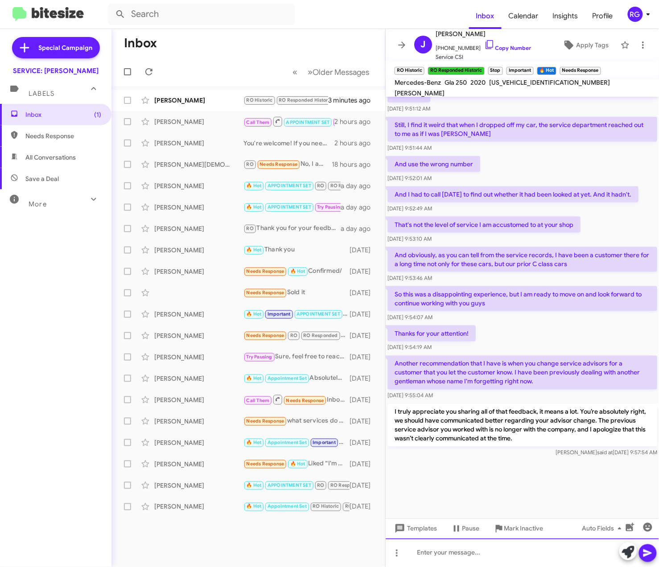
click at [530, 562] on div at bounding box center [522, 553] width 273 height 29
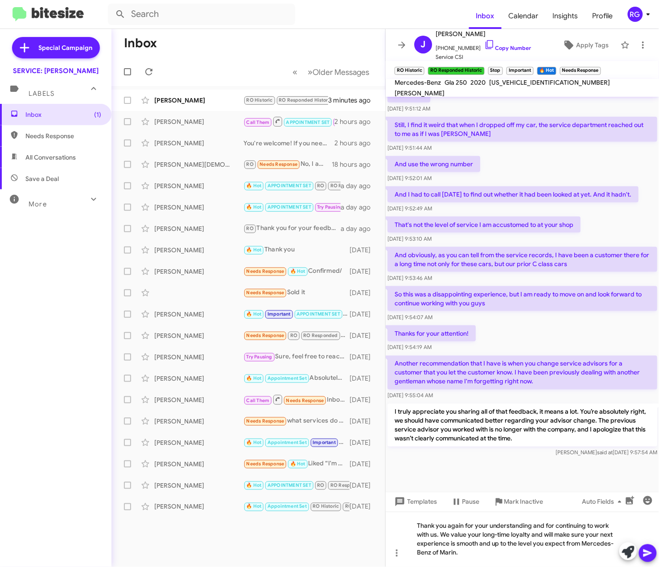
click at [644, 550] on icon at bounding box center [647, 554] width 8 height 8
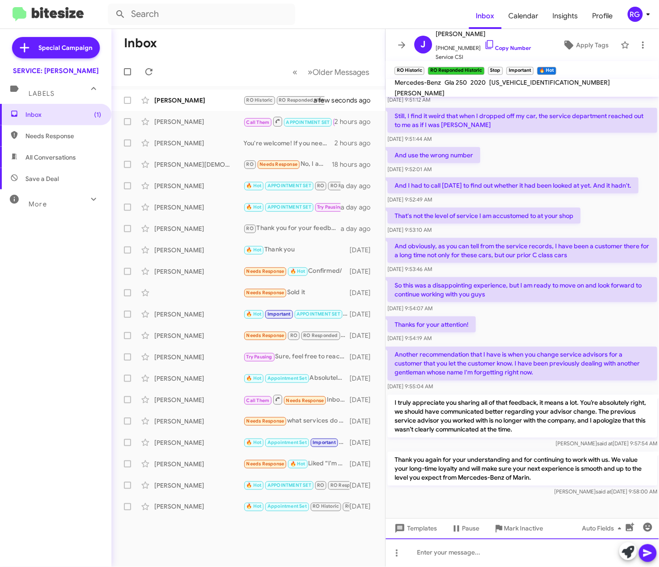
scroll to position [1293, 0]
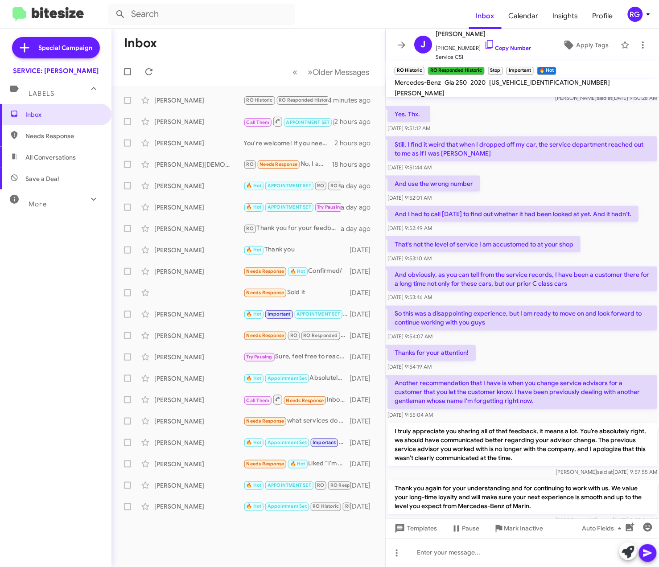
scroll to position [331, 0]
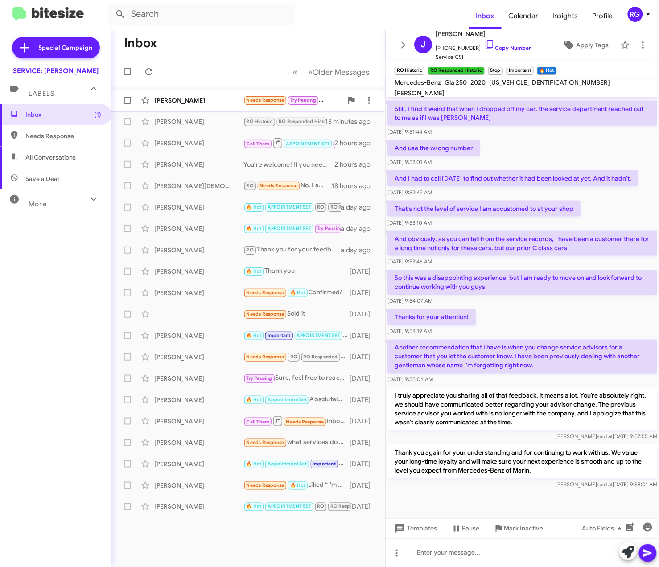
click at [204, 102] on div "[PERSON_NAME]" at bounding box center [198, 100] width 89 height 9
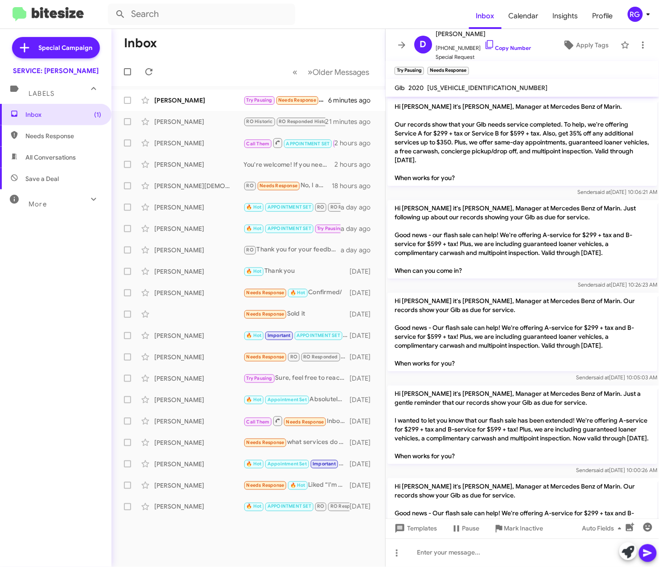
click at [227, 88] on mat-action-list "[PERSON_NAME] Try Pausing Needs Response Sounds good. Please schedule 6 minutes…" at bounding box center [248, 302] width 274 height 432
click at [225, 95] on div "[PERSON_NAME] Try Pausing Needs Response Sounds good. Please schedule 6 minutes…" at bounding box center [249, 100] width 260 height 18
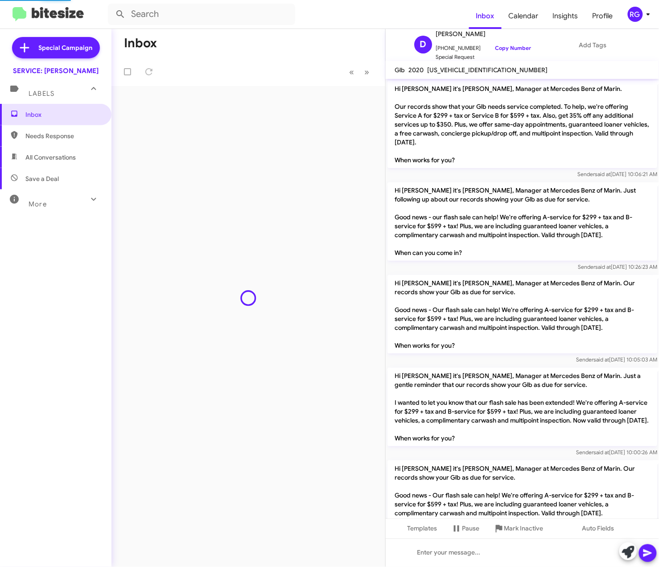
scroll to position [753, 0]
